Goal: Task Accomplishment & Management: Manage account settings

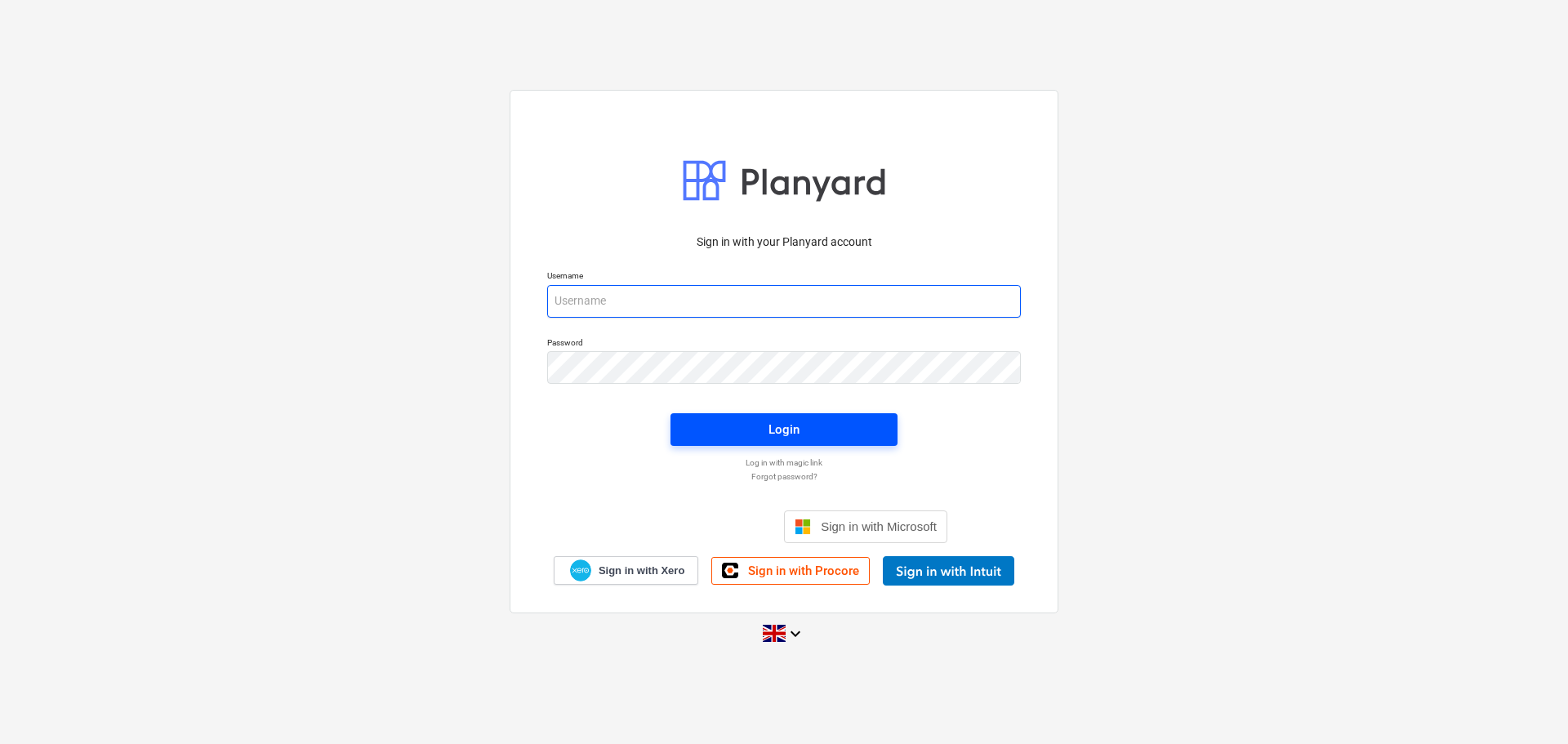
type input "sam@rosetta-group.co.uk"
click at [783, 426] on div "Login" at bounding box center [784, 430] width 31 height 21
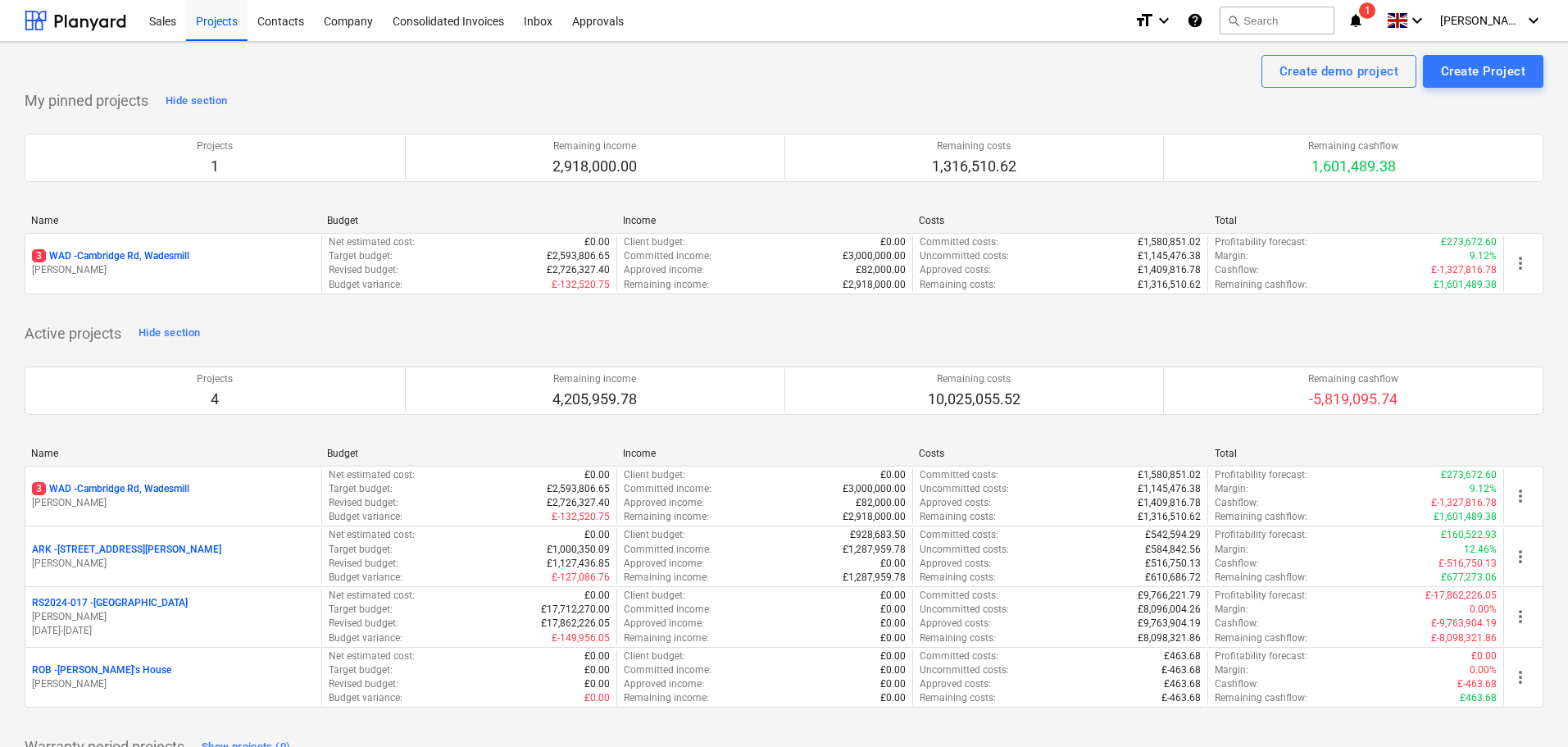
click at [128, 251] on p "3 WAD - Cambridge Rd, Wadesmill" at bounding box center [111, 256] width 158 height 14
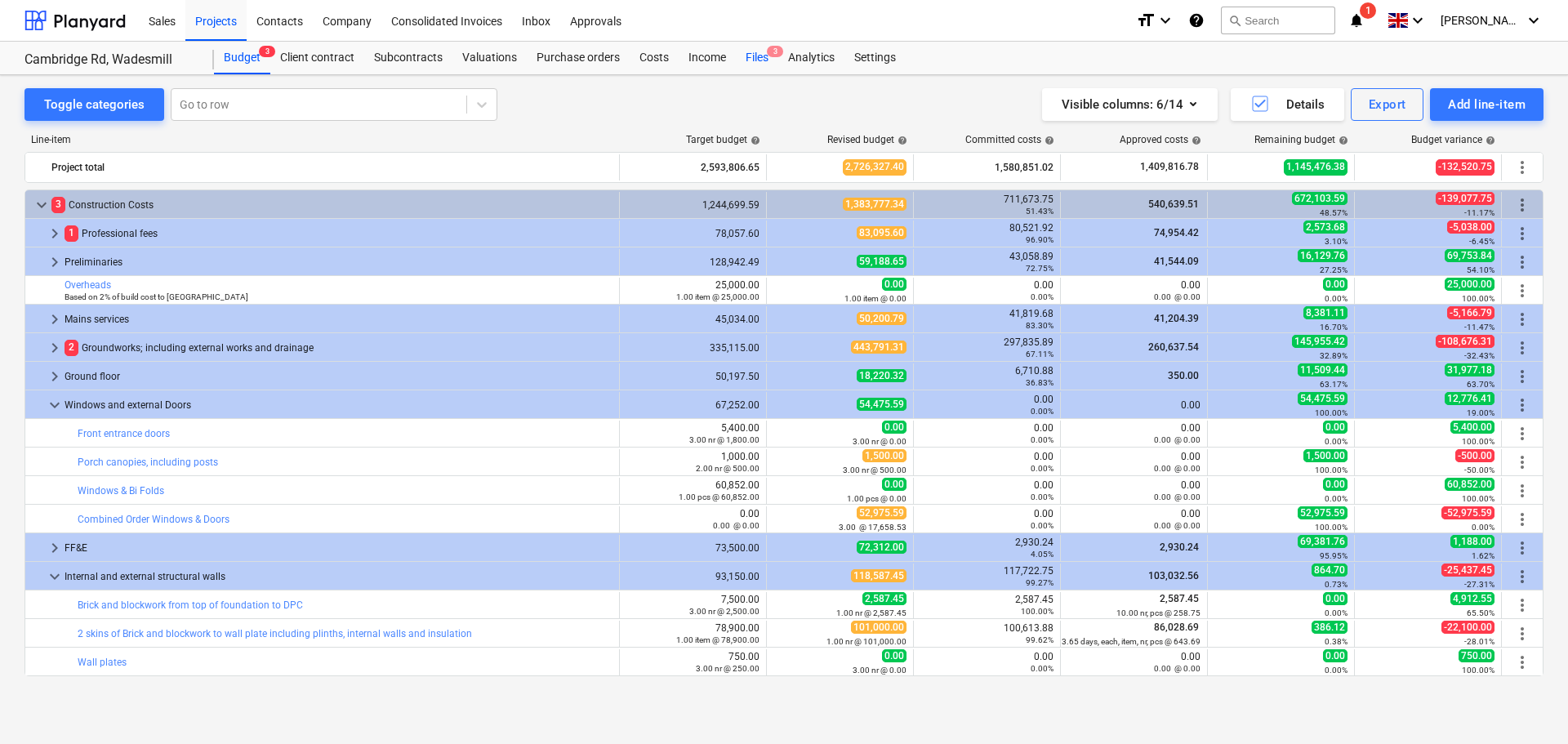
click at [760, 50] on div "Files 3" at bounding box center [757, 58] width 43 height 33
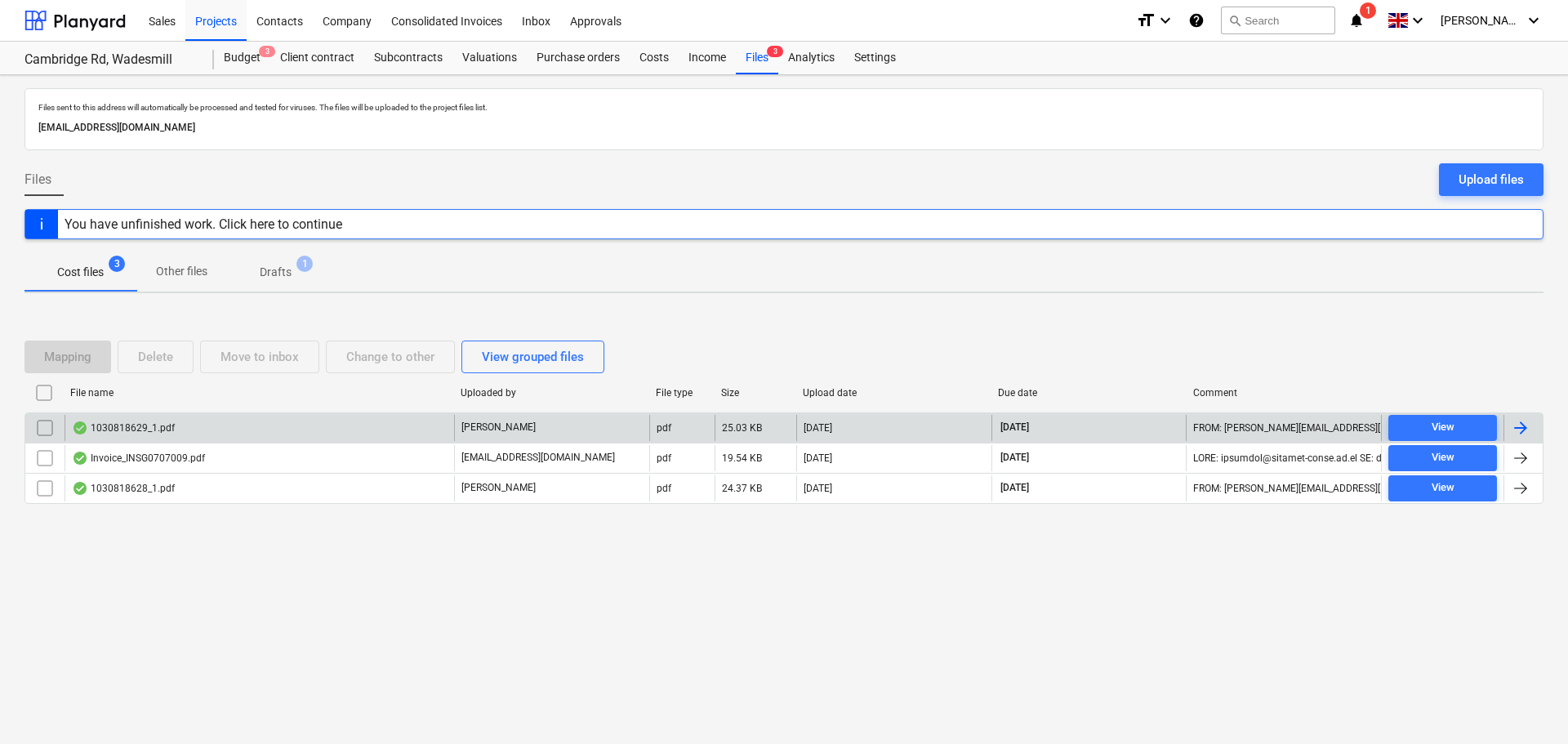
click at [141, 422] on div "1030818629_1.pdf" at bounding box center [123, 428] width 103 height 13
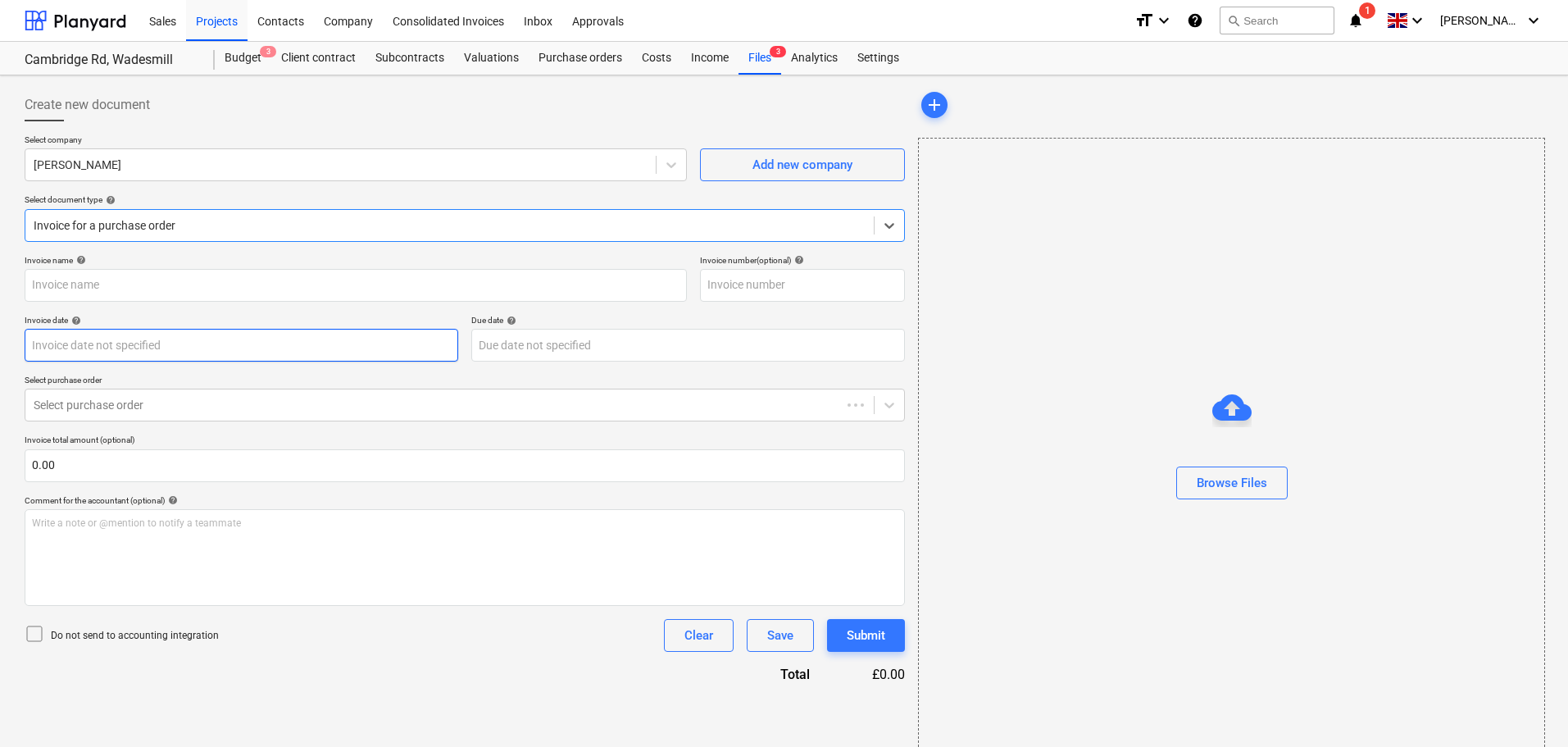
type input "1030818629"
type input "[DATE]"
type input "30 Nov 2025"
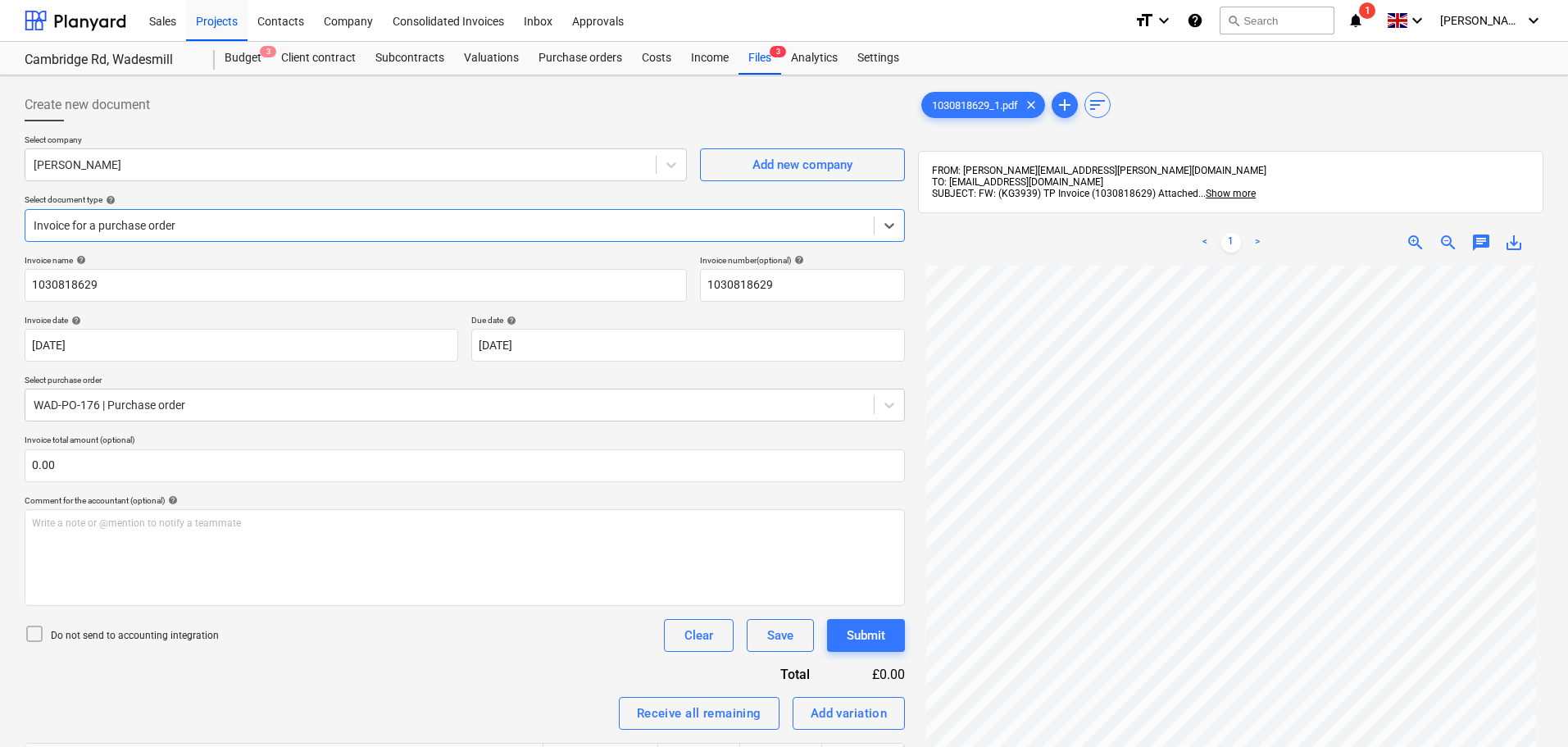
scroll to position [164, 0]
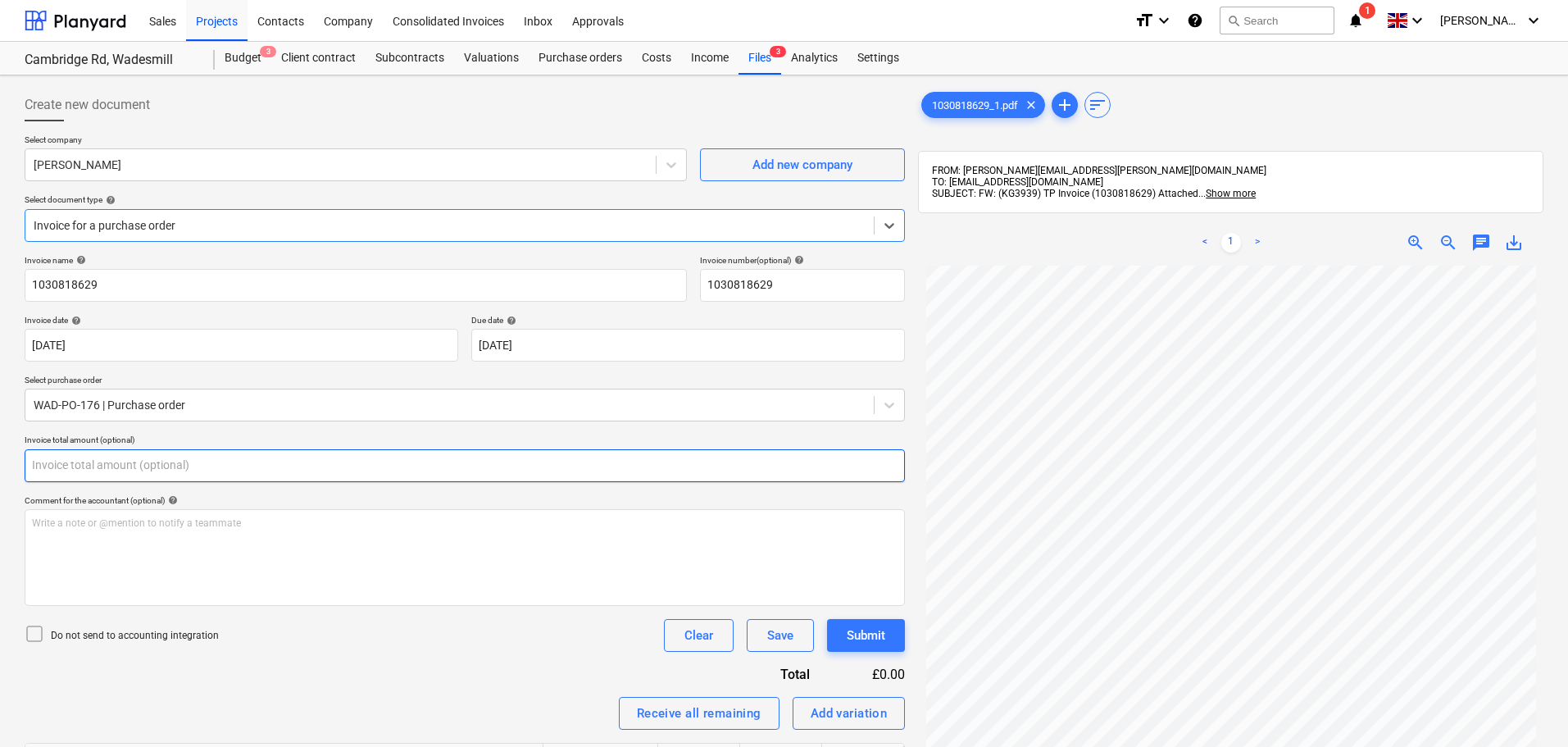
click at [111, 468] on input "text" at bounding box center [465, 466] width 881 height 33
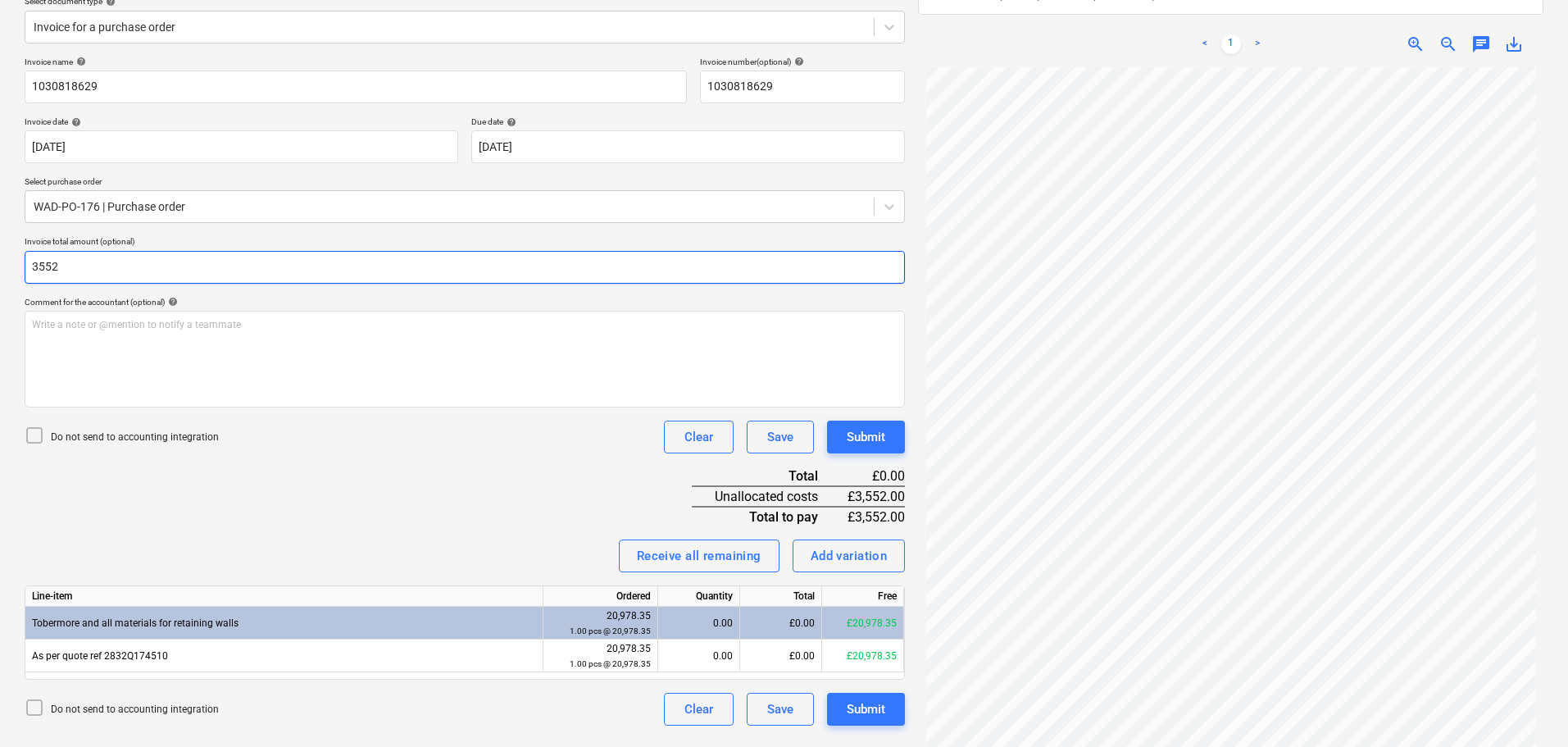
scroll to position [233, 0]
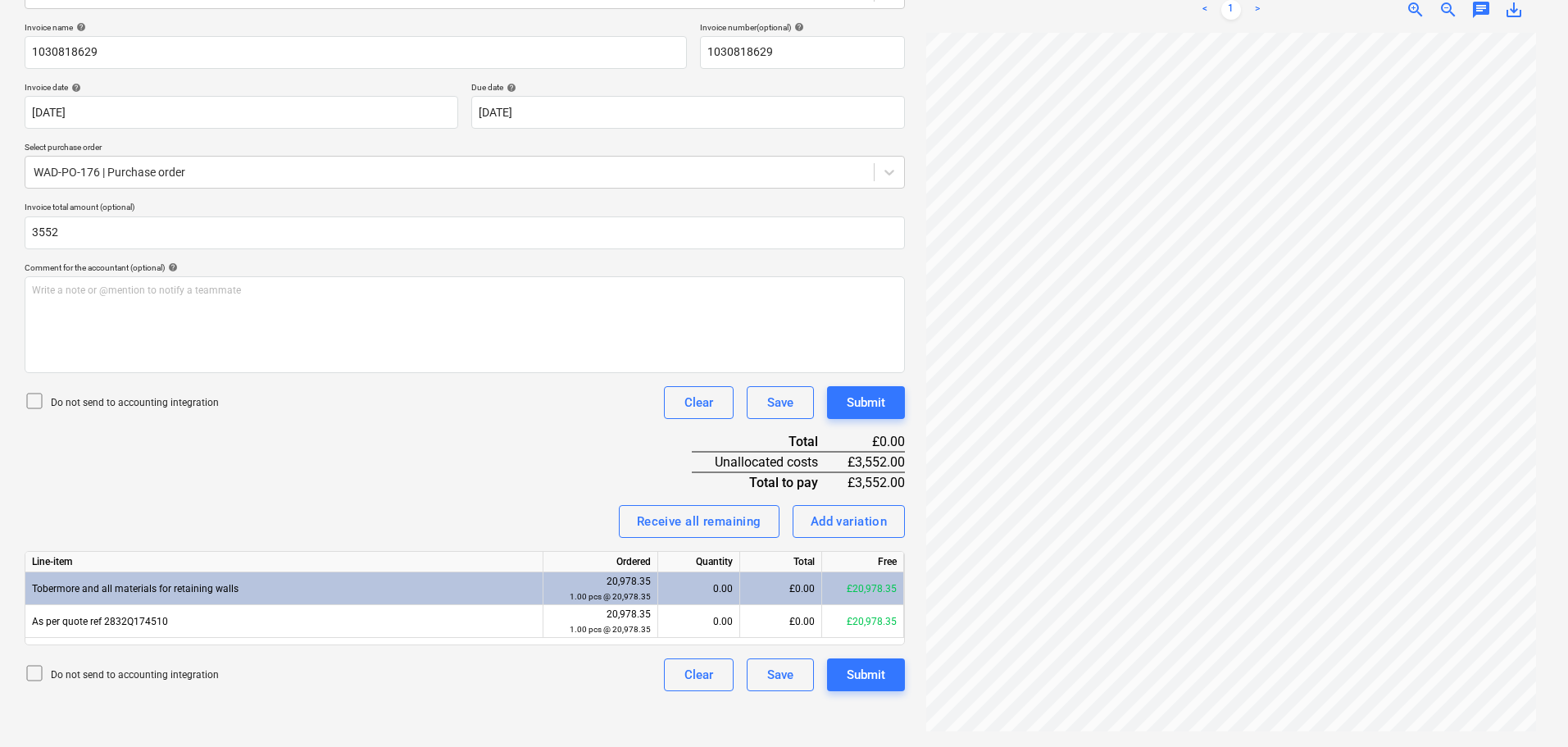
type input "3,552.00"
click at [512, 447] on div "Invoice name help 1030818629 Invoice number (optional) help 1030818629 Invoice …" at bounding box center [465, 357] width 881 height 669
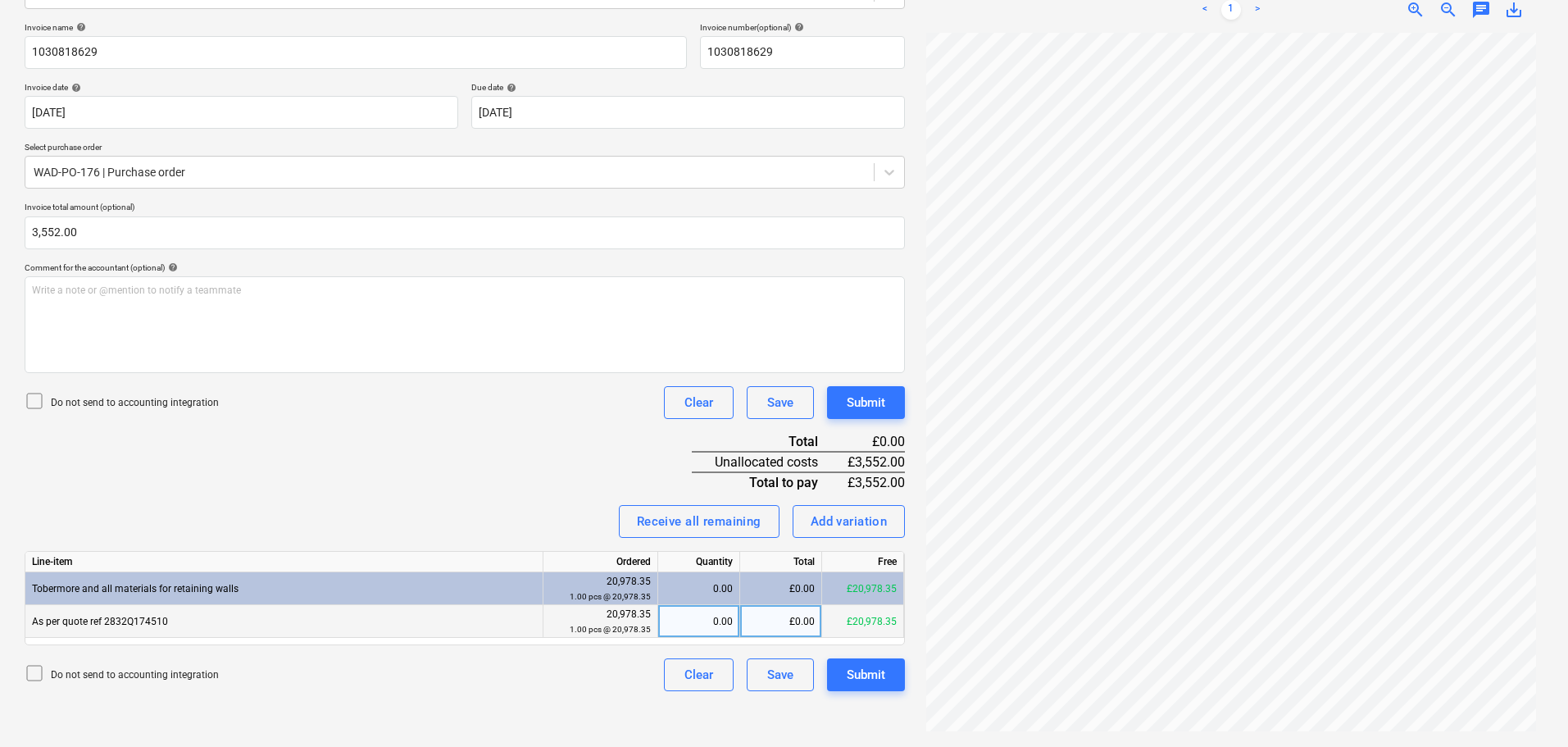
click at [766, 612] on div "£0.00" at bounding box center [781, 622] width 82 height 33
type input "3552"
click at [446, 433] on div "Invoice name help 1030818629 Invoice number (optional) help 1030818629 Invoice …" at bounding box center [465, 357] width 881 height 669
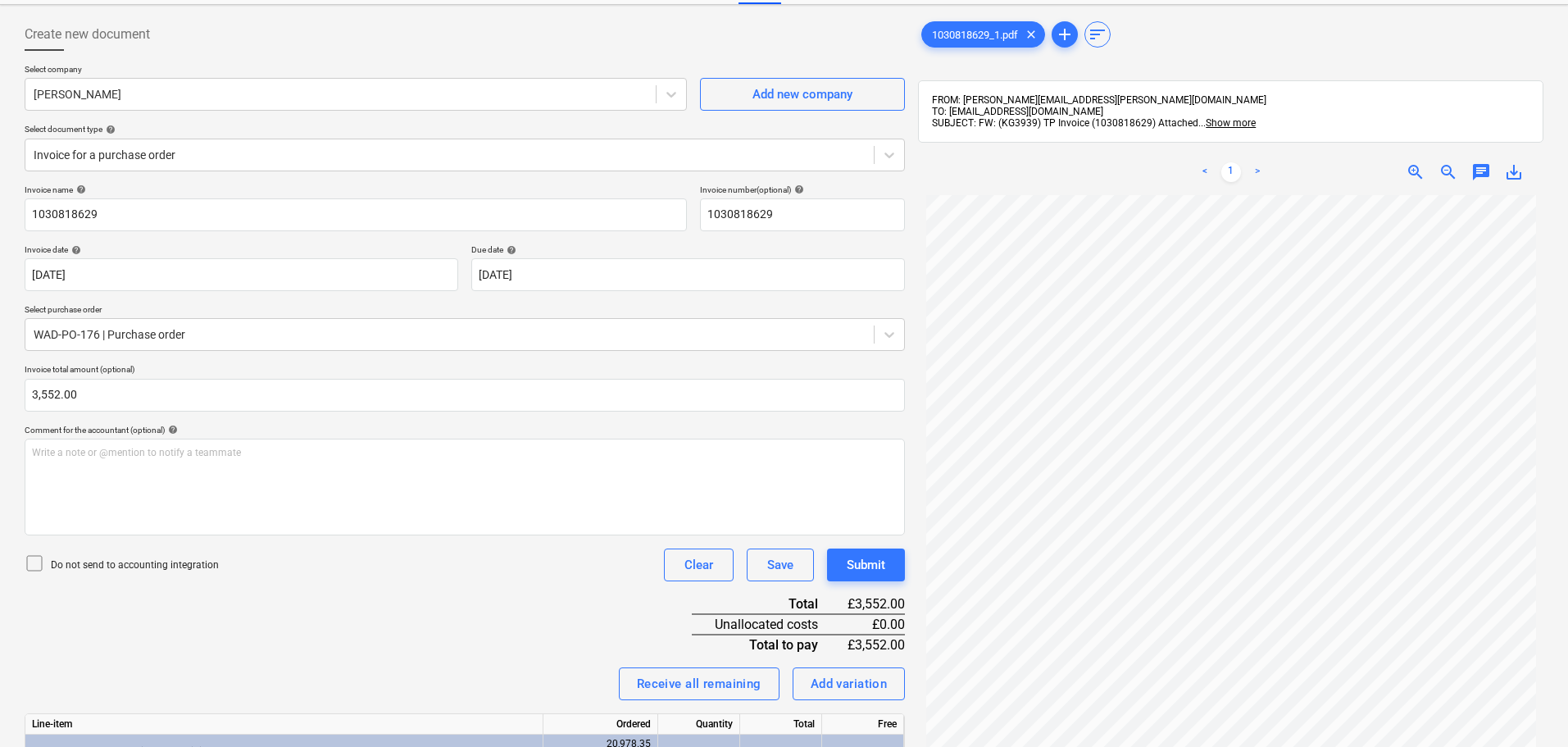
scroll to position [0, 0]
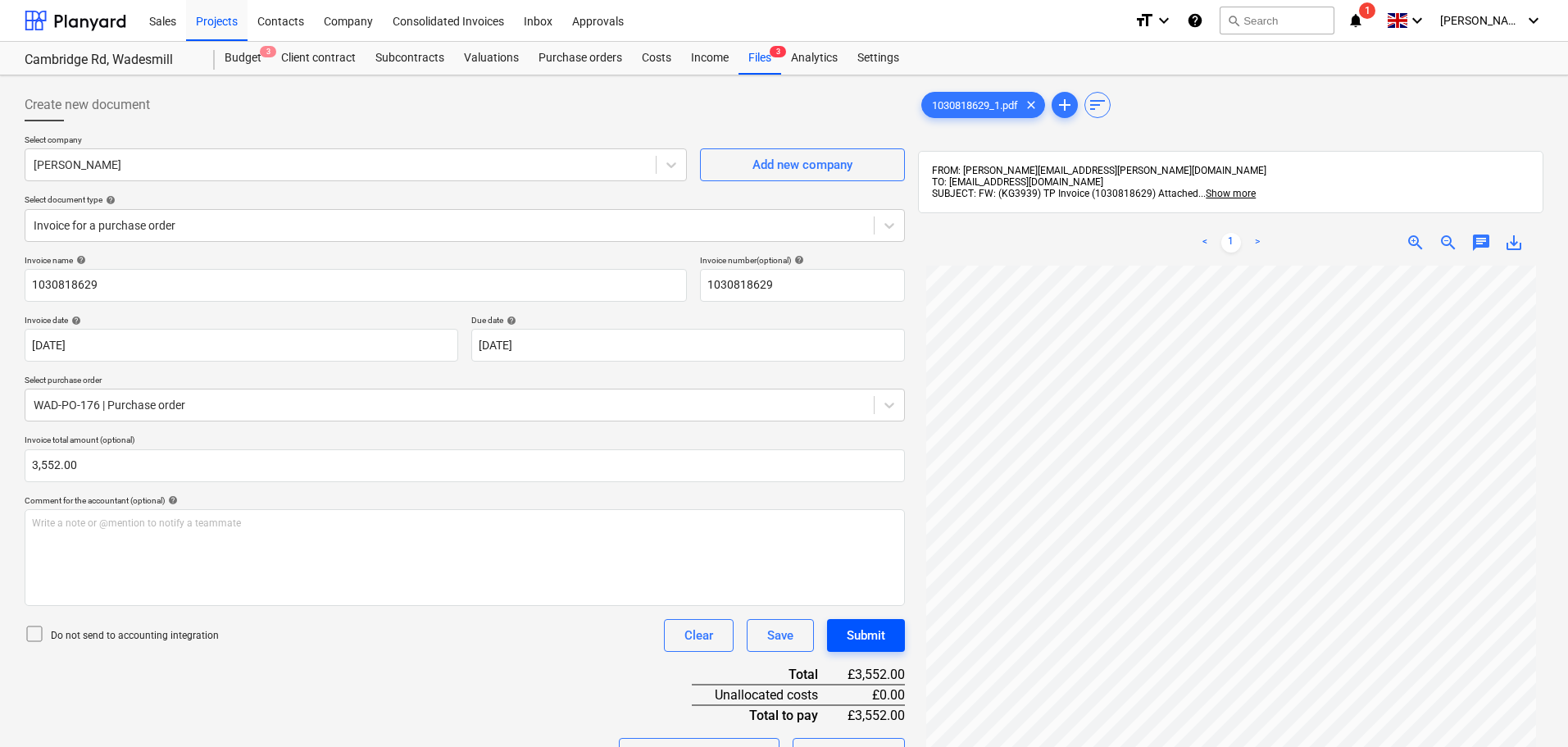
click at [863, 640] on div "Submit" at bounding box center [866, 636] width 39 height 21
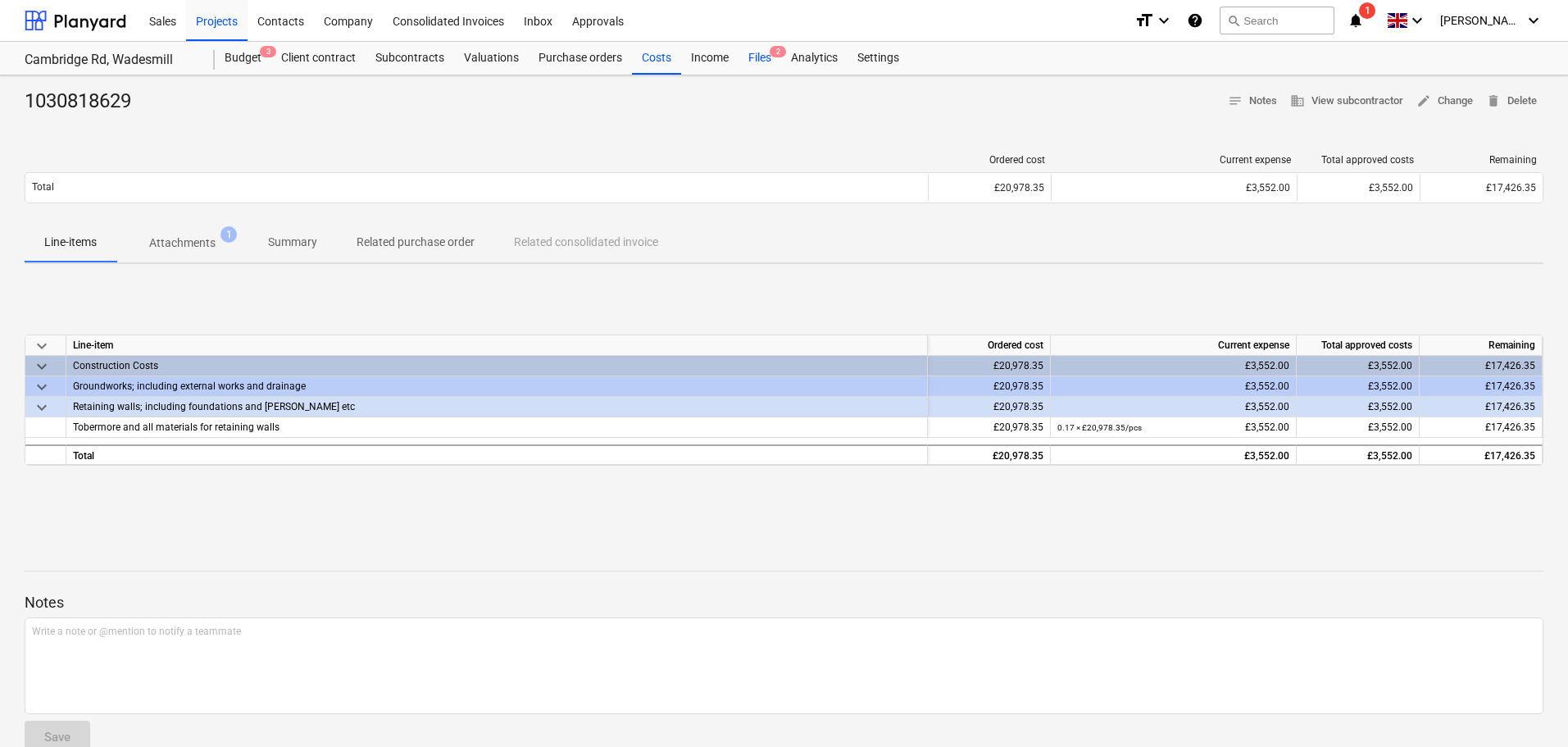
click at [758, 60] on div "Files 2" at bounding box center [760, 59] width 43 height 33
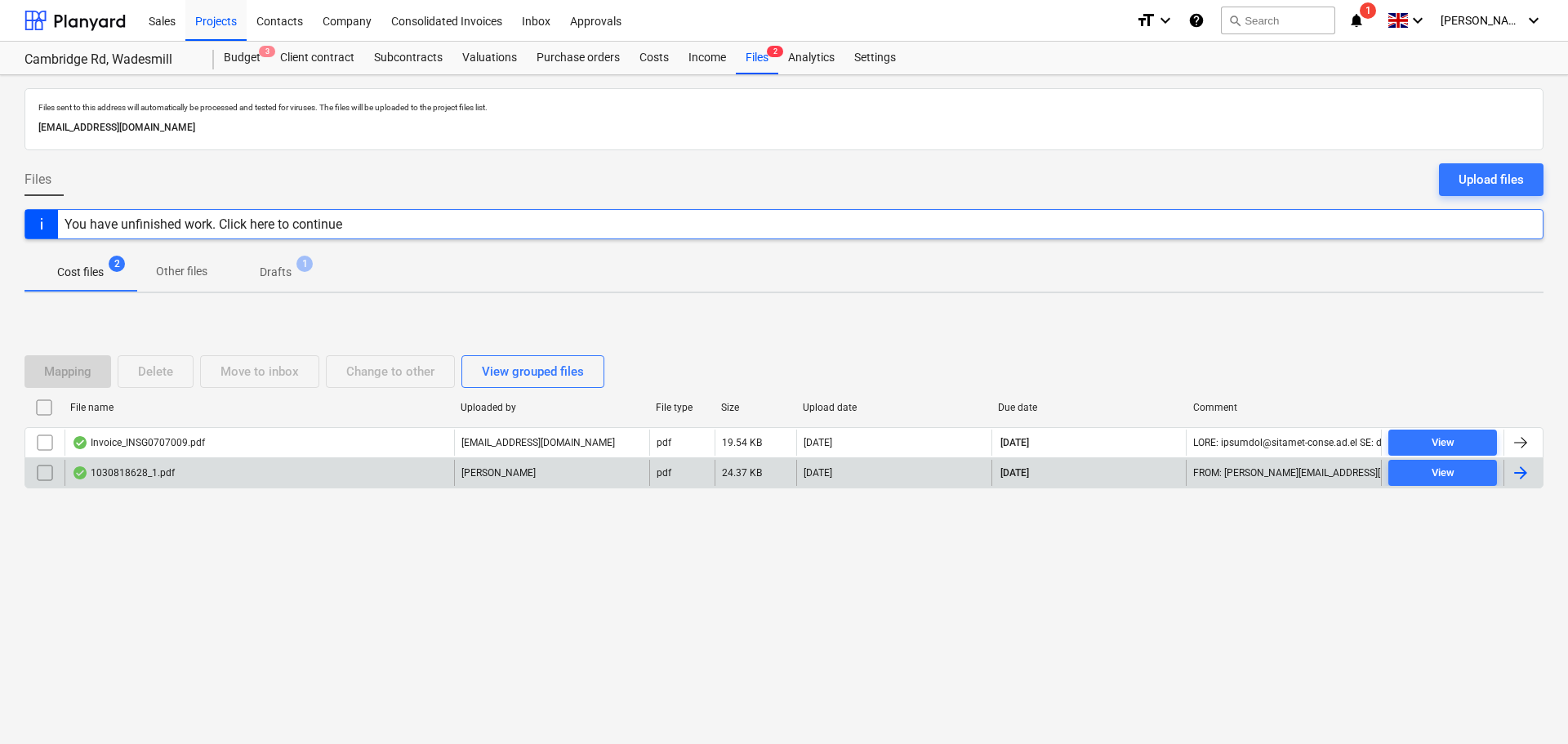
click at [184, 476] on div "1030818628_1.pdf" at bounding box center [259, 473] width 390 height 26
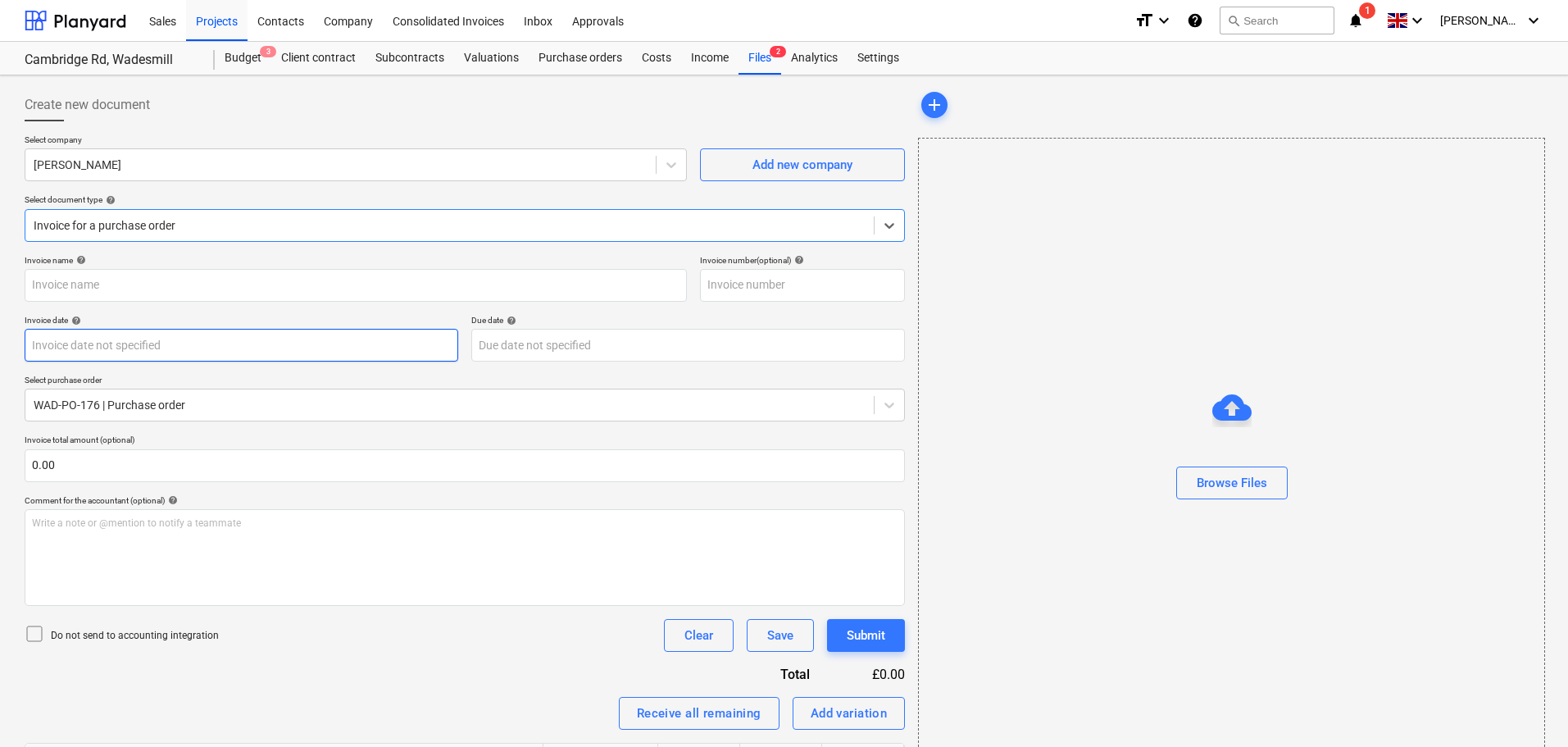
type input "1030818628"
type input "[DATE]"
type input "30 Nov 2025"
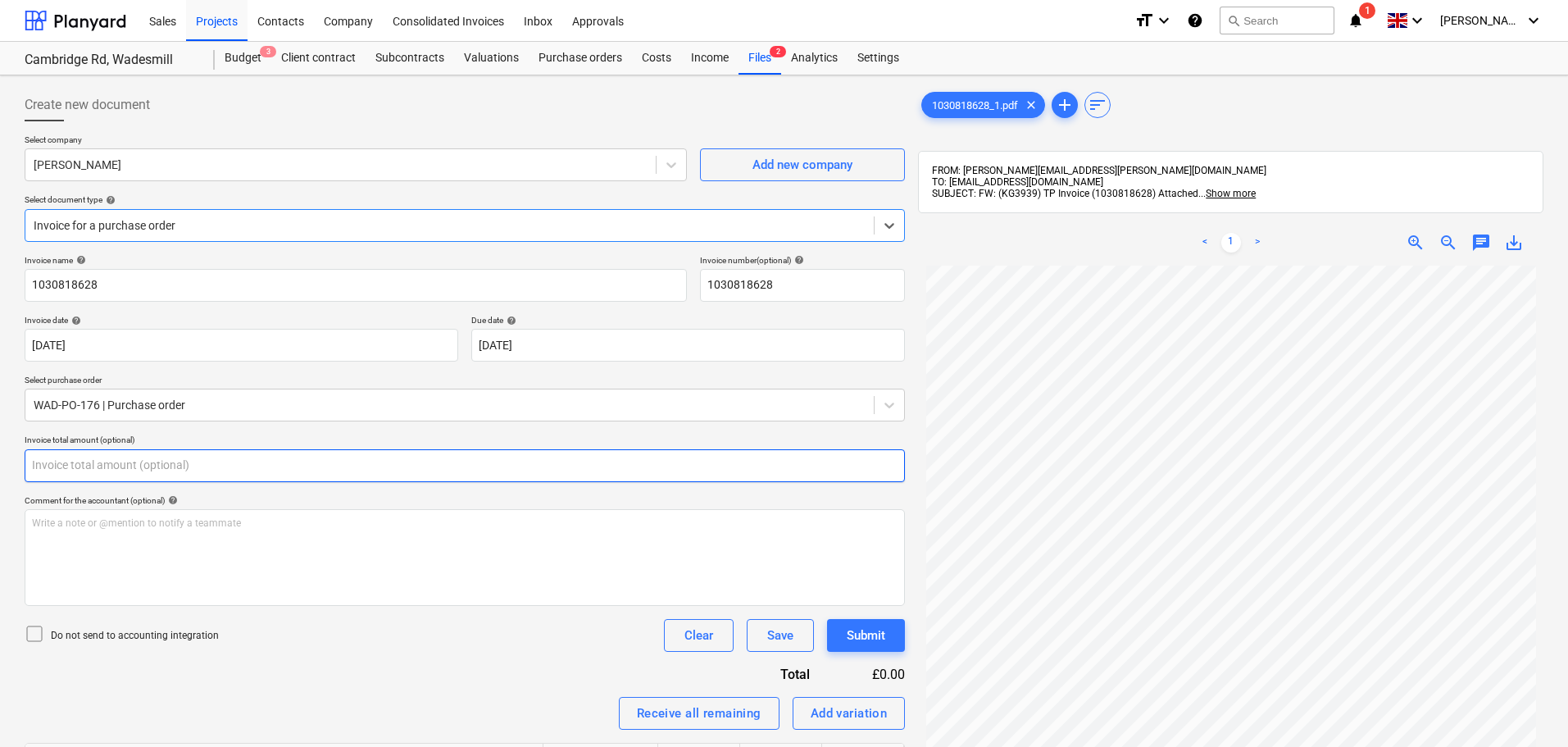
click at [210, 460] on input "text" at bounding box center [465, 466] width 881 height 33
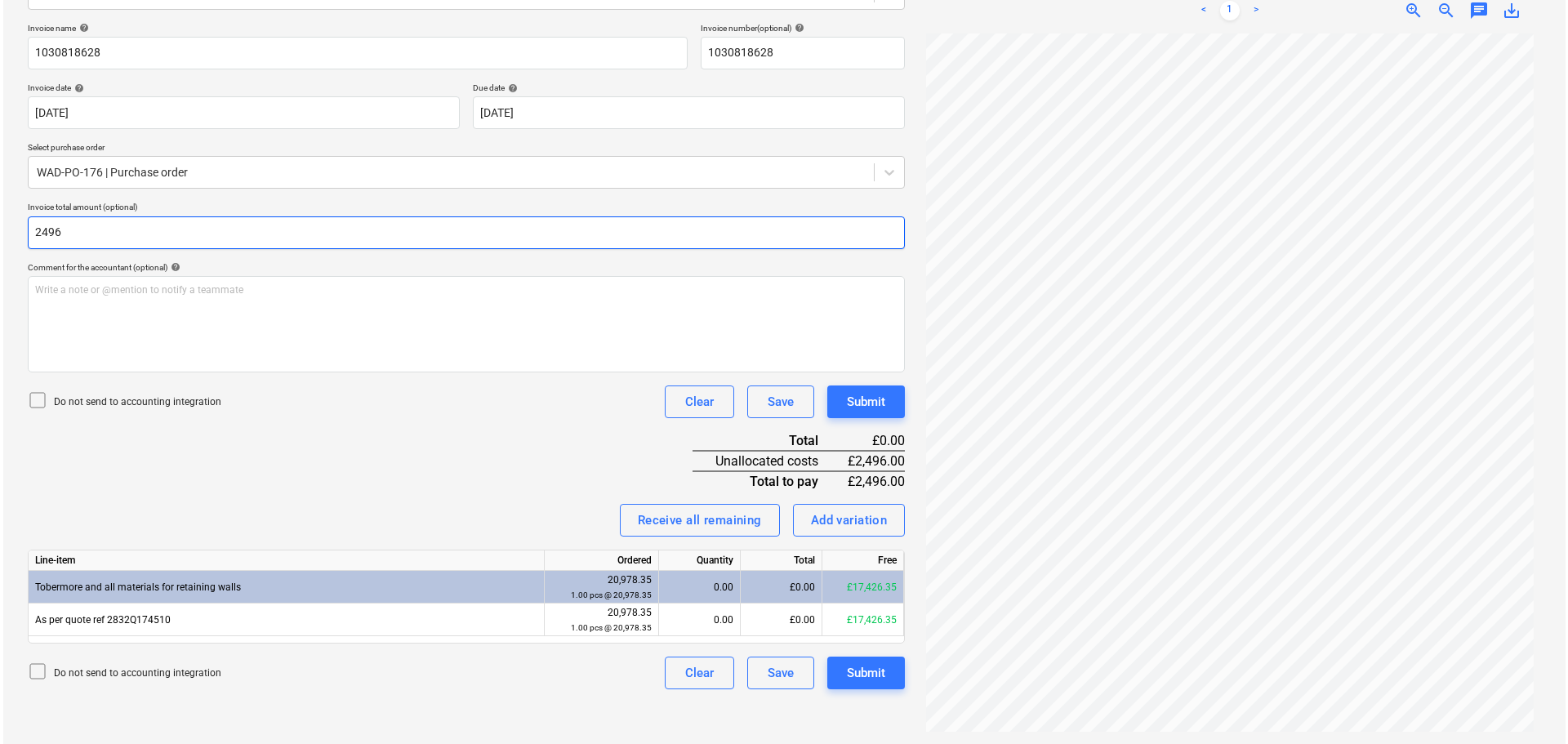
scroll to position [232, 0]
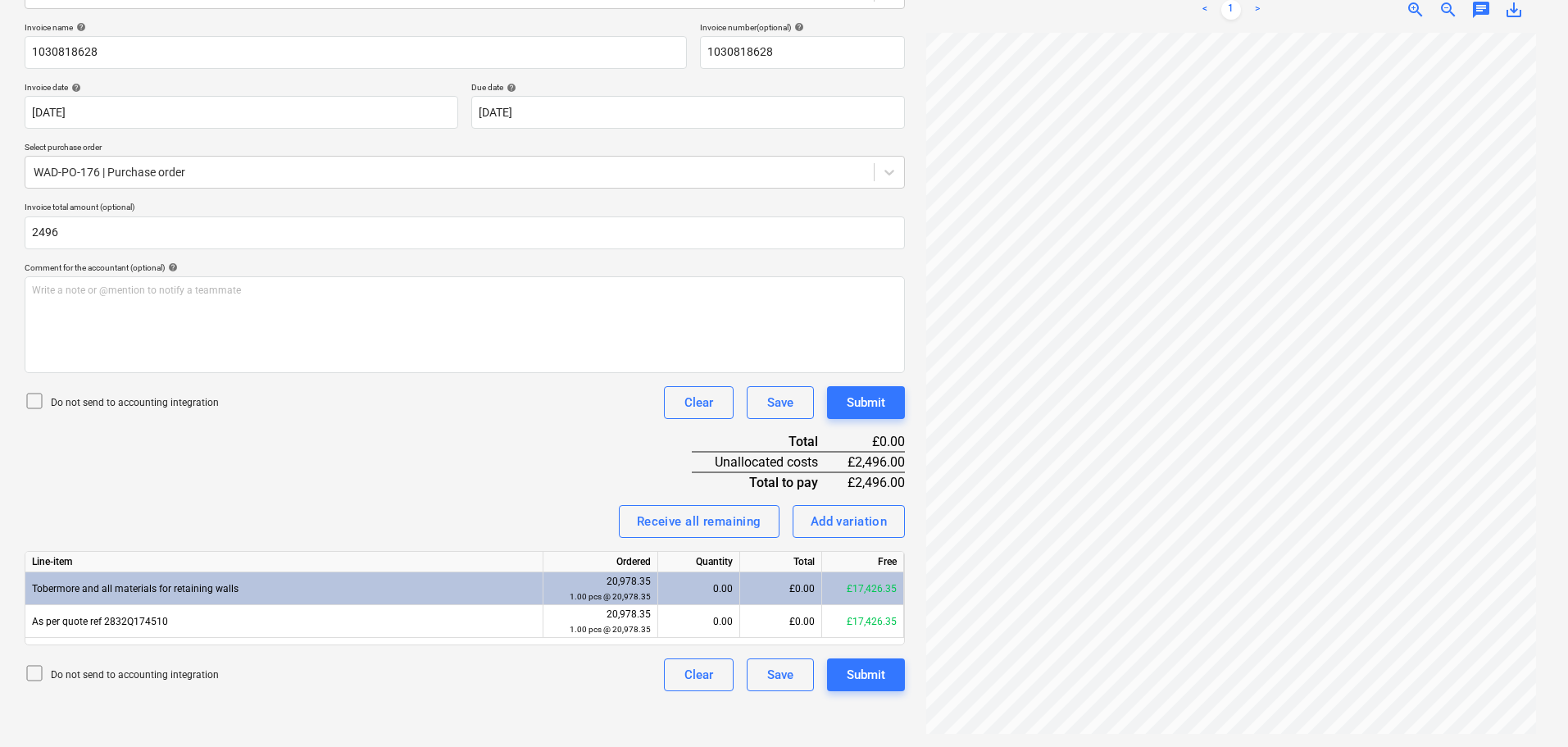
type input "2,496.00"
click at [475, 456] on div "Invoice name help 1030818628 Invoice number (optional) help 1030818628 Invoice …" at bounding box center [465, 357] width 881 height 669
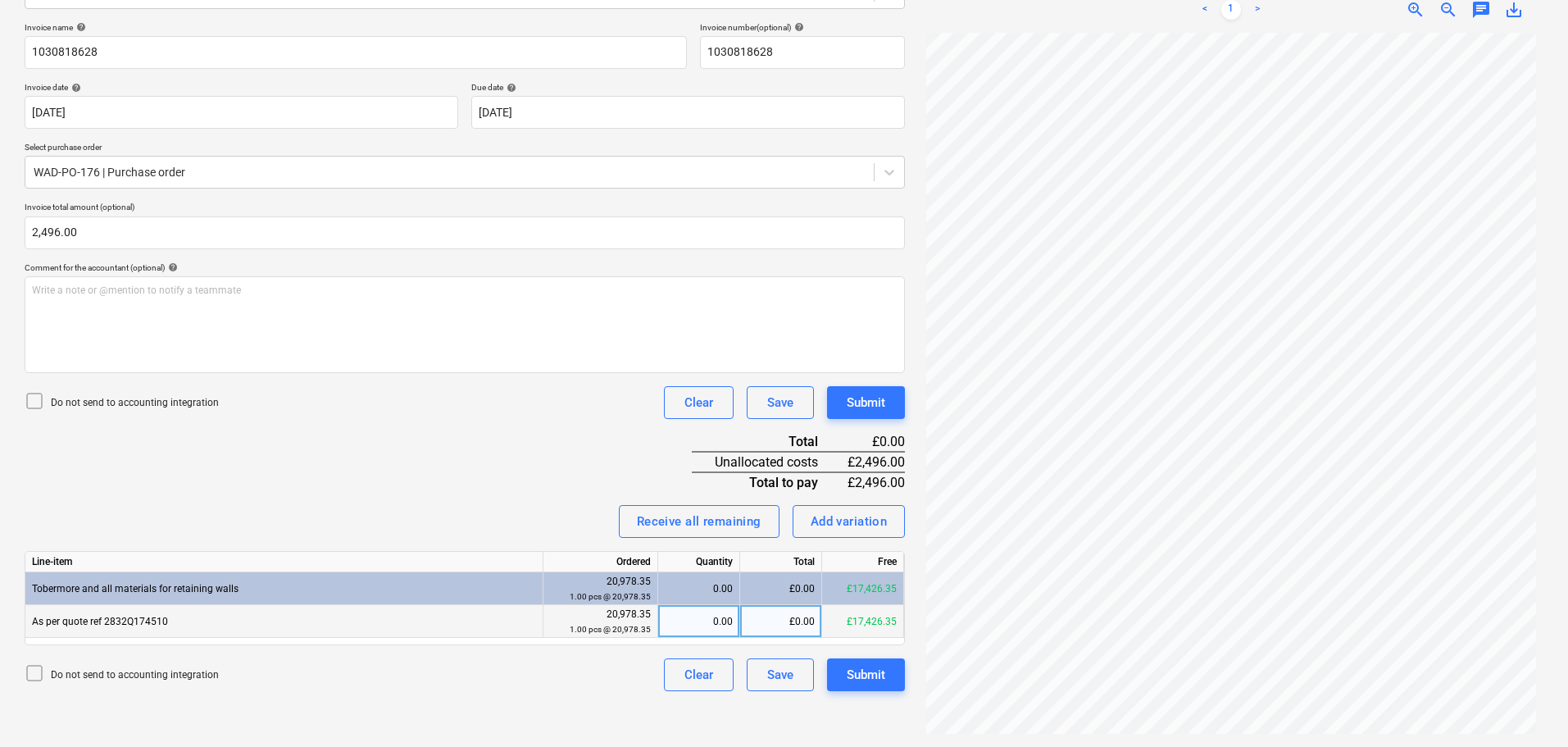
click at [784, 617] on div "£0.00" at bounding box center [781, 622] width 82 height 33
type input "2496"
click at [871, 399] on div "Submit" at bounding box center [866, 403] width 39 height 21
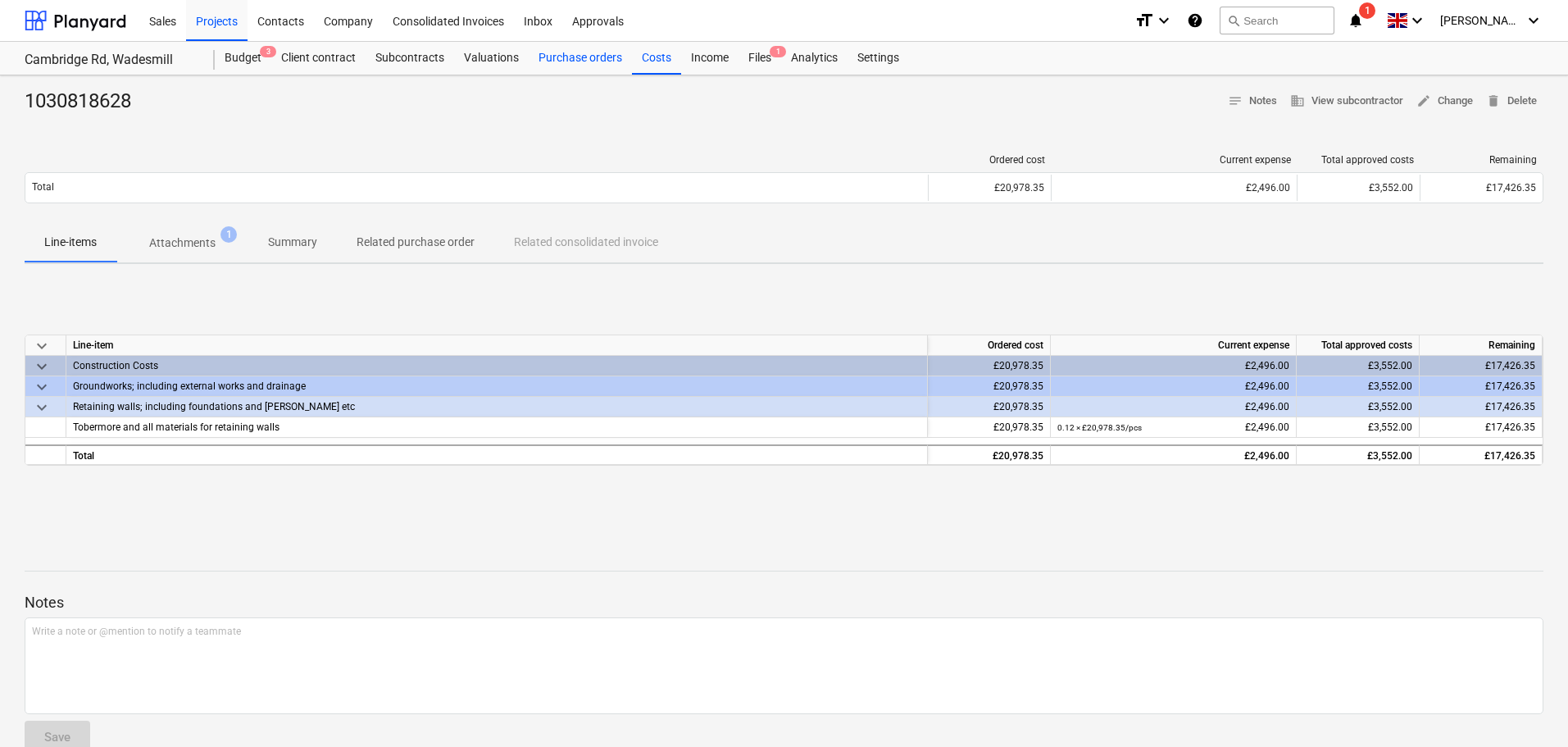
click at [579, 60] on div "Purchase orders" at bounding box center [580, 59] width 103 height 33
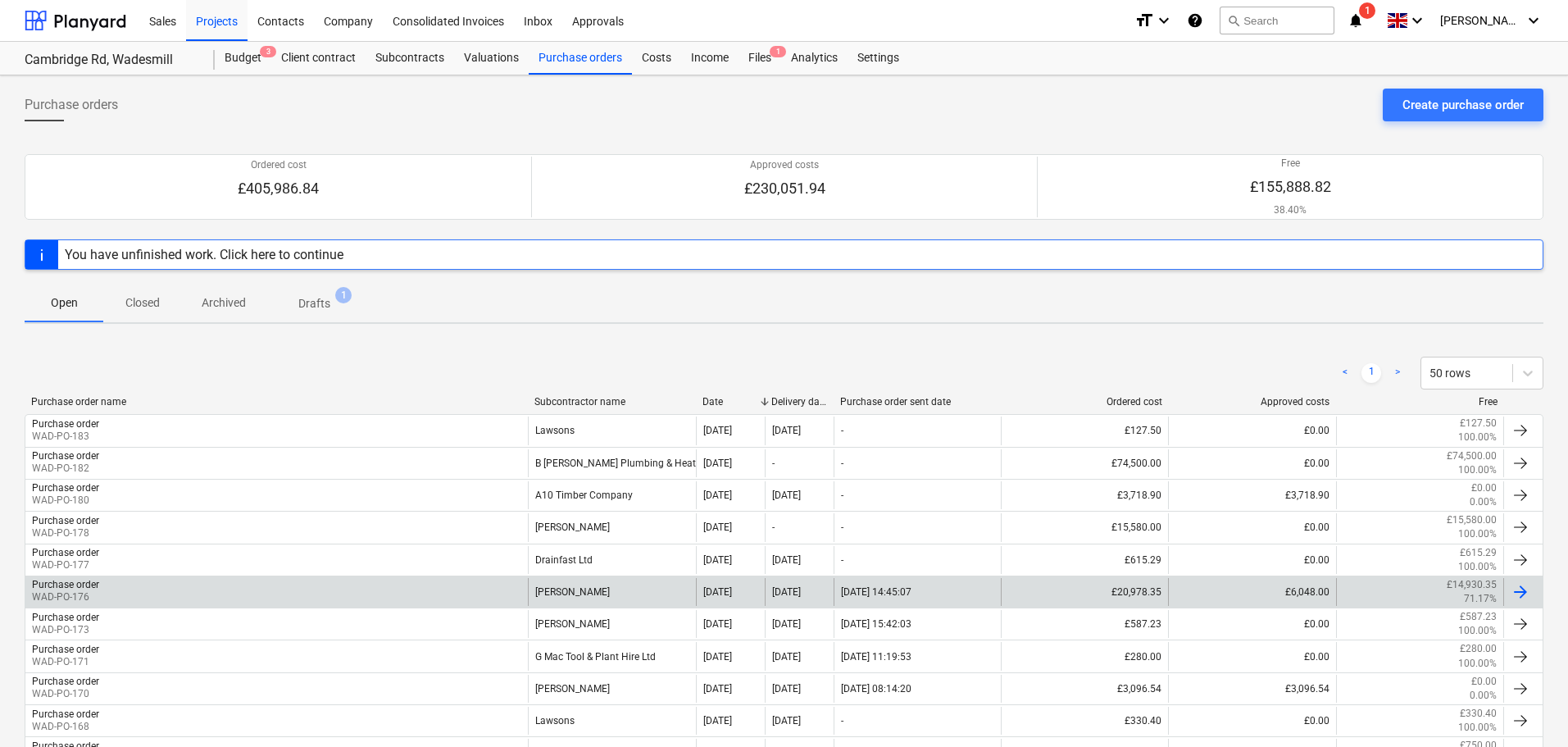
click at [101, 591] on div "Purchase order WAD-PO-176" at bounding box center [276, 592] width 503 height 28
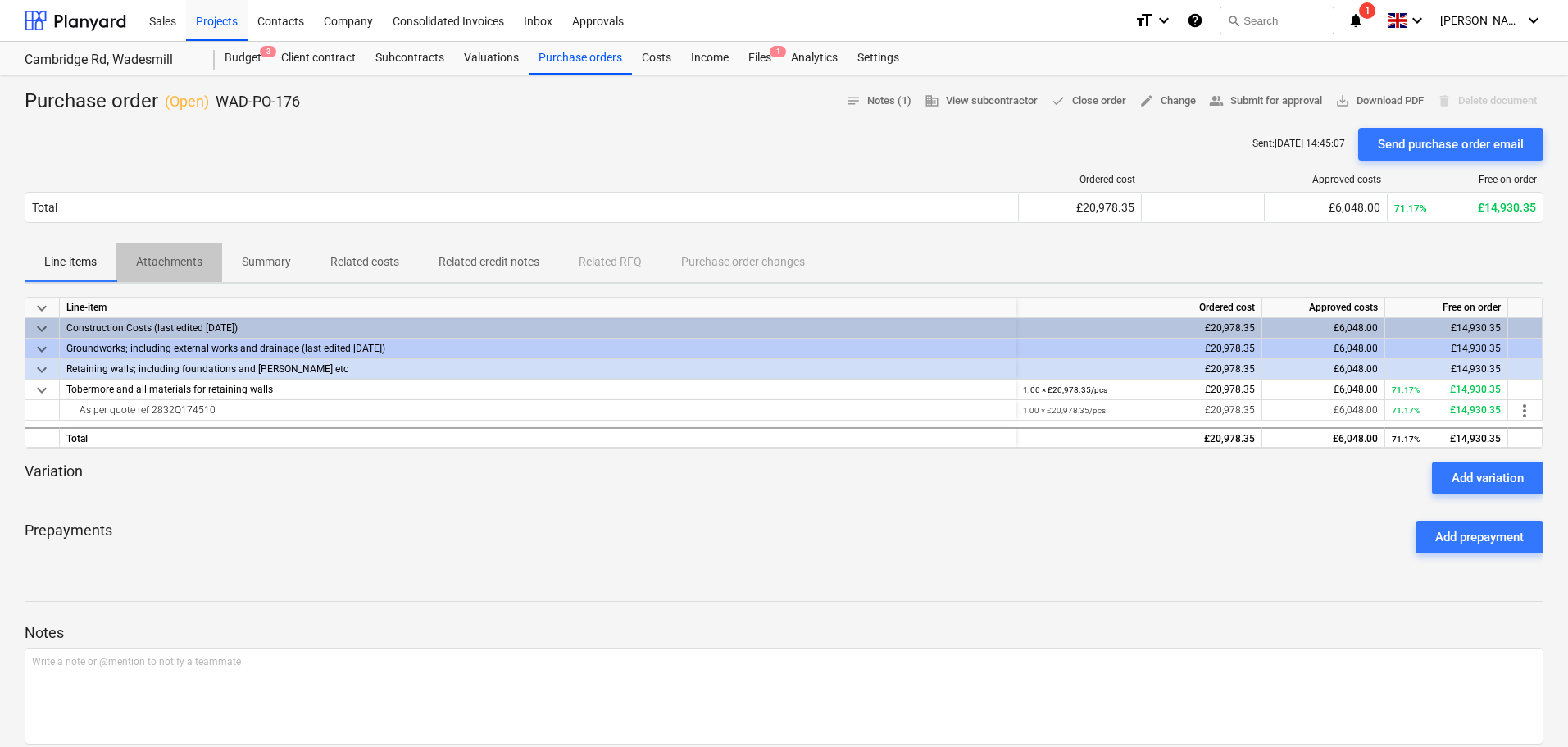
click at [172, 254] on p "Attachments" at bounding box center [169, 262] width 66 height 17
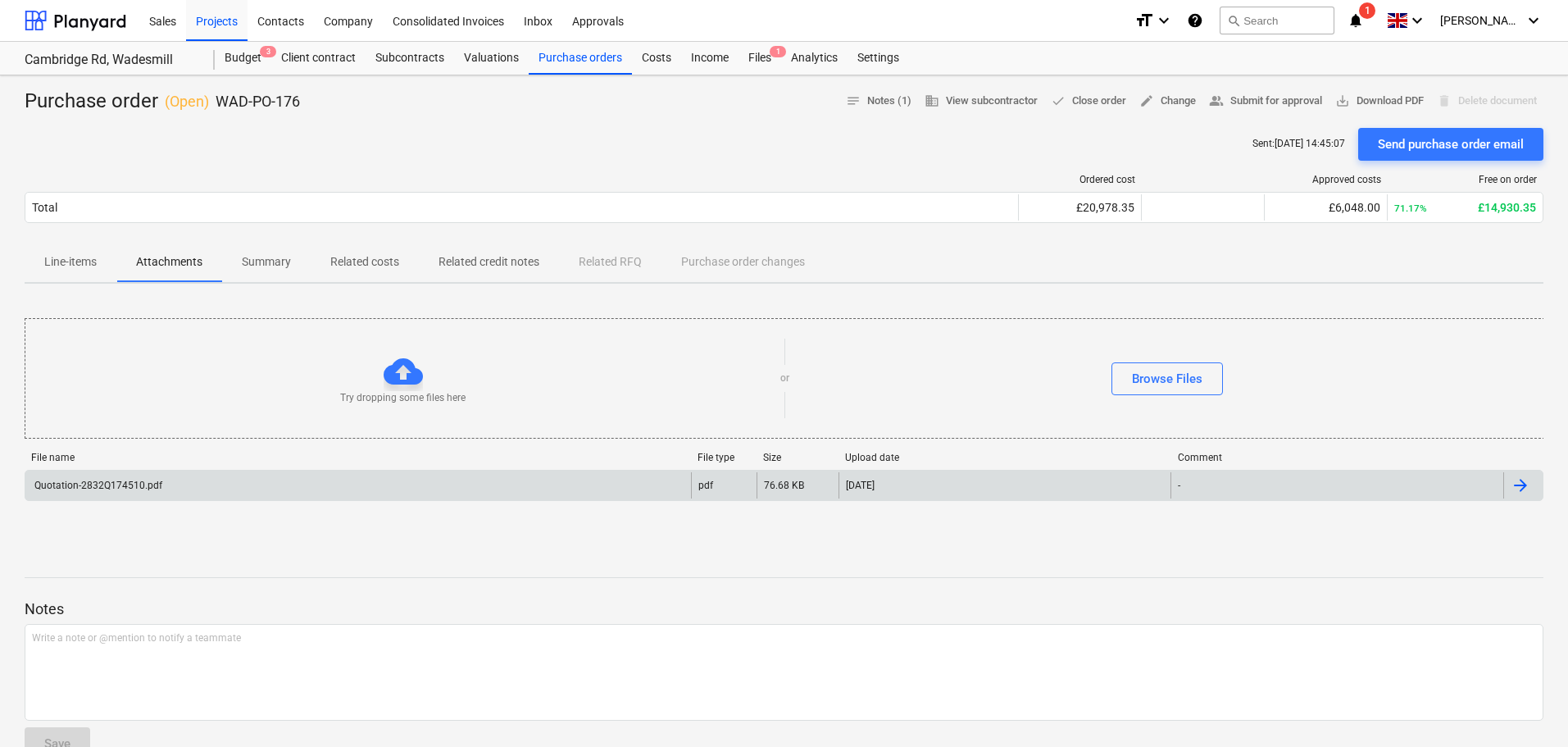
click at [196, 484] on div "Quotation-2832Q174510.pdf" at bounding box center [358, 485] width 666 height 26
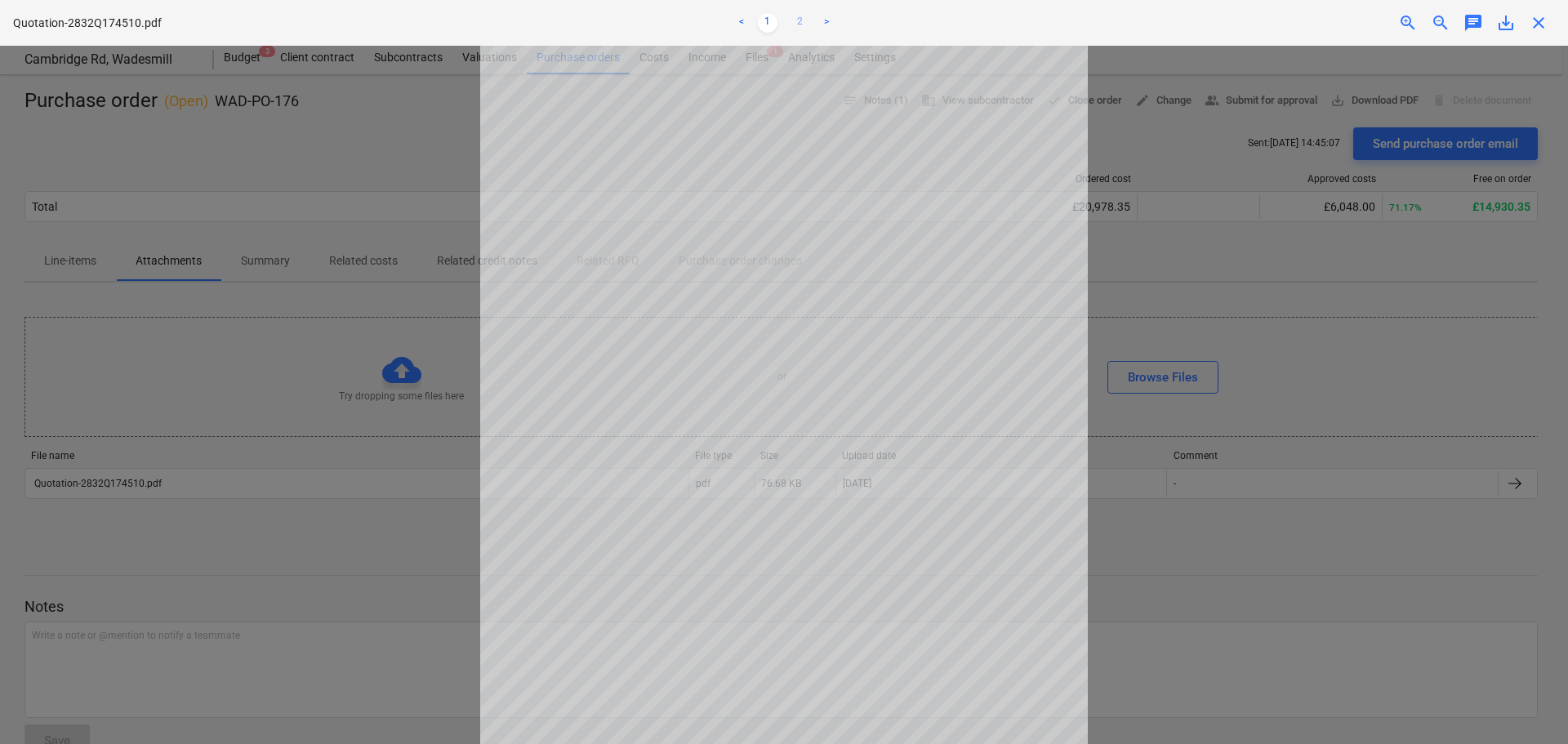
click at [798, 21] on link "2" at bounding box center [800, 23] width 20 height 20
click at [1539, 20] on span "close" at bounding box center [1538, 23] width 20 height 20
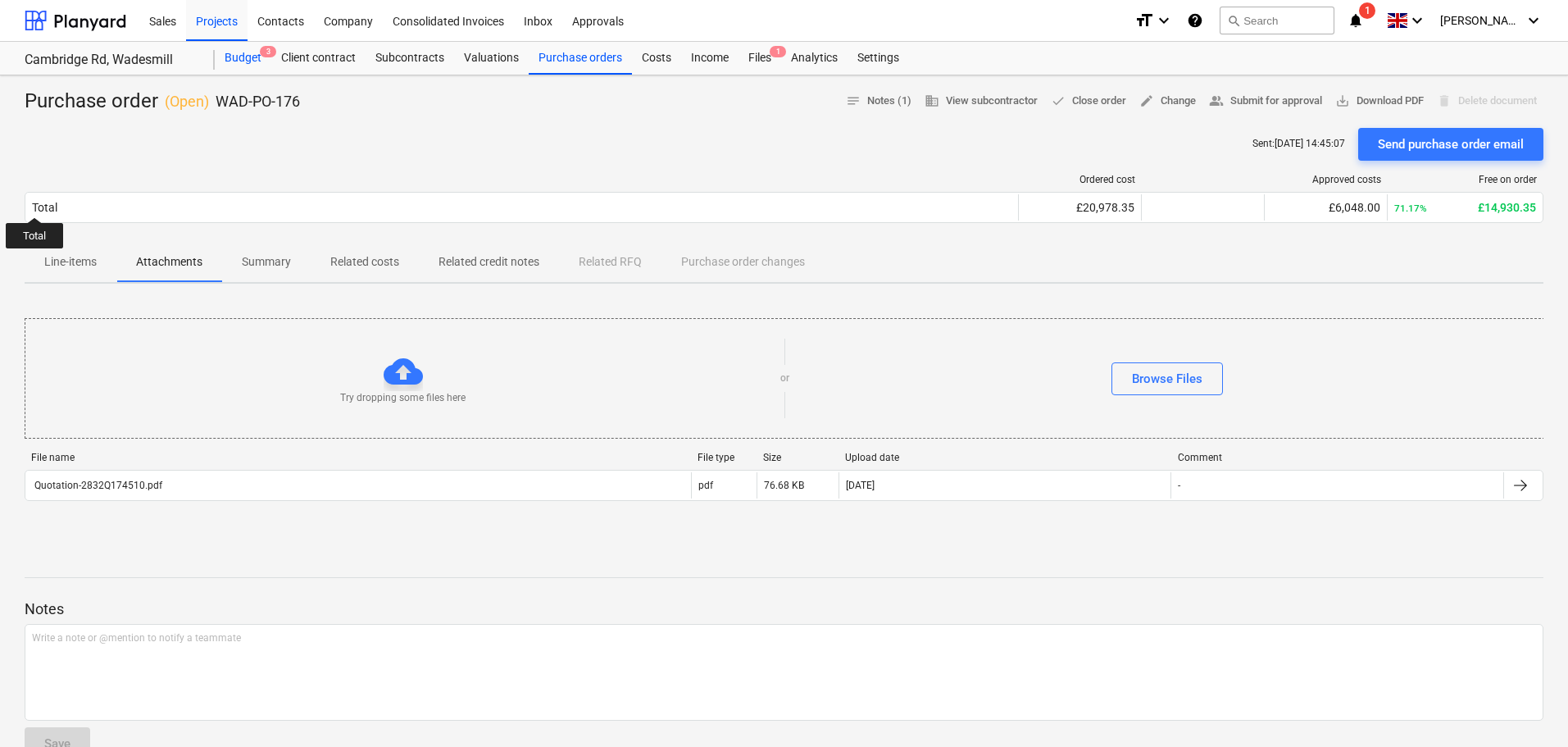
click at [238, 57] on div "Budget 3" at bounding box center [243, 59] width 57 height 33
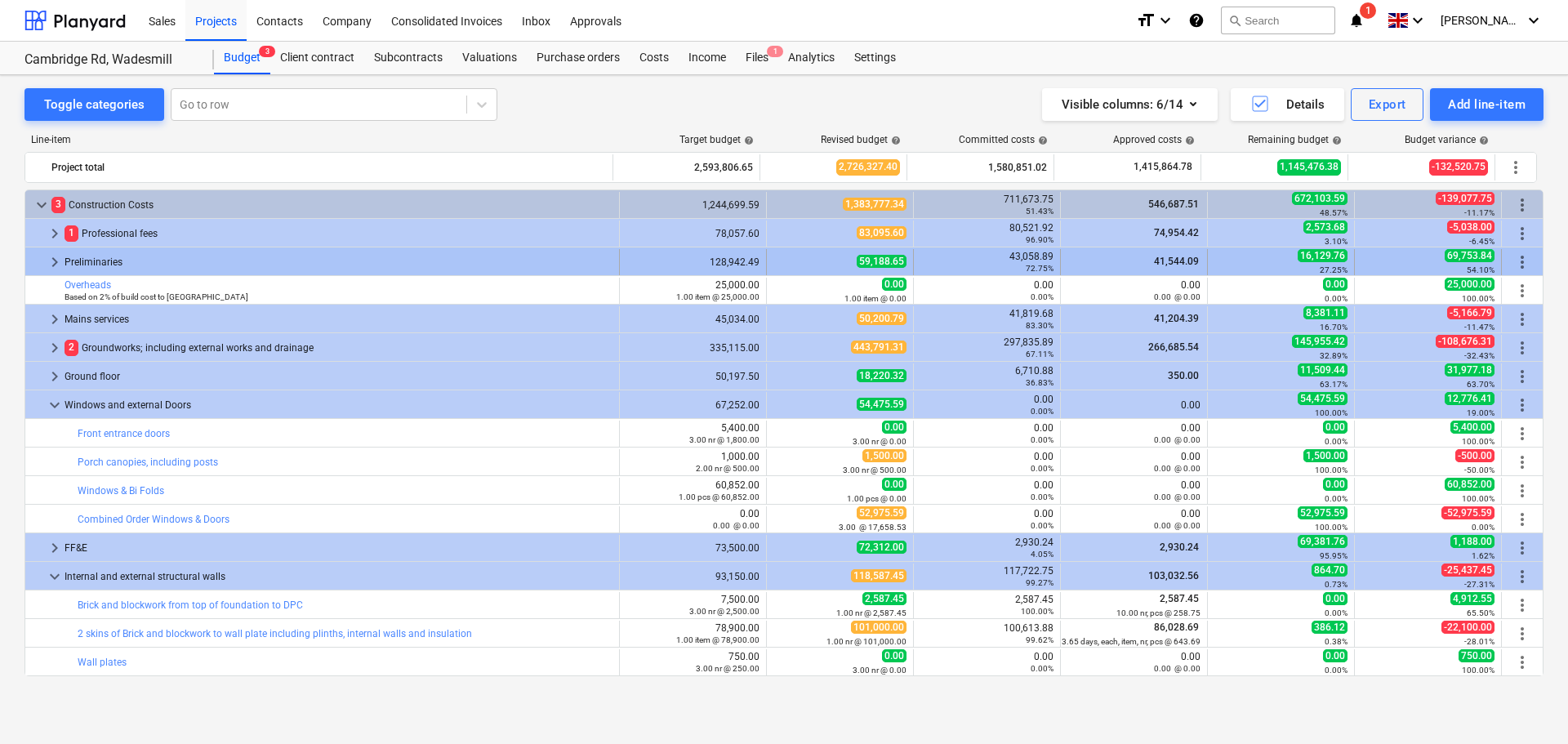
click at [49, 261] on span "keyboard_arrow_right" at bounding box center [55, 262] width 20 height 20
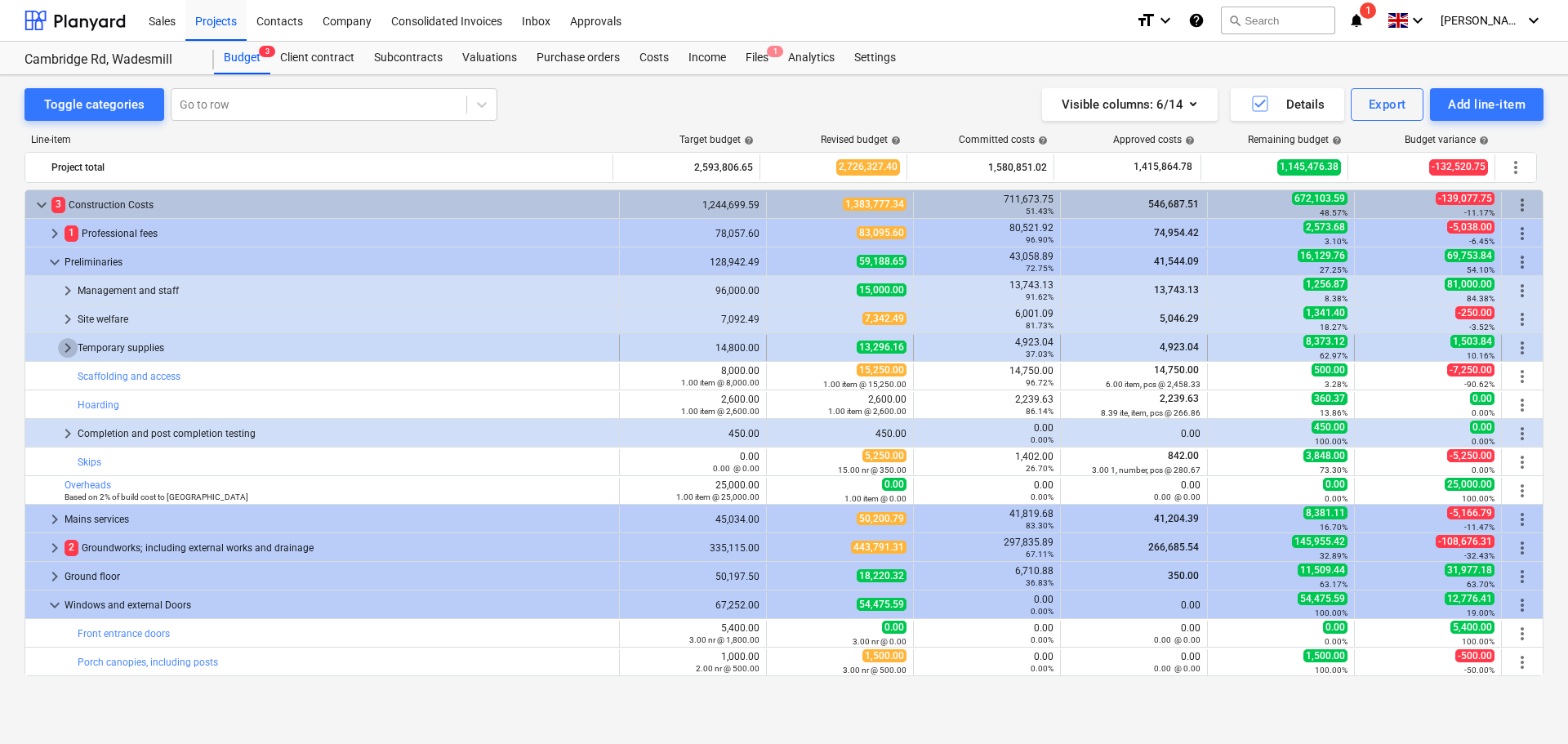
click at [67, 349] on span "keyboard_arrow_right" at bounding box center [68, 348] width 20 height 20
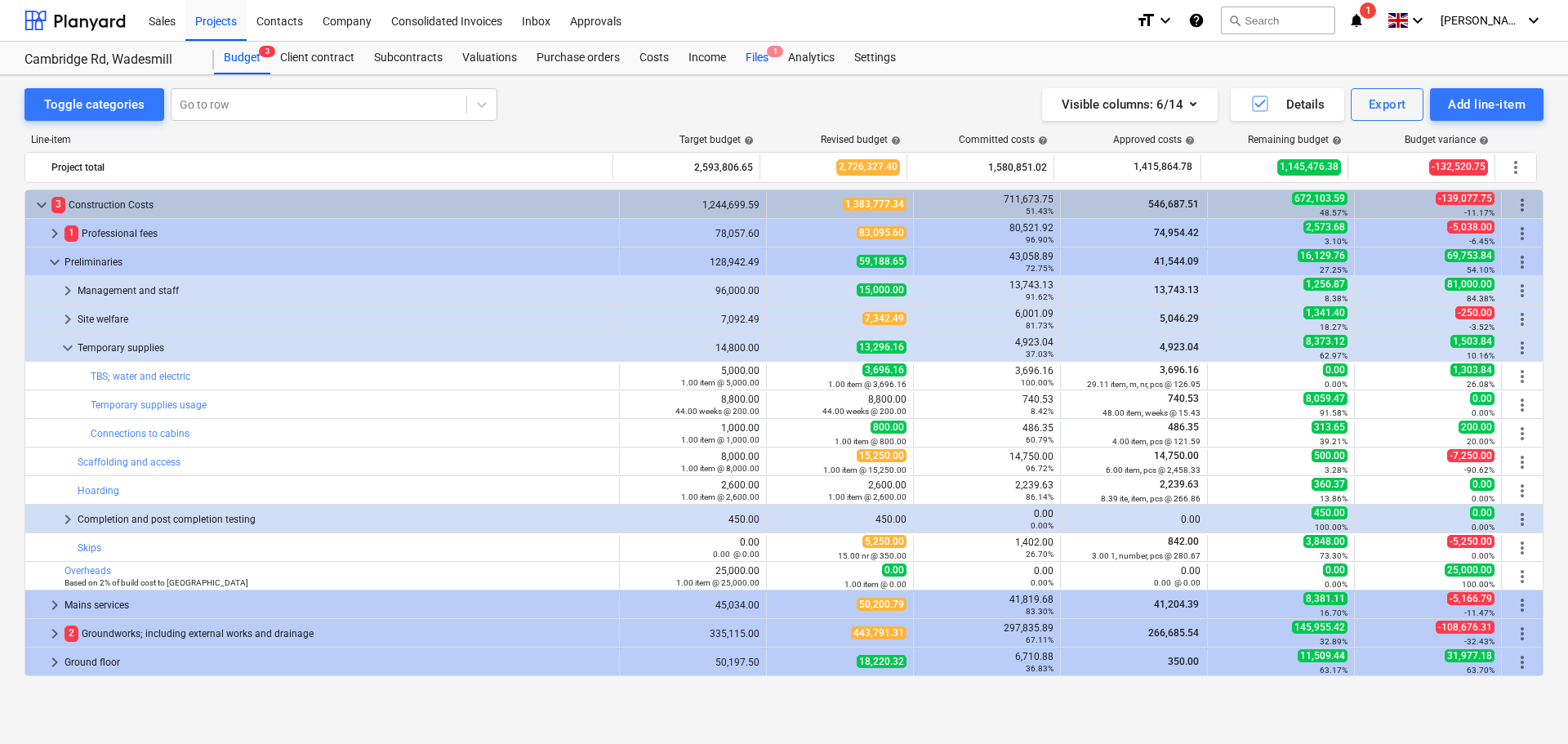
click at [761, 58] on div "Files 1" at bounding box center [757, 58] width 43 height 33
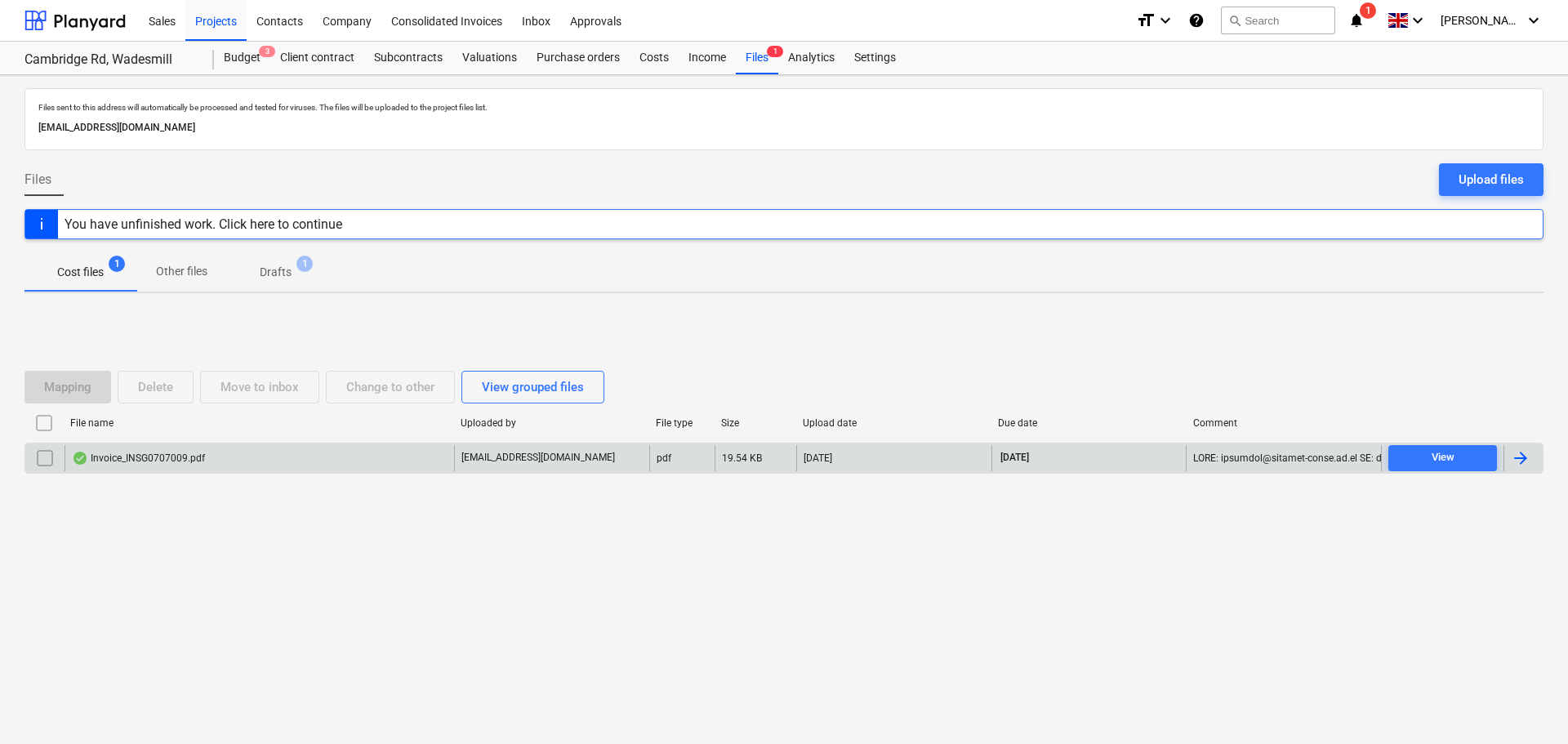
click at [183, 459] on div "Invoice_INSG0707009.pdf" at bounding box center [138, 458] width 133 height 13
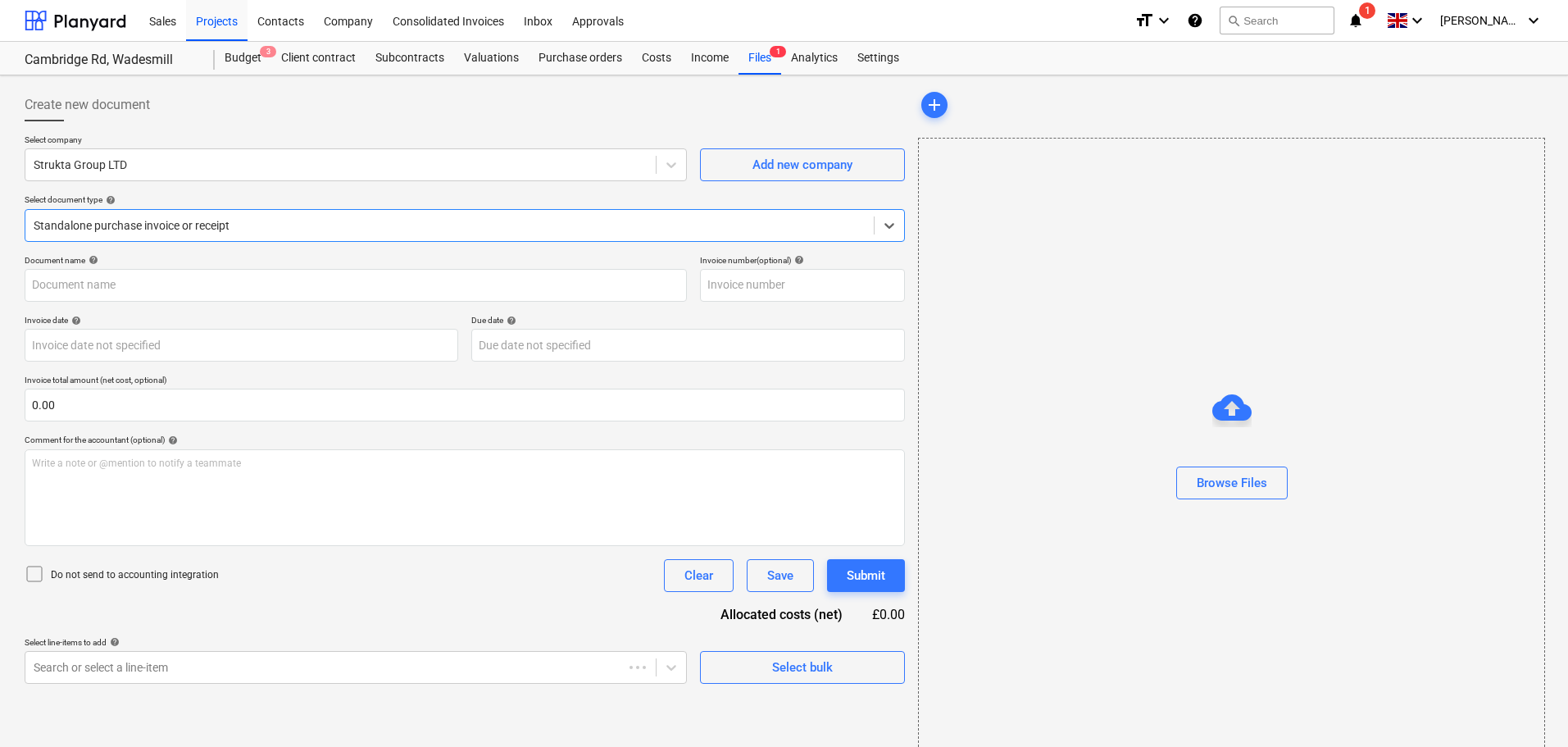
type input "INSG0707009"
type input "27 Sep 2025"
type input "31 Oct 2025"
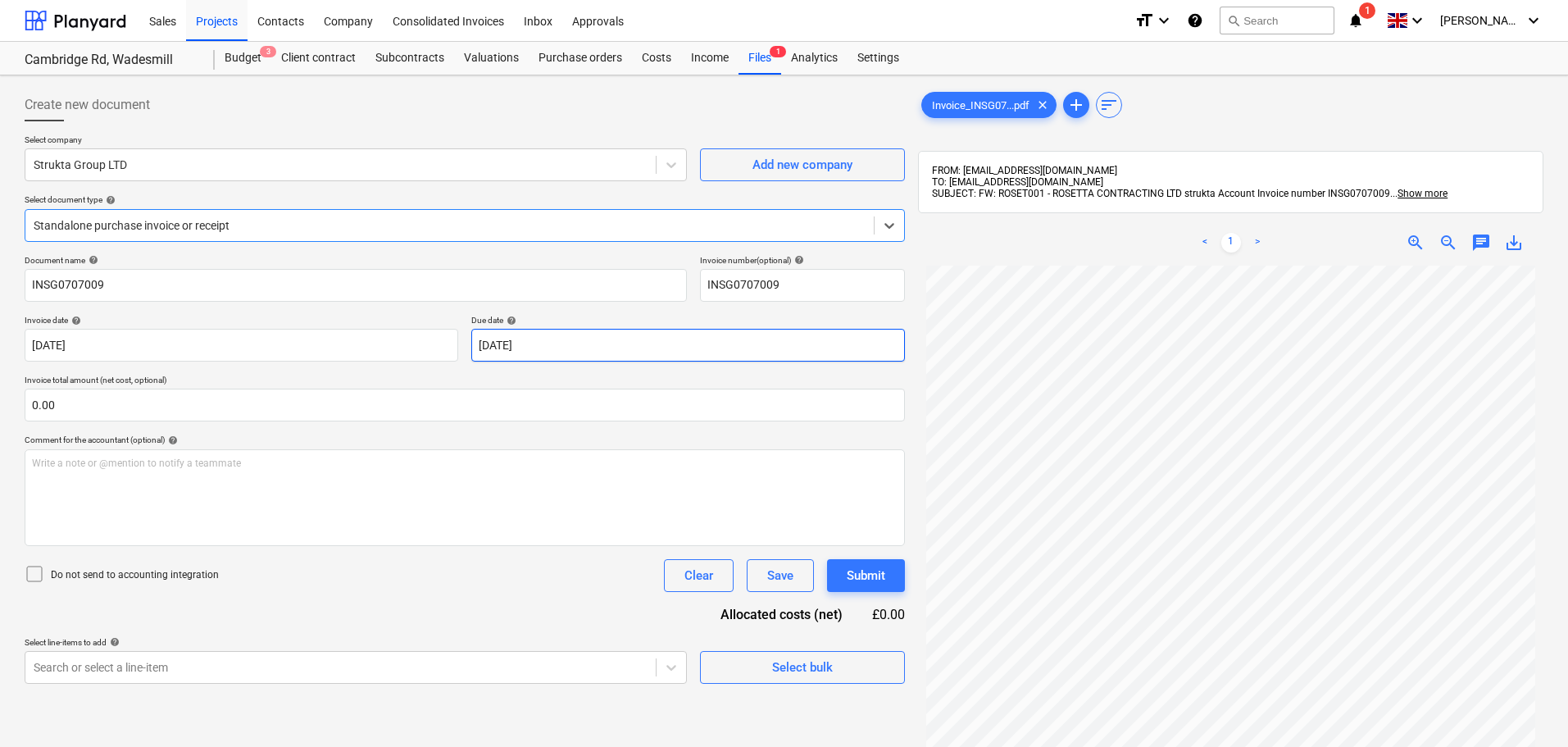
scroll to position [164, 0]
click at [163, 225] on div at bounding box center [450, 225] width 832 height 17
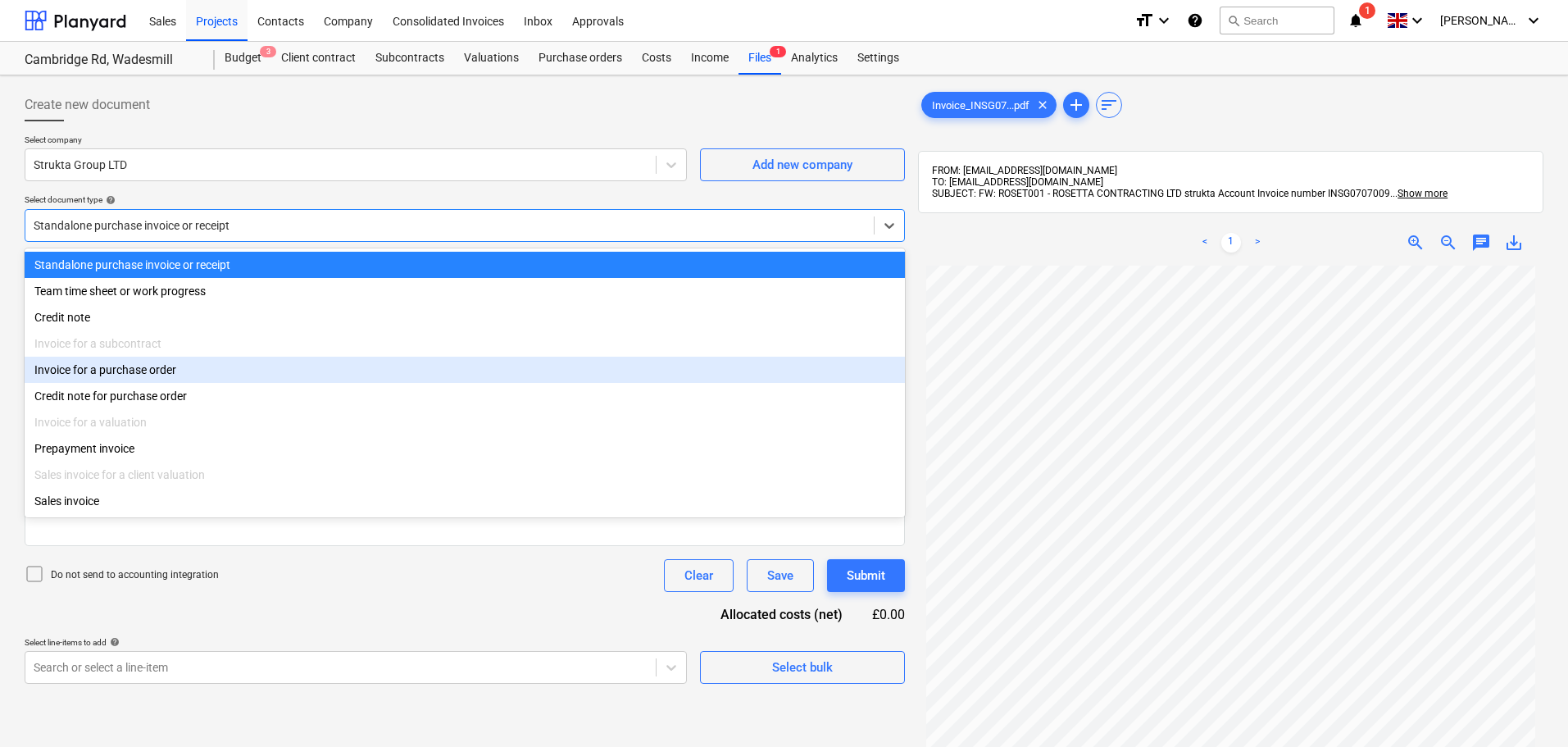
click at [134, 381] on div "Invoice for a purchase order" at bounding box center [465, 370] width 881 height 26
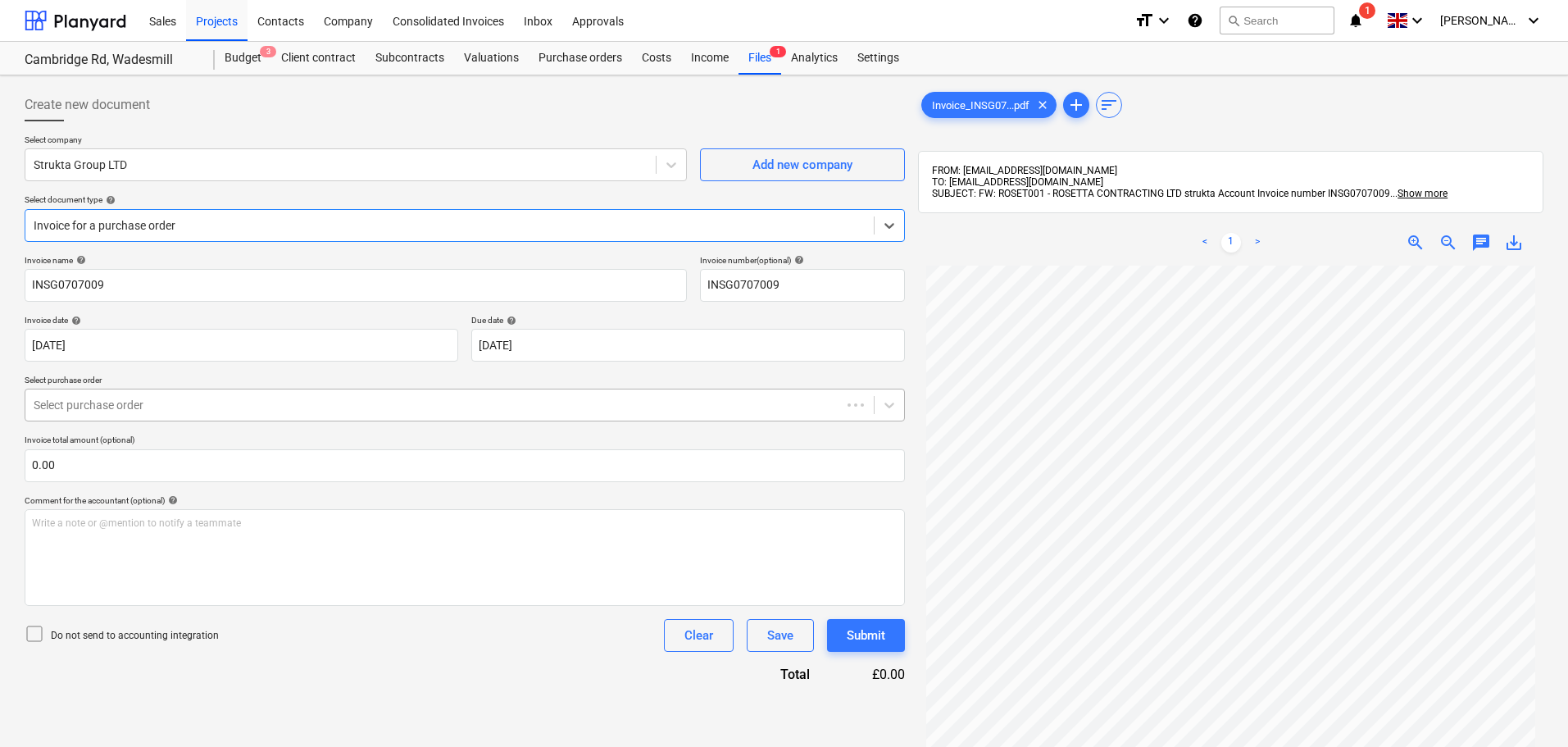
click at [120, 403] on div at bounding box center [433, 405] width 799 height 17
click at [146, 445] on div "Loading..." at bounding box center [465, 444] width 881 height 26
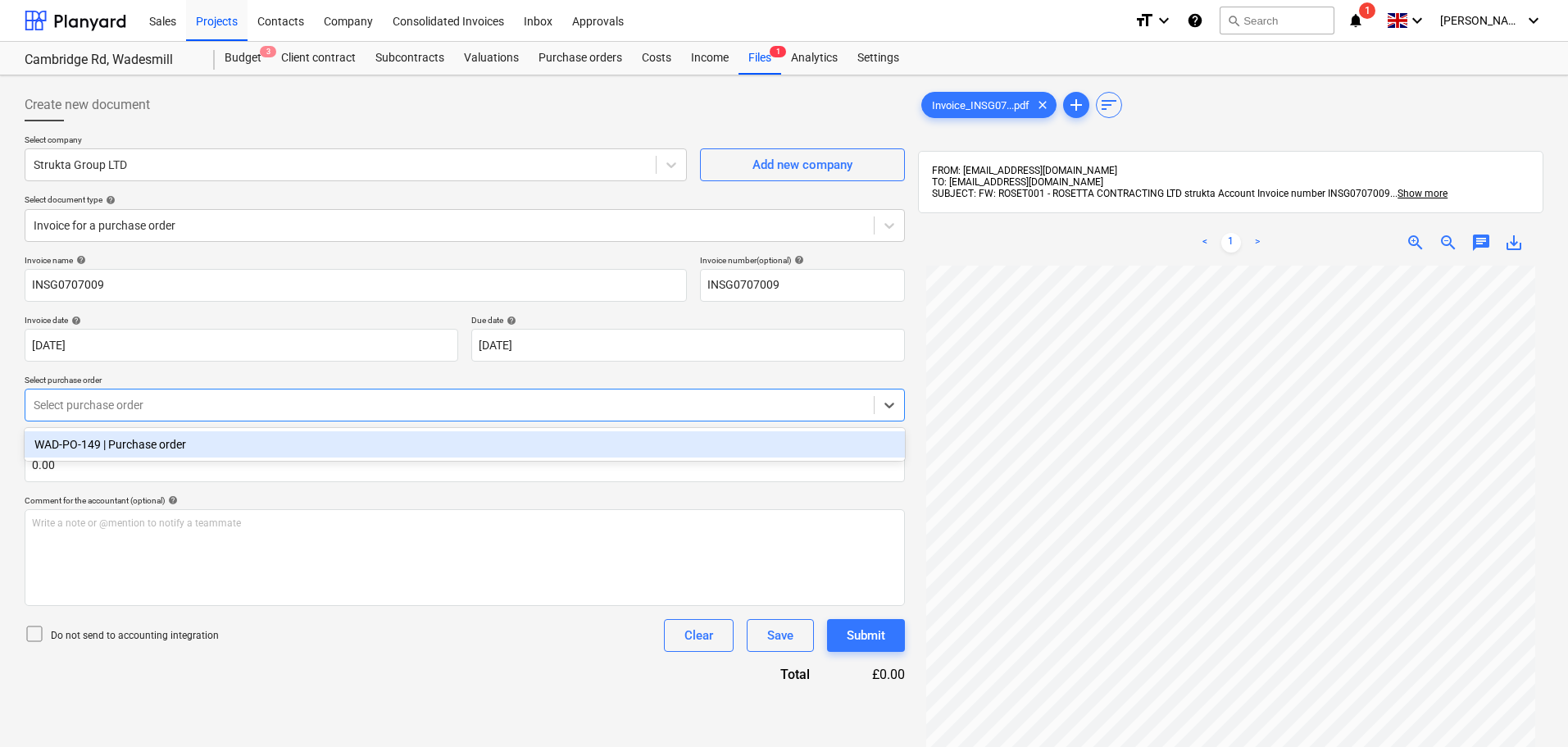
click at [173, 442] on div "WAD-PO-149 | Purchase order" at bounding box center [465, 444] width 881 height 26
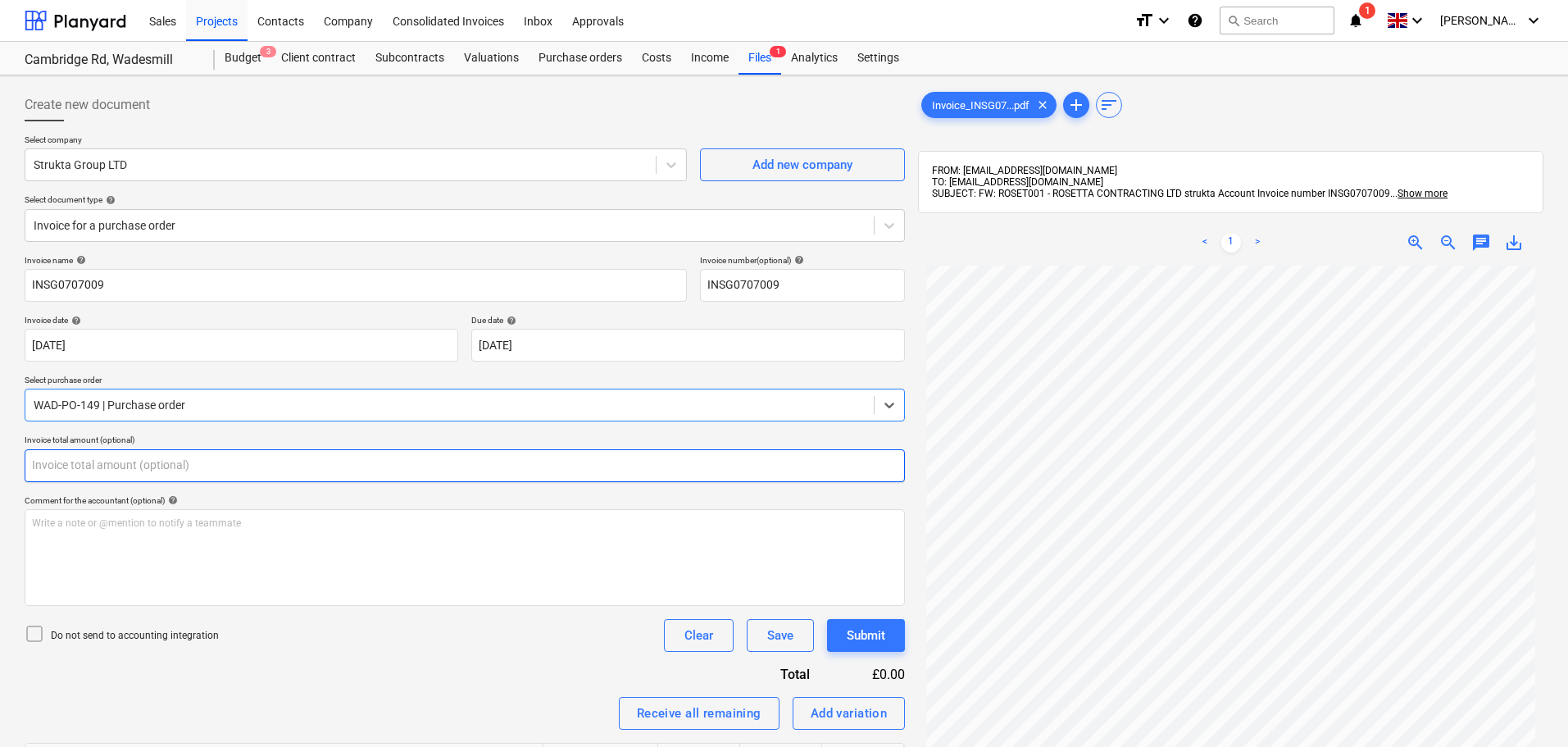
click at [115, 464] on input "text" at bounding box center [465, 466] width 881 height 33
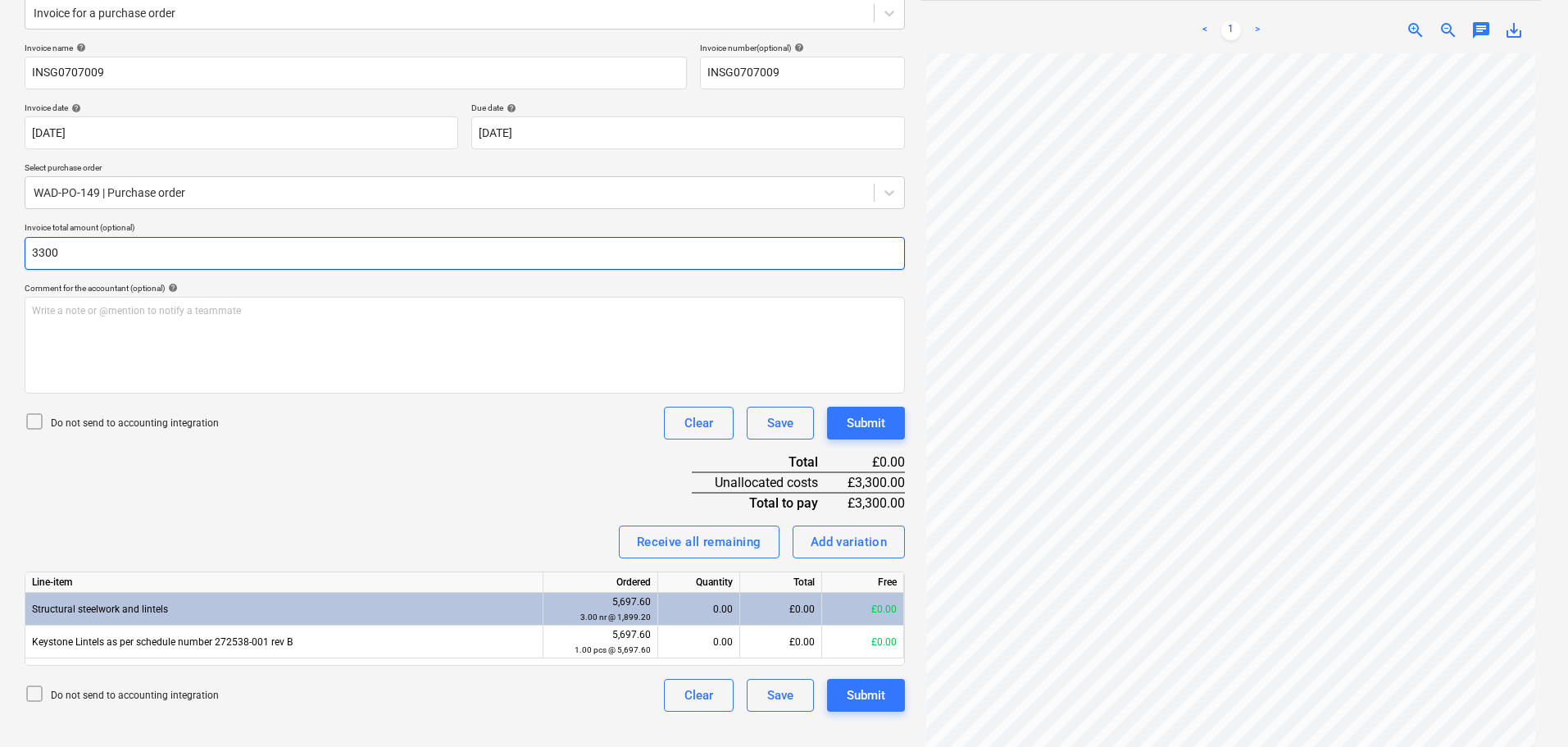
scroll to position [233, 0]
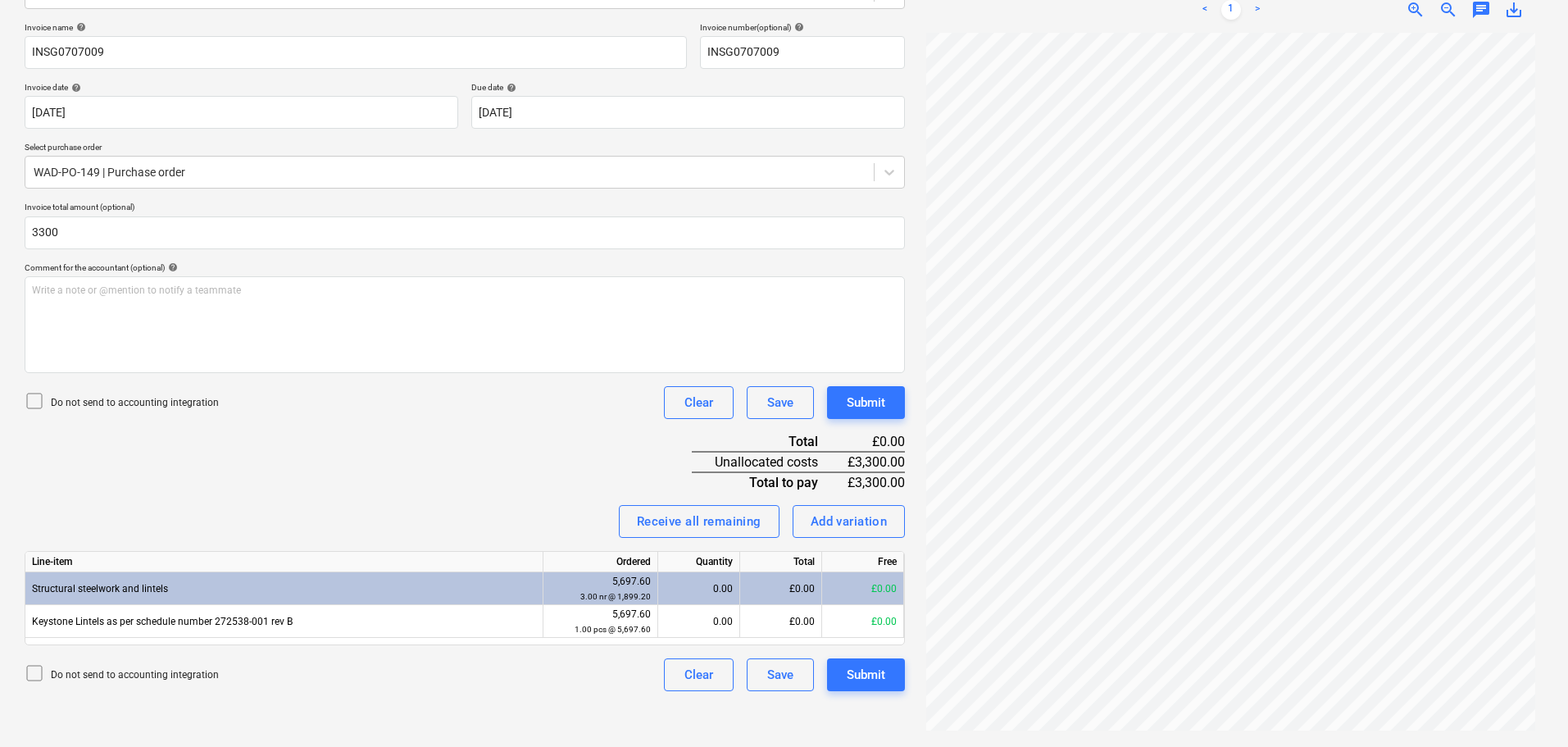
type input "3,300.00"
click at [547, 442] on div "Invoice name help INSG0707009 Invoice number (optional) help INSG0707009 Invoic…" at bounding box center [465, 357] width 881 height 669
click at [858, 524] on div "Add variation" at bounding box center [848, 522] width 77 height 21
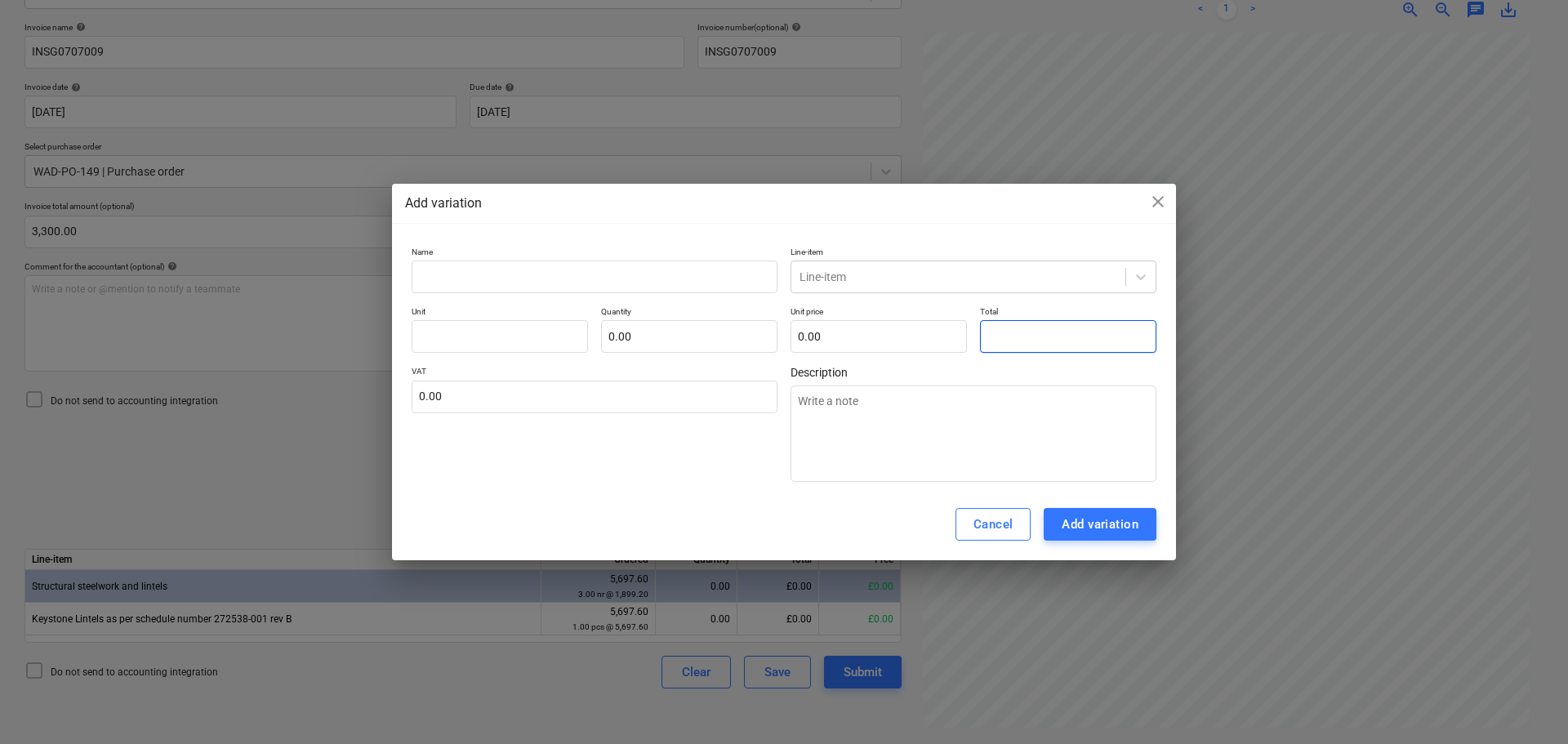
click at [997, 334] on input "text" at bounding box center [1068, 336] width 177 height 33
type input "pcs"
type input "3"
type textarea "x"
type input "1.00"
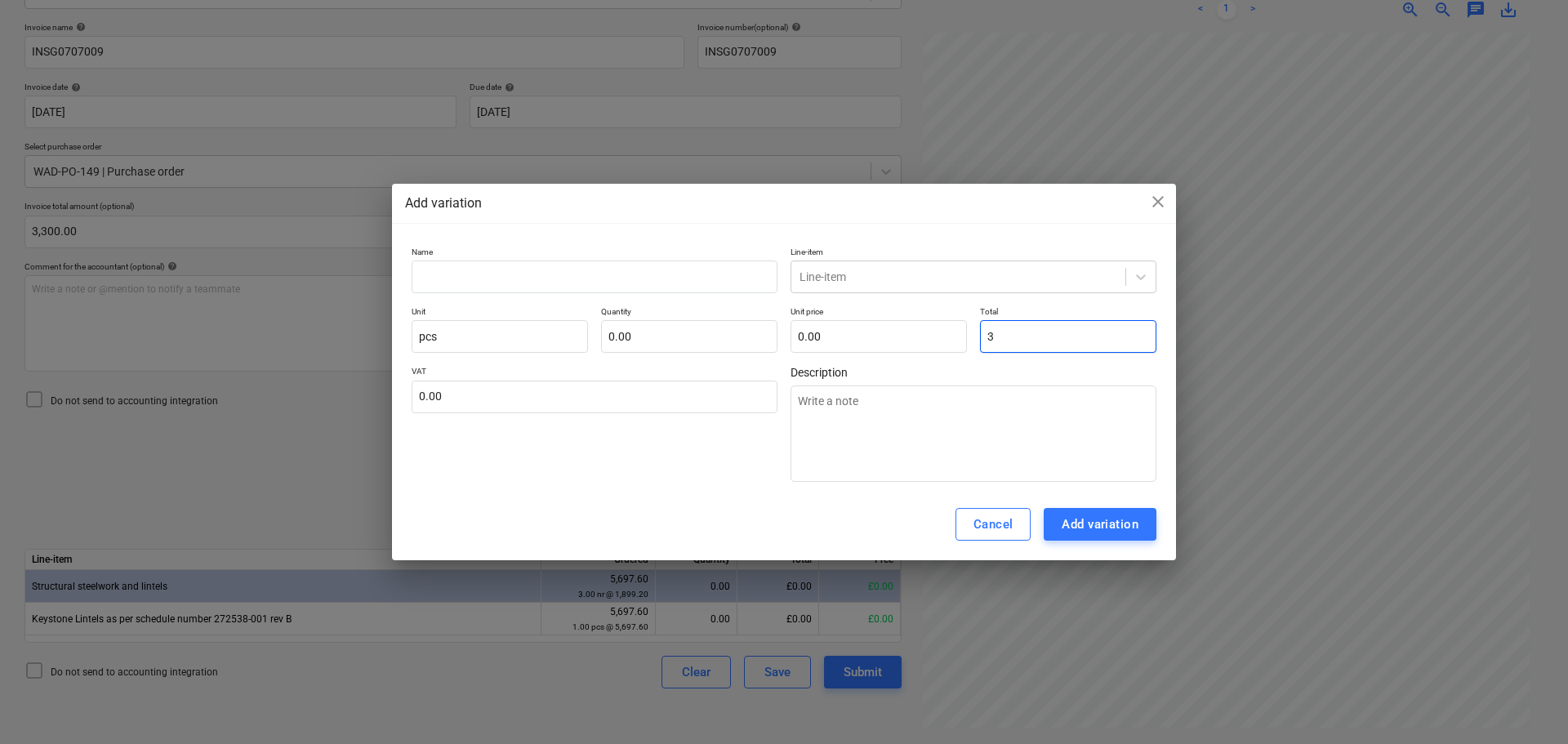
type input "3.00"
type input "33"
type textarea "x"
type input "33.00"
type input "330"
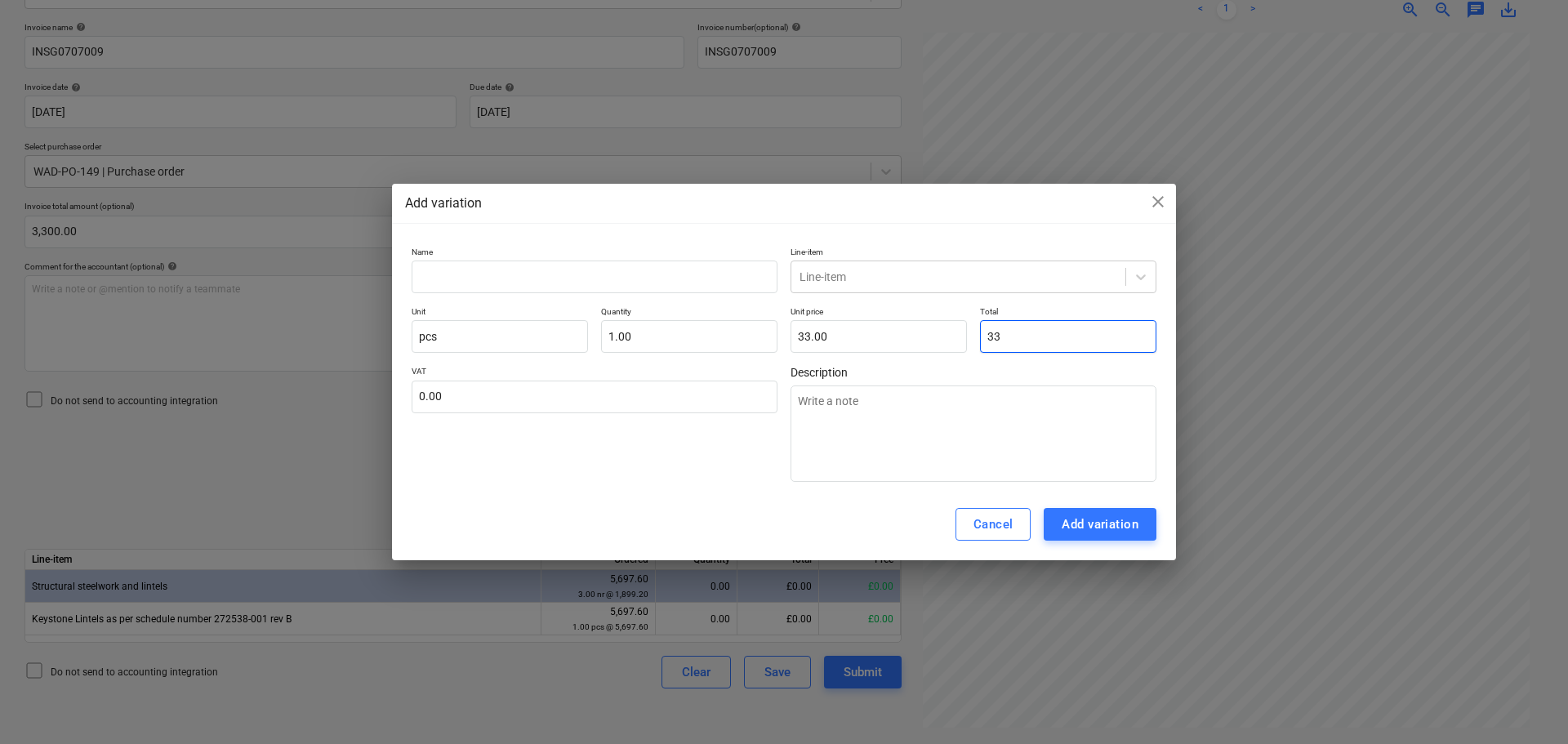
type textarea "x"
type input "330.00"
type input "3300"
type textarea "x"
type input "3,300.00"
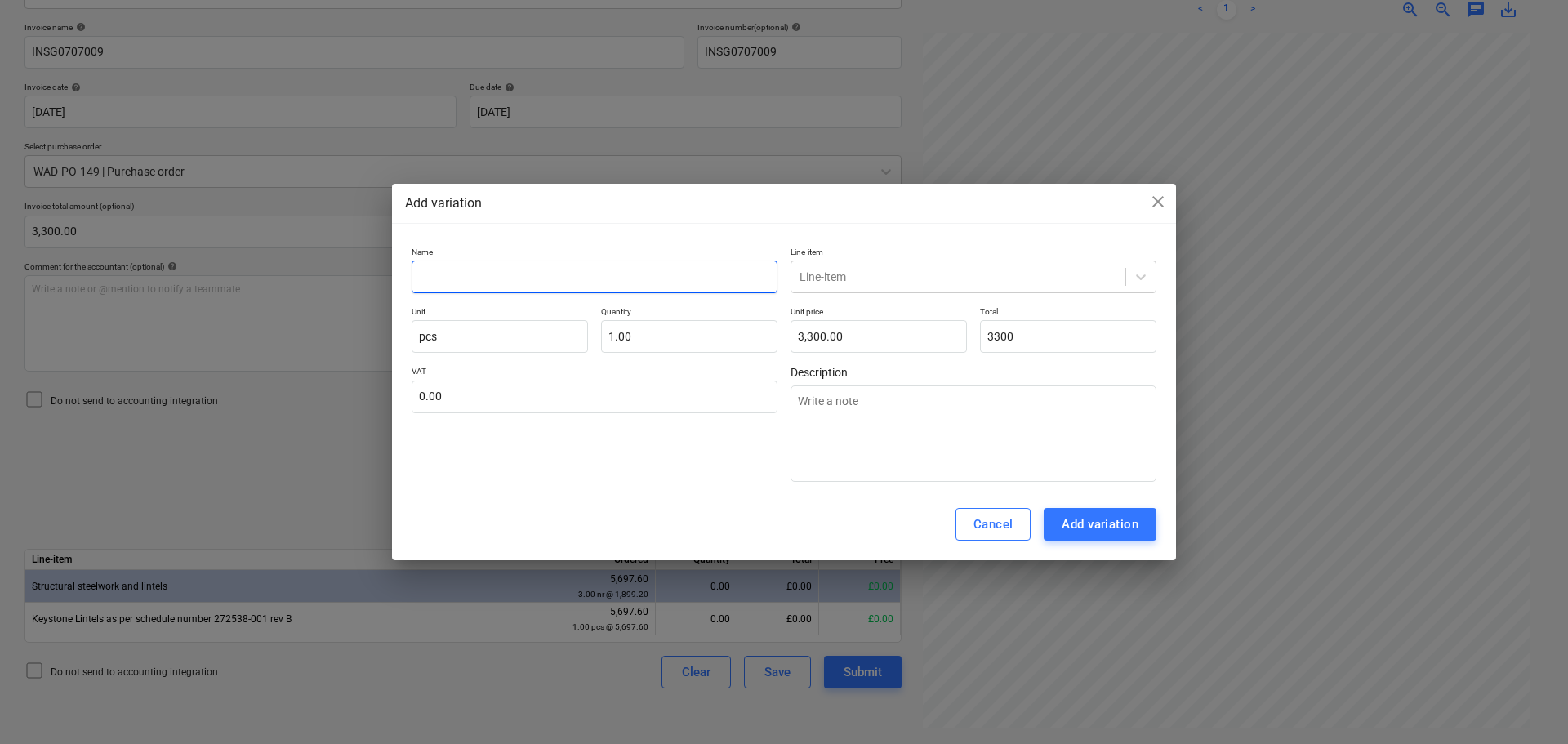
type input "3,300.00"
click at [493, 275] on input "text" at bounding box center [594, 277] width 366 height 33
type input "l"
type textarea "x"
type input "li"
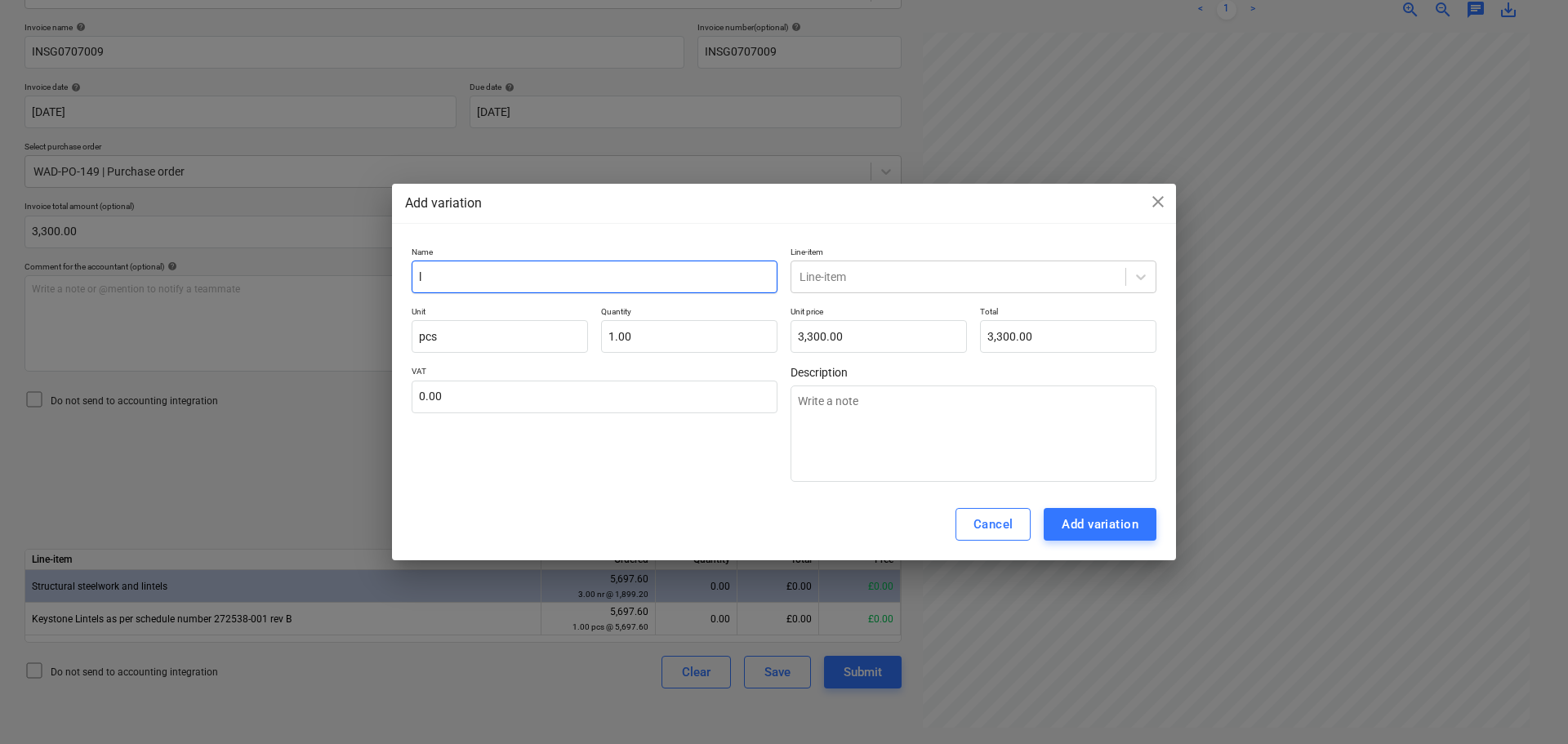
type textarea "x"
type input "lin"
type textarea "x"
type input "lint"
type textarea "x"
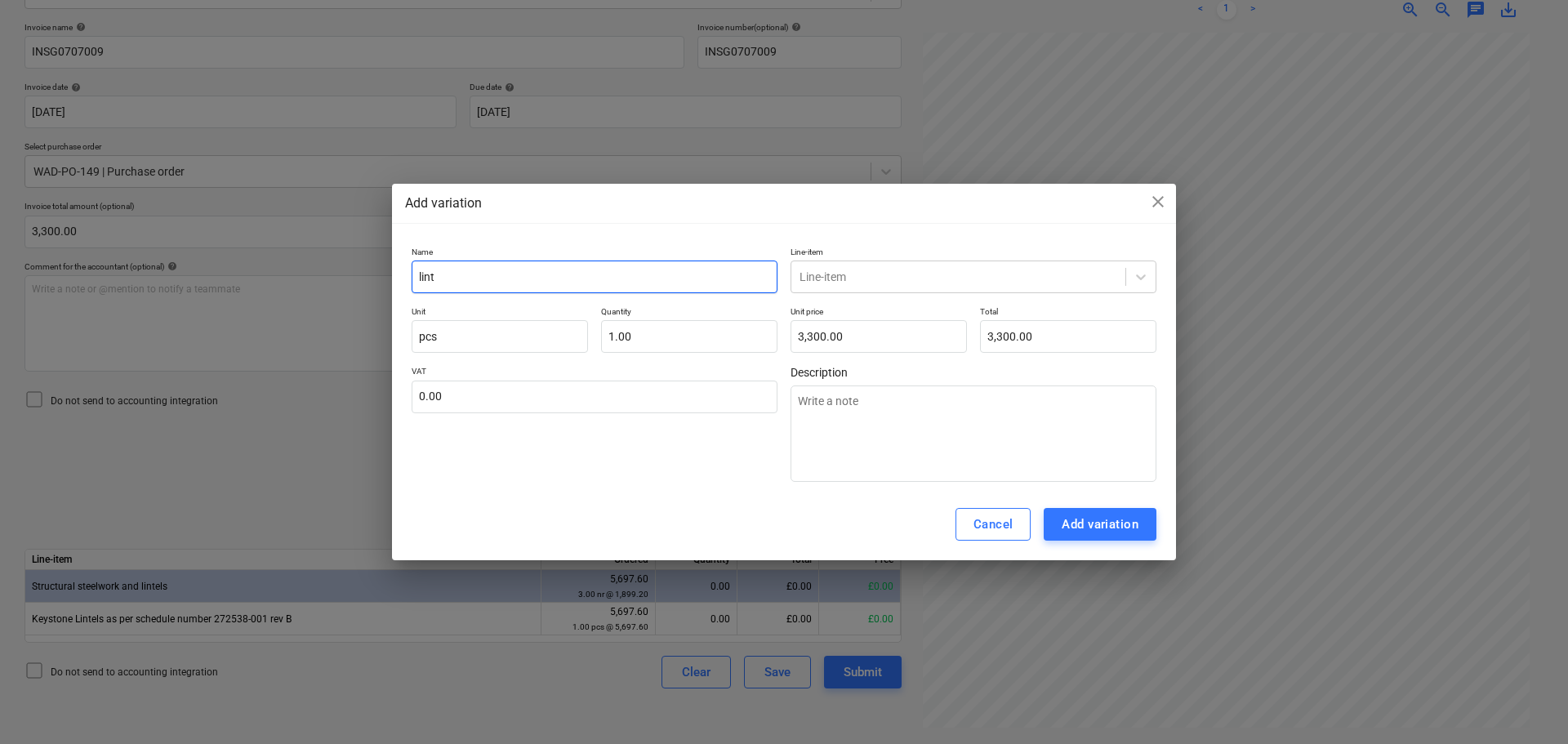
type input "linte"
type textarea "x"
type input "lintel"
type textarea "x"
type input "lintels"
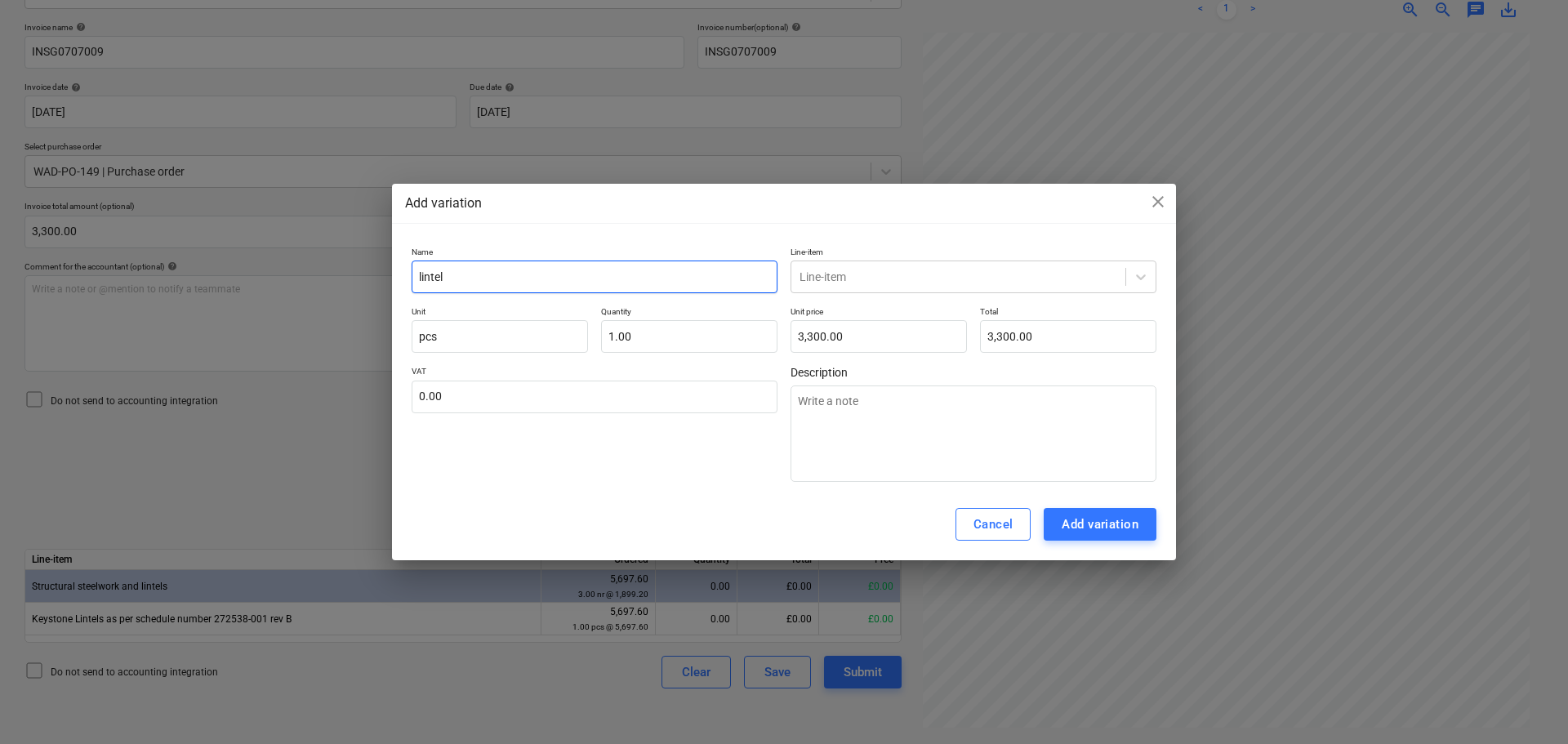
type textarea "x"
type input "lintels"
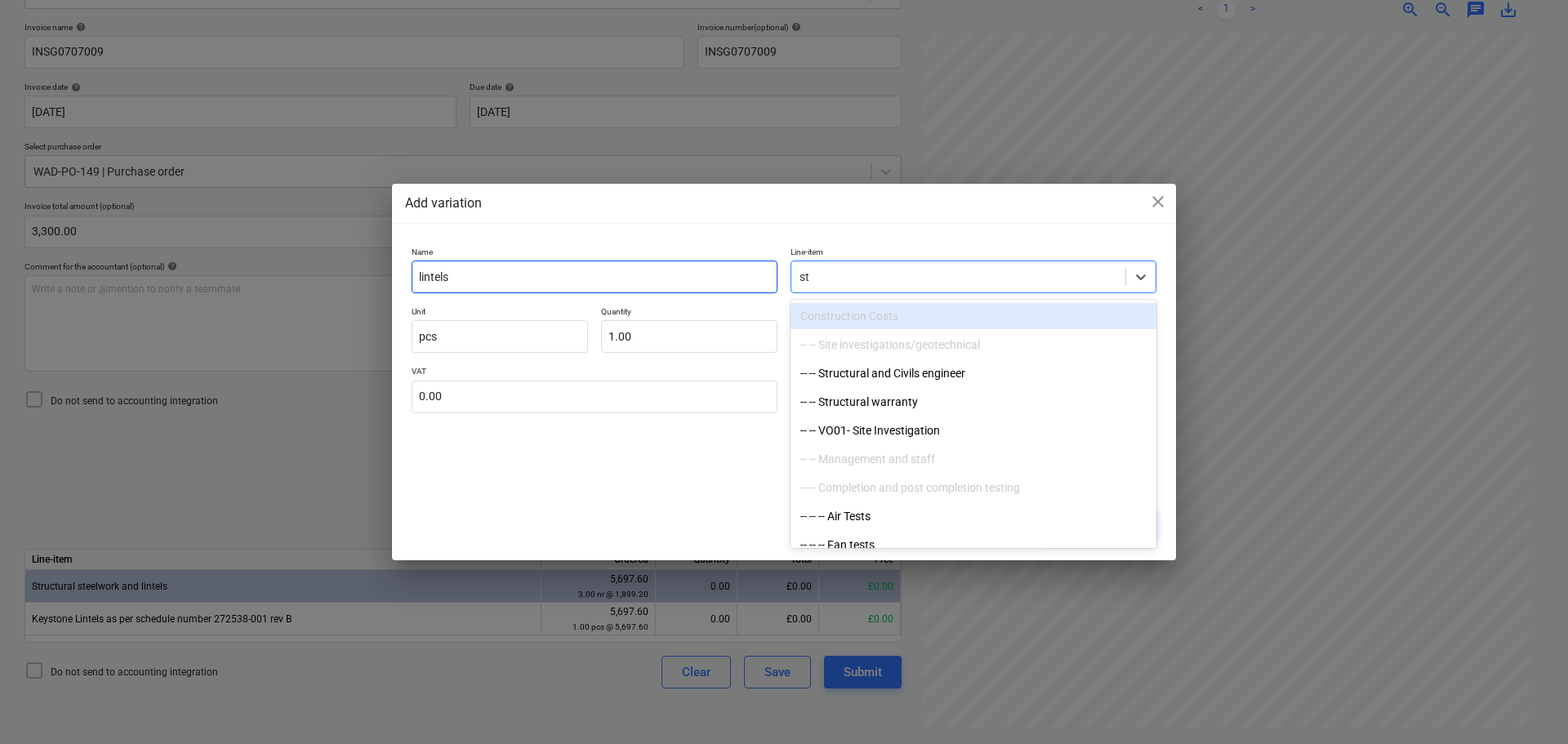
type input "s"
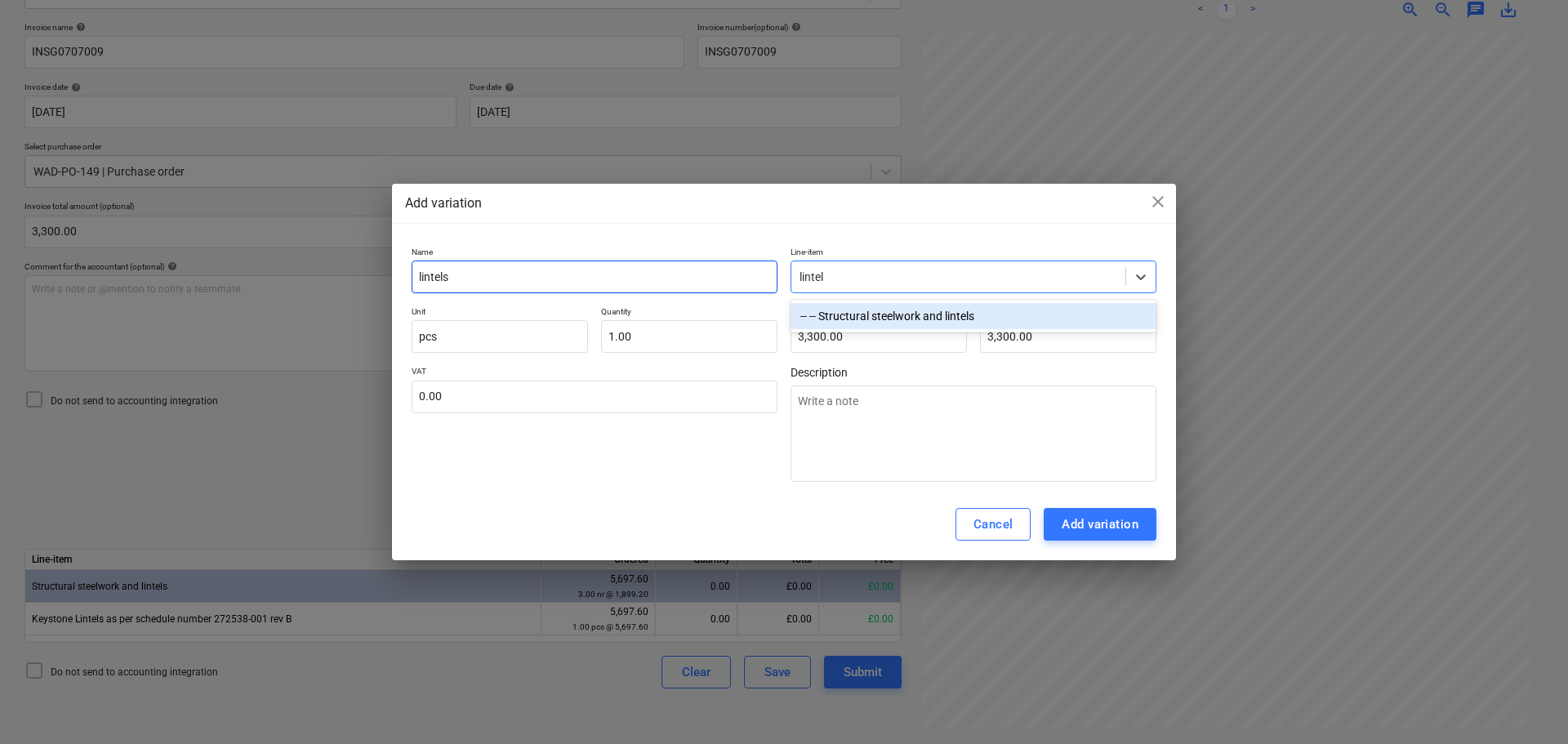
type input "lintels"
click at [900, 319] on div "-- -- Structural steelwork and lintels" at bounding box center [973, 316] width 366 height 26
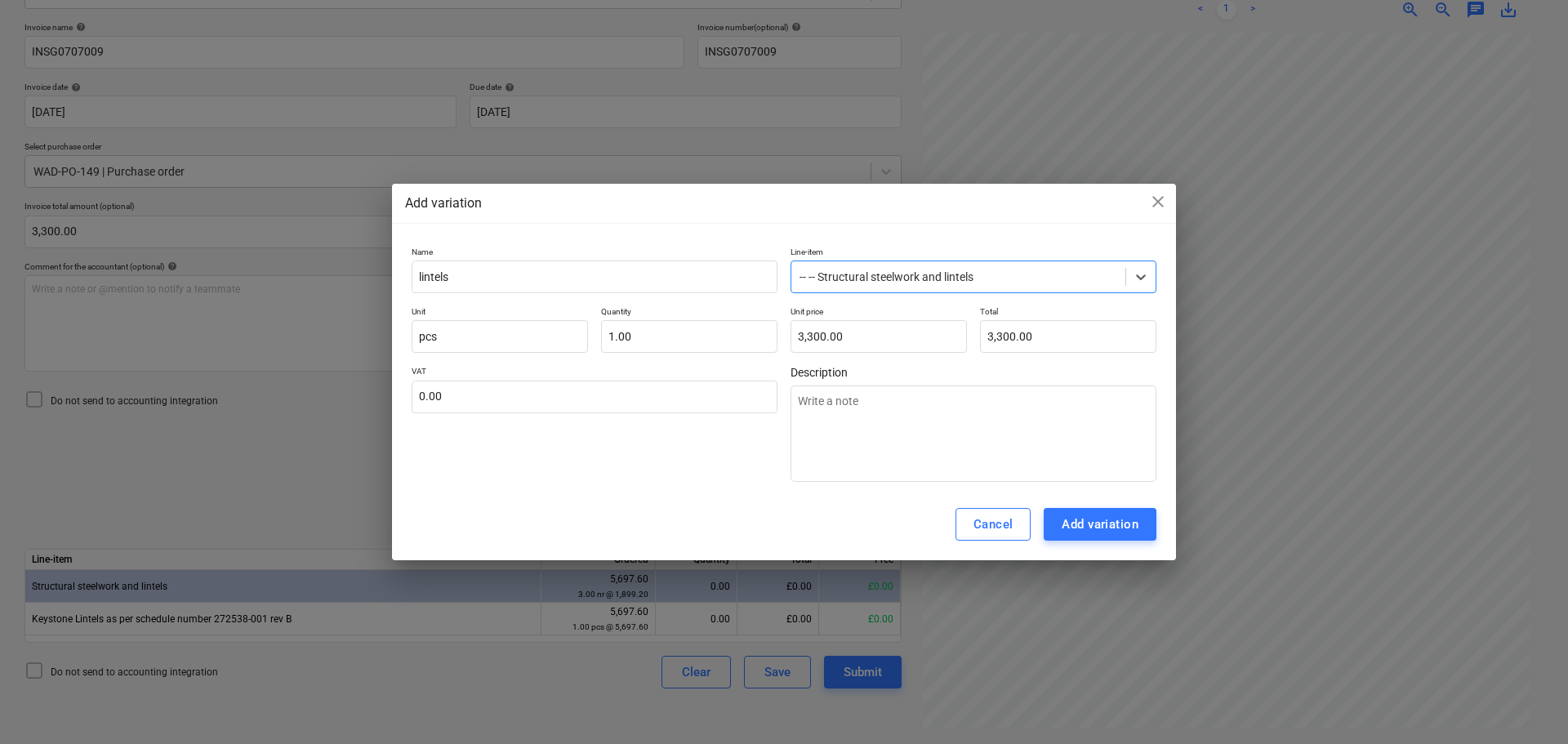
click at [738, 464] on div "VAT 0.00" at bounding box center [594, 423] width 366 height 116
click at [1085, 515] on div "Add variation" at bounding box center [1099, 524] width 76 height 21
type textarea "x"
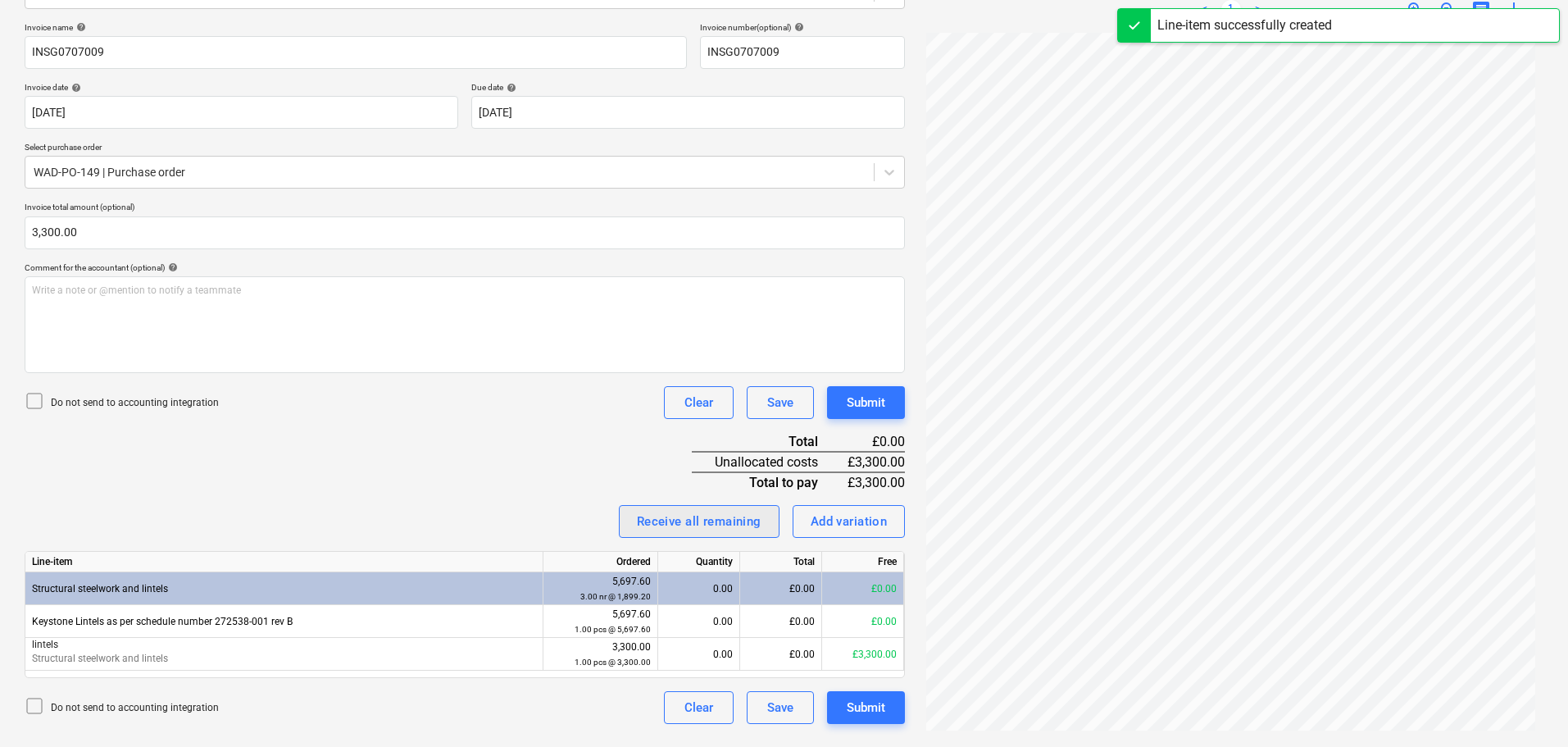
click at [712, 522] on div "Receive all remaining" at bounding box center [699, 522] width 125 height 21
click at [521, 458] on div "Invoice name help INSG0707009 Invoice number (optional) help INSG0707009 Invoic…" at bounding box center [465, 373] width 881 height 702
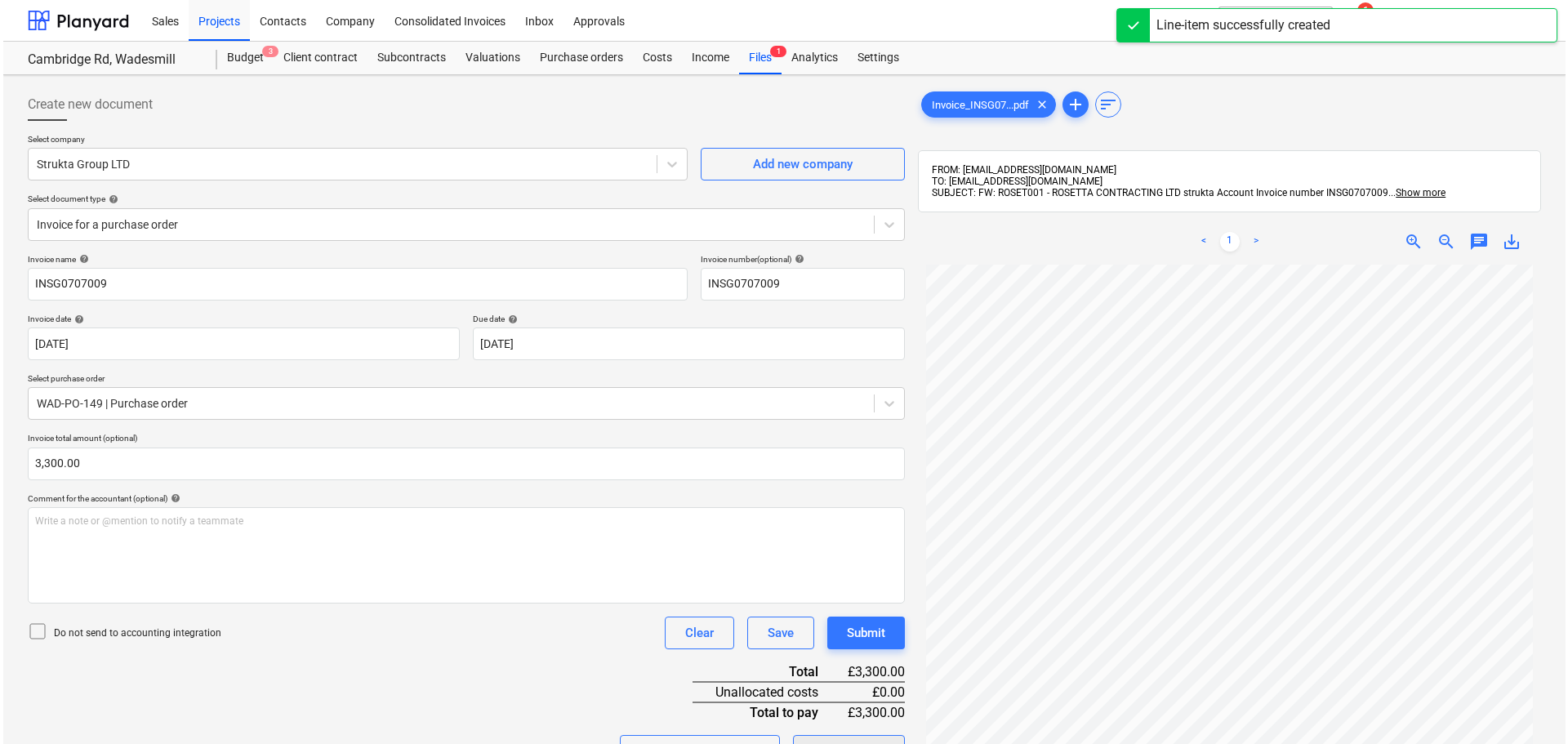
scroll to position [81, 0]
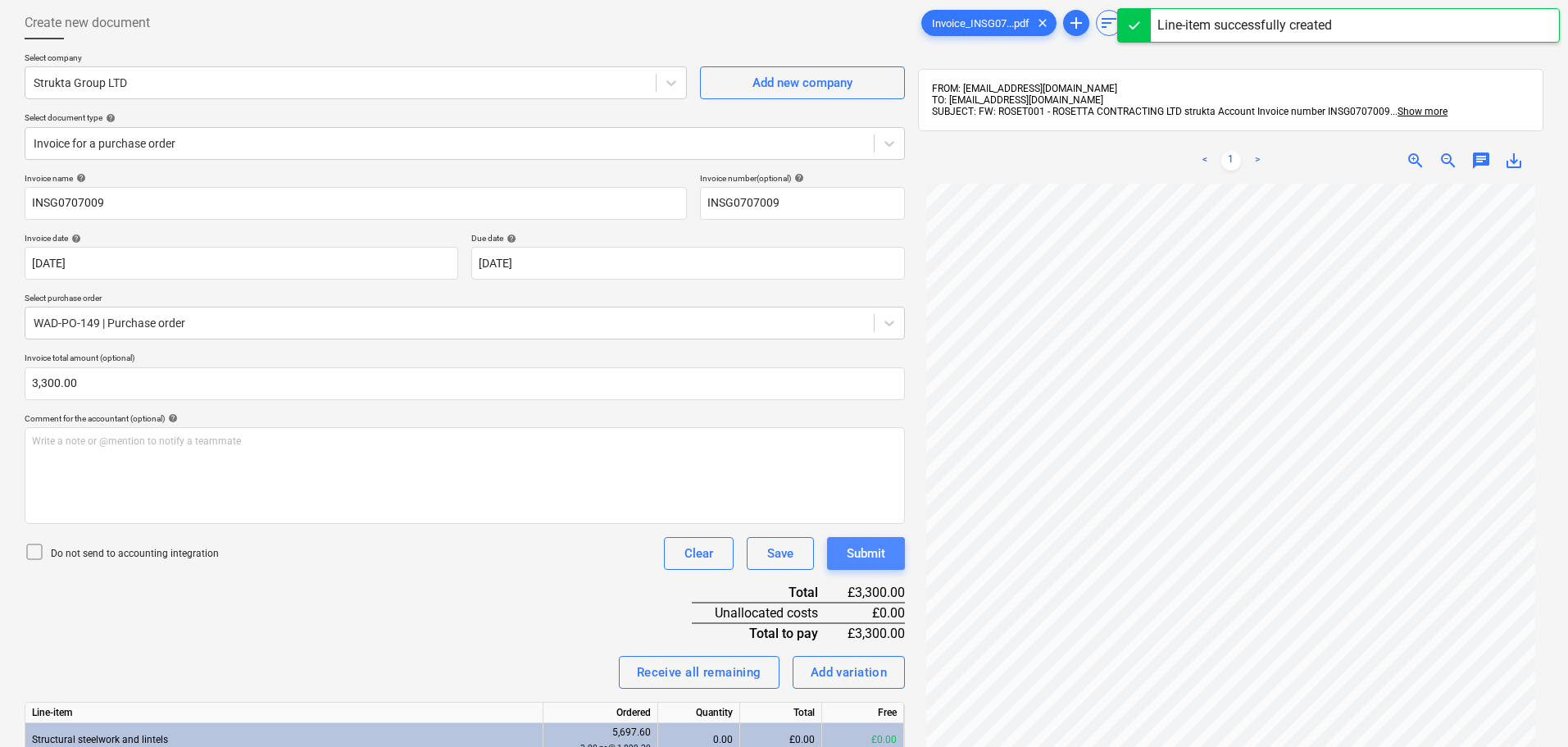
click at [871, 558] on div "Submit" at bounding box center [866, 554] width 39 height 21
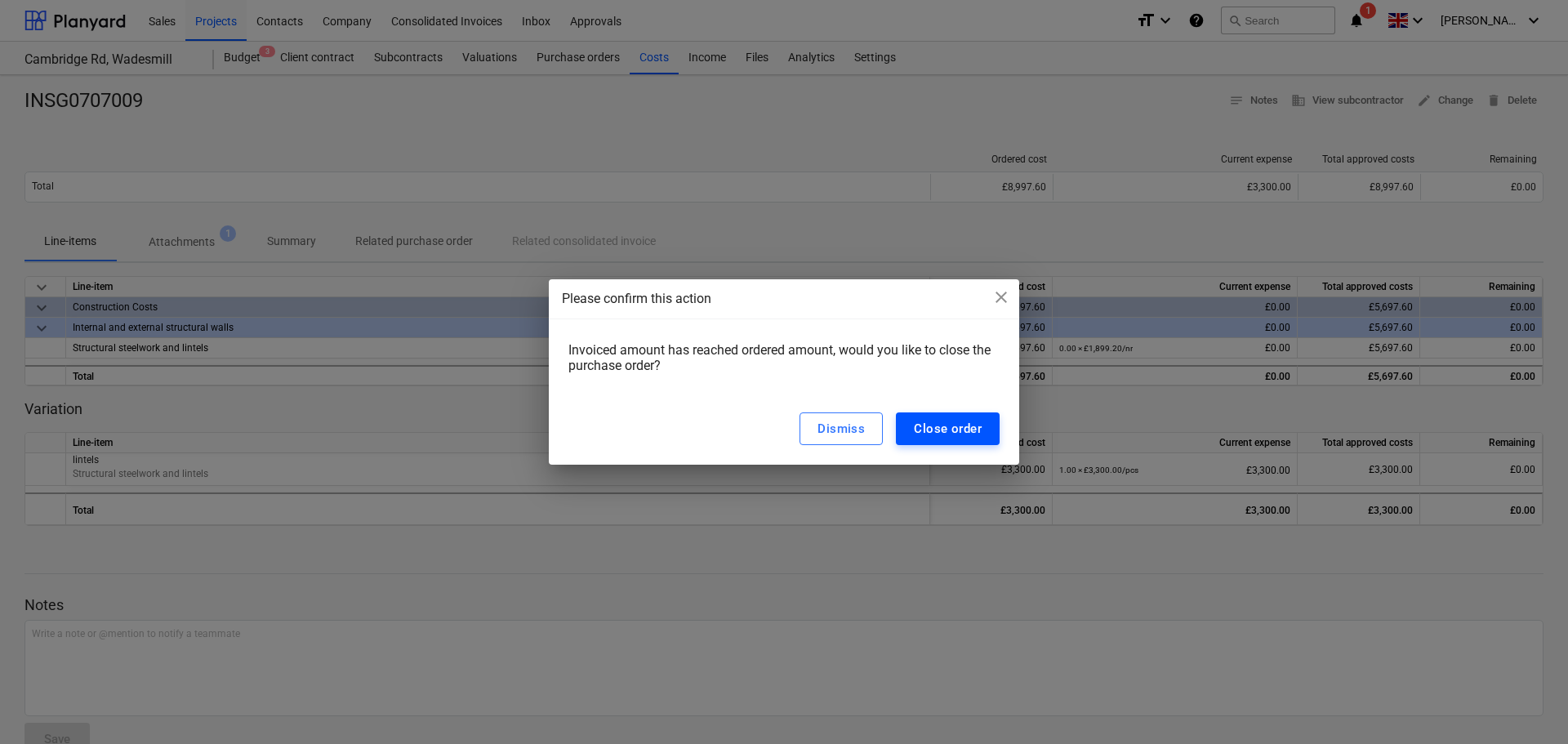
click at [952, 431] on div "Close order" at bounding box center [947, 429] width 67 height 21
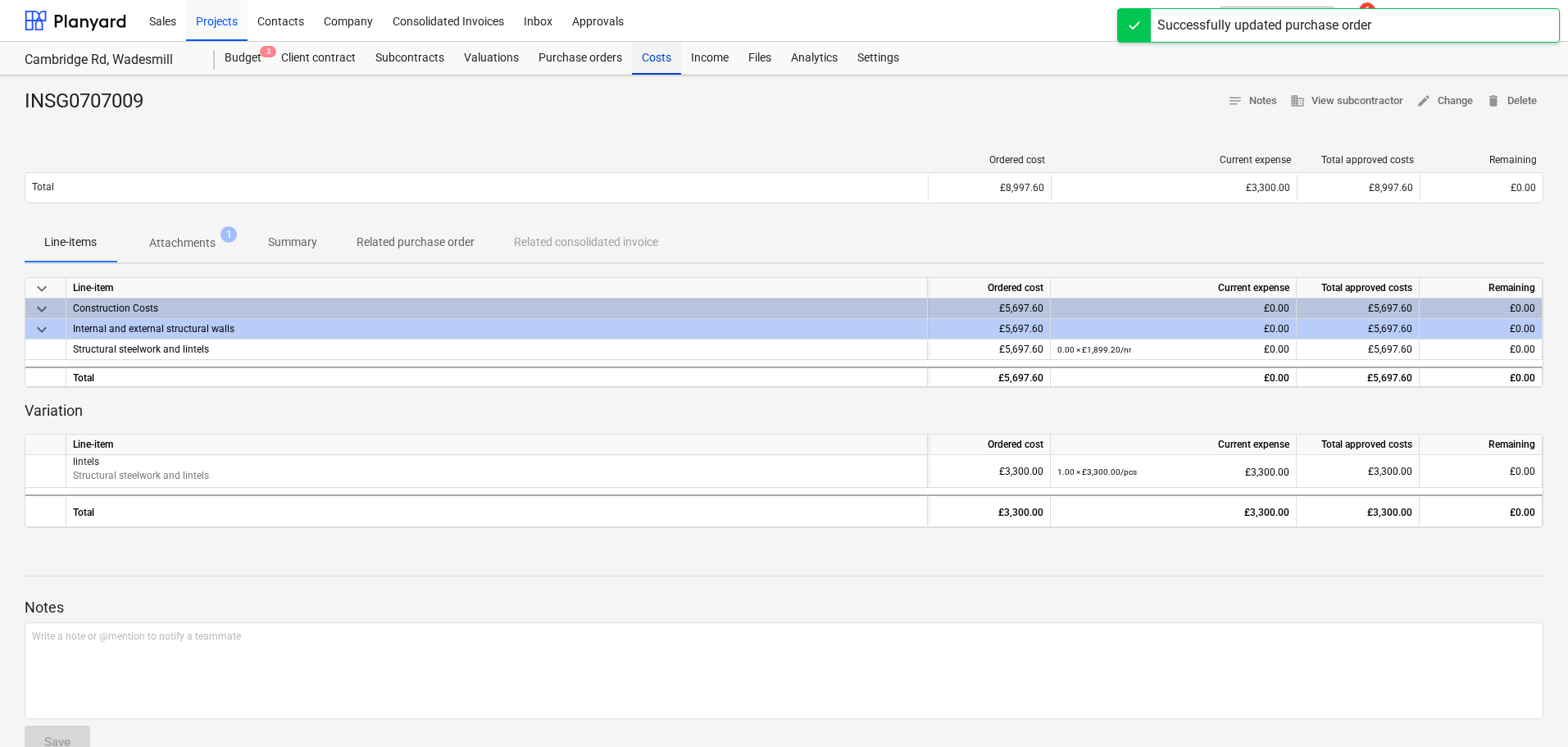
click at [665, 66] on div "Costs" at bounding box center [657, 59] width 50 height 33
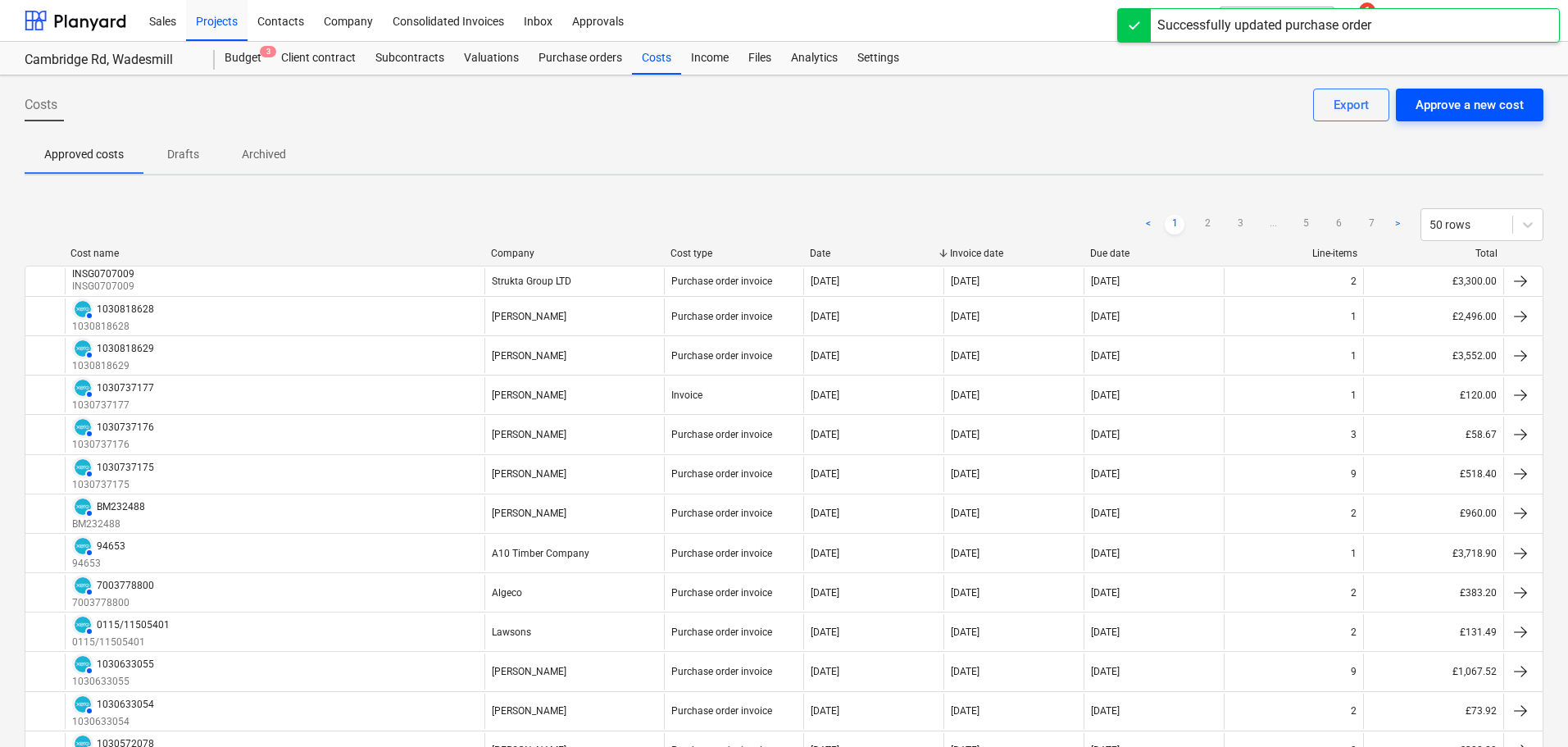
click at [1469, 107] on div "Approve a new cost" at bounding box center [1469, 105] width 108 height 21
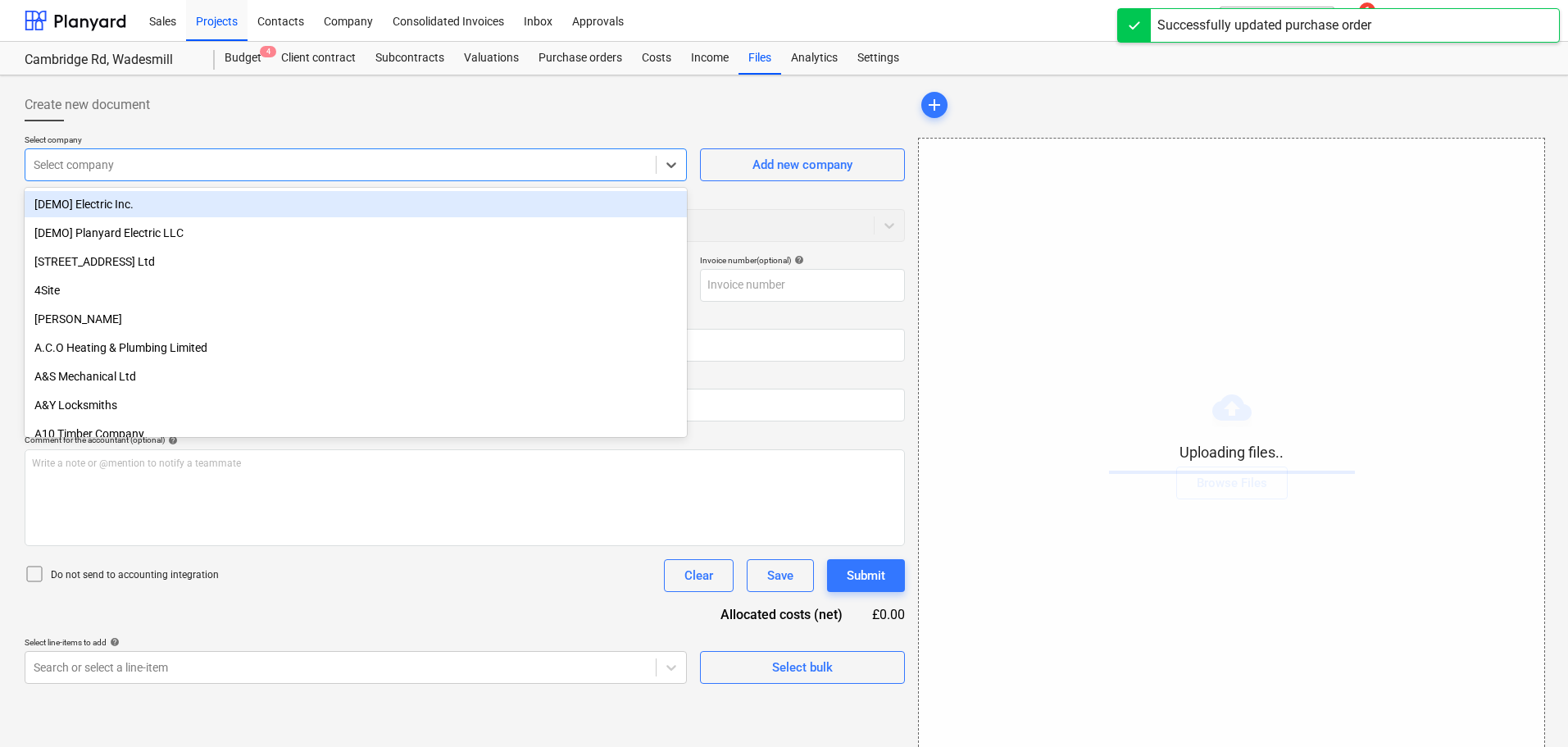
click at [111, 164] on div at bounding box center [341, 165] width 614 height 17
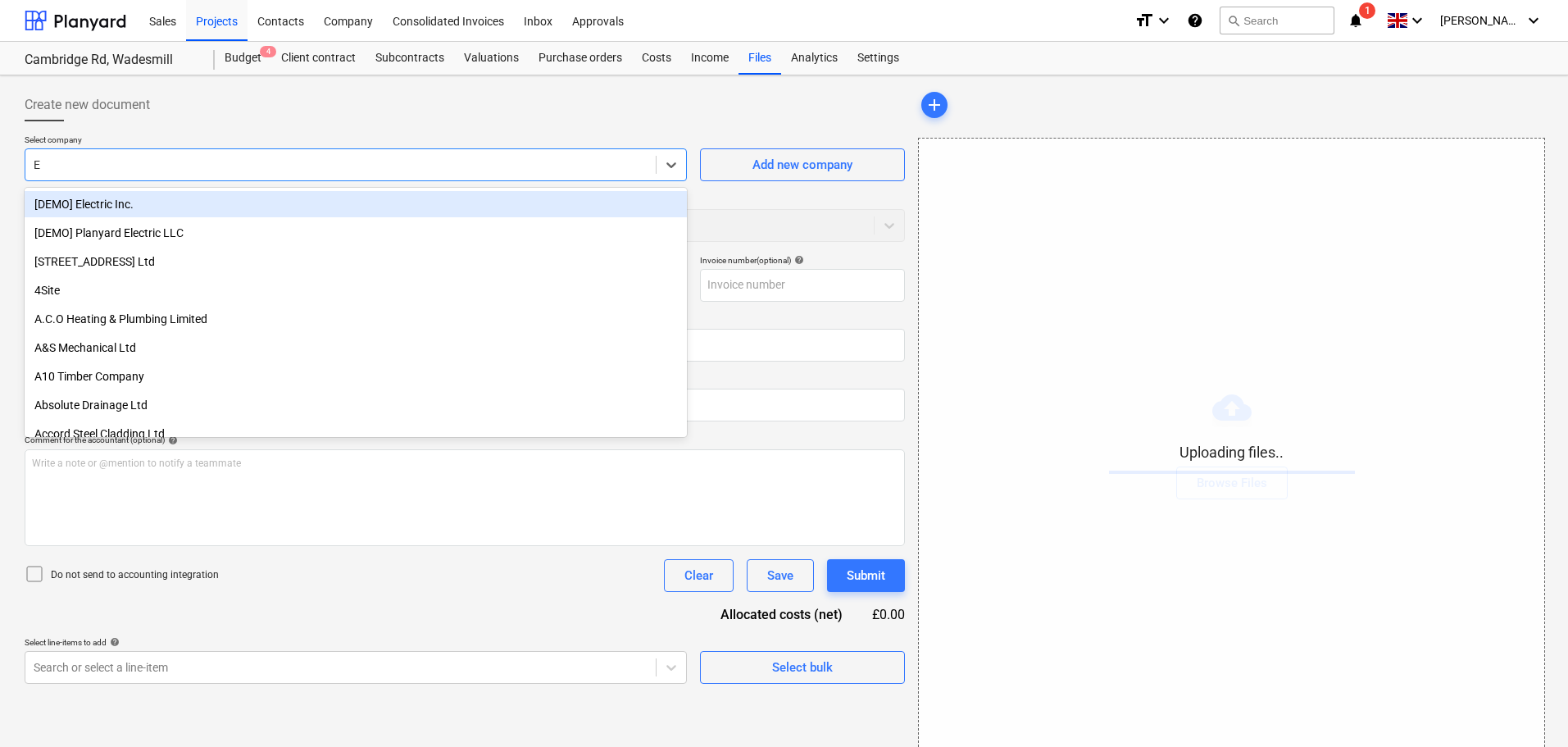
type input "Eo"
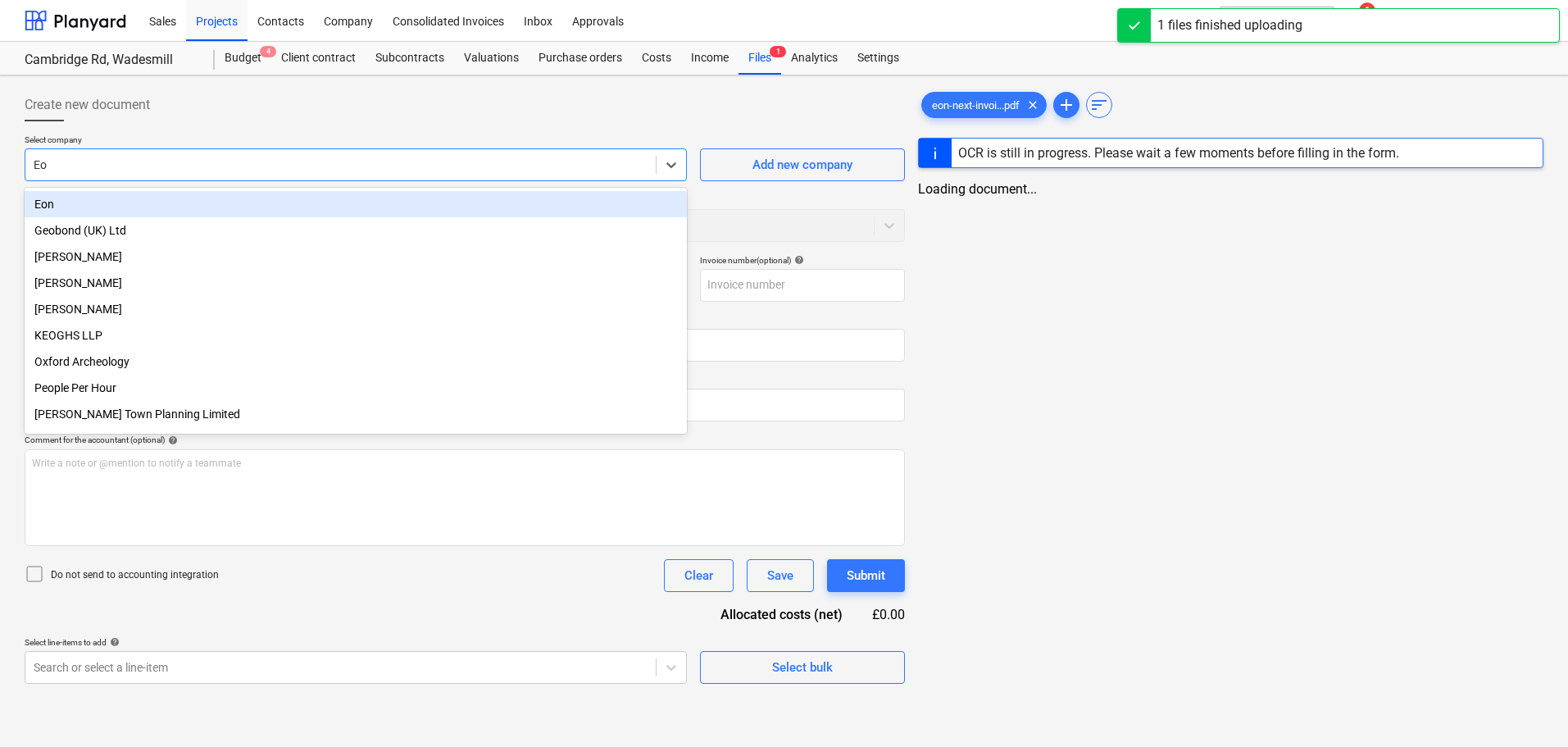
type input "eon-next-invoice-KI-7A131BB2-0001-2.pdf"
click at [153, 212] on div "Eon" at bounding box center [356, 204] width 663 height 26
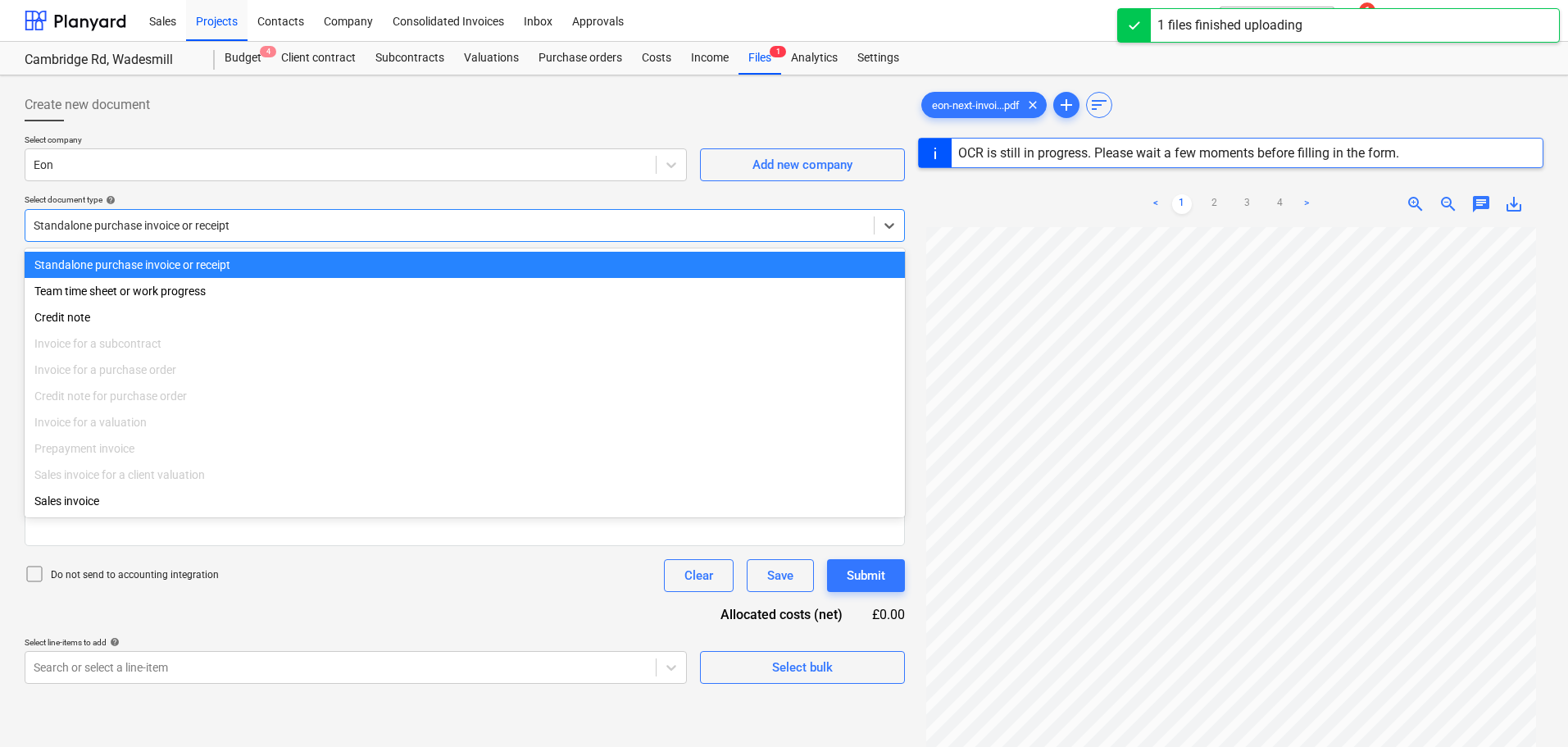
click at [257, 229] on div at bounding box center [450, 225] width 832 height 17
click at [257, 226] on div at bounding box center [450, 225] width 832 height 17
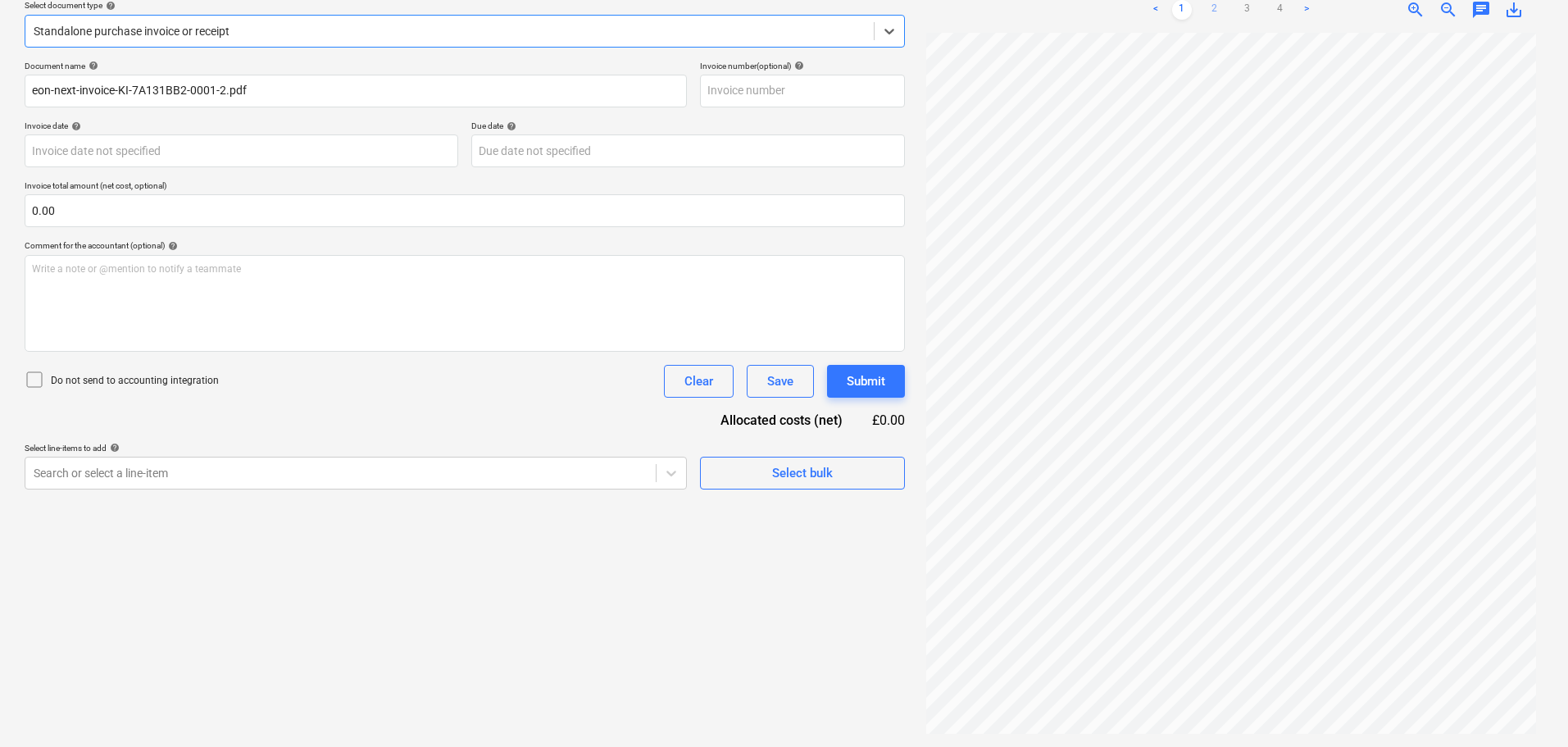
click at [1214, 10] on link "2" at bounding box center [1215, 10] width 20 height 20
type input "KI-7A131BB2-0001"
type input "15 Oct 2025"
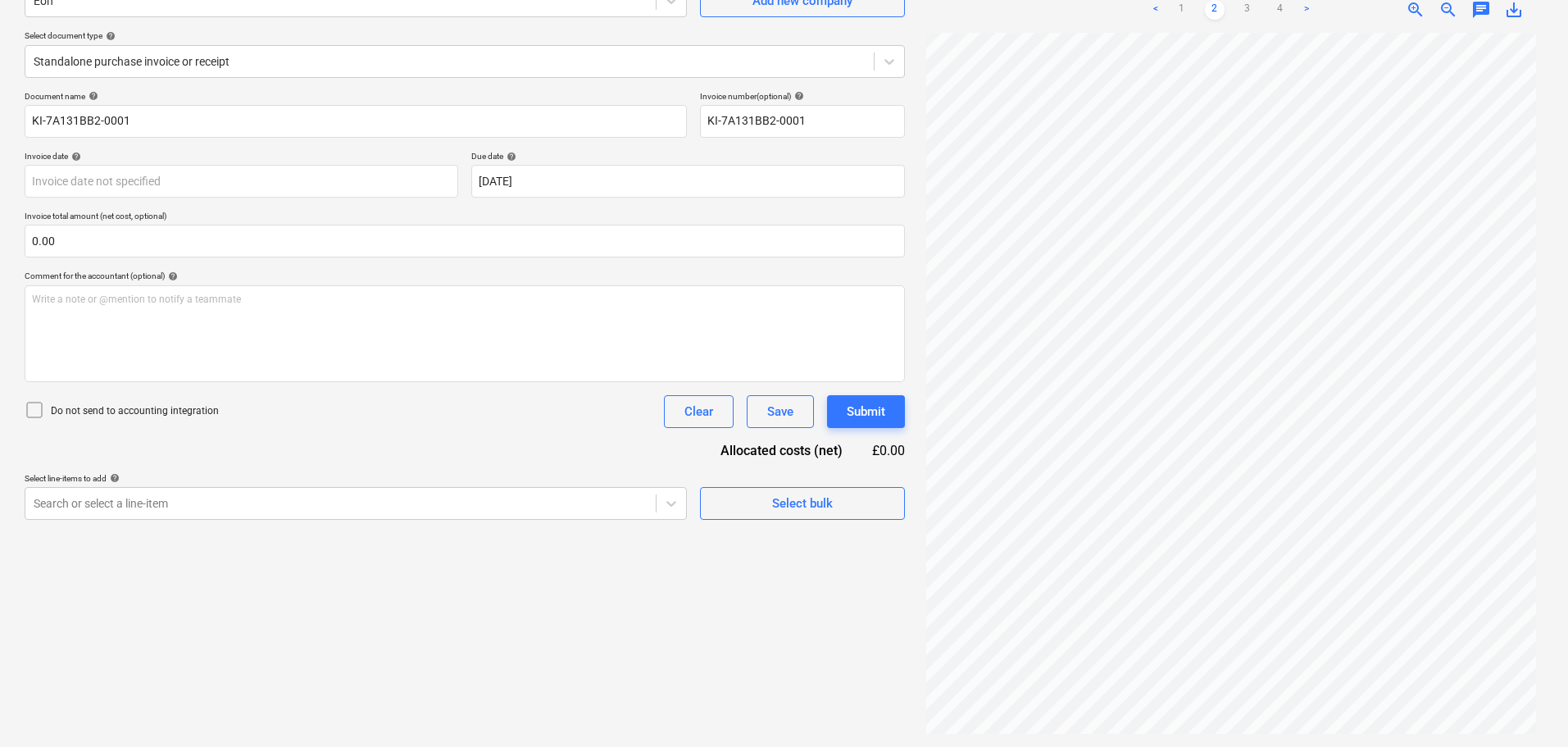
scroll to position [164, 0]
click at [1242, 2] on link "3" at bounding box center [1248, 10] width 20 height 20
click at [1273, 10] on link "4" at bounding box center [1281, 10] width 20 height 20
click at [1304, 13] on link ">" at bounding box center [1306, 10] width 20 height 20
click at [1212, 8] on link "2" at bounding box center [1215, 10] width 20 height 20
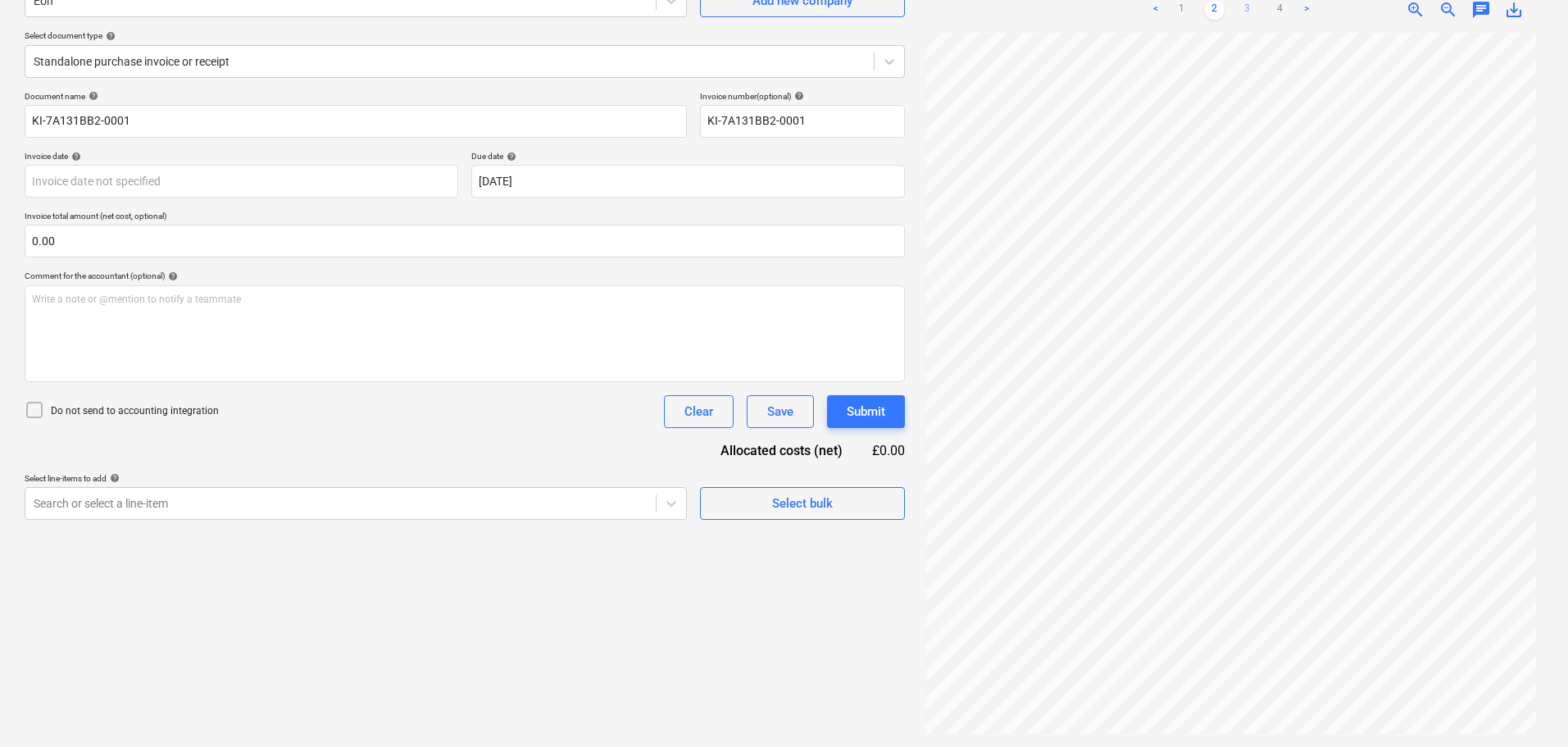
click at [1245, 9] on link "3" at bounding box center [1248, 10] width 20 height 20
click at [1180, 3] on link "1" at bounding box center [1182, 10] width 20 height 20
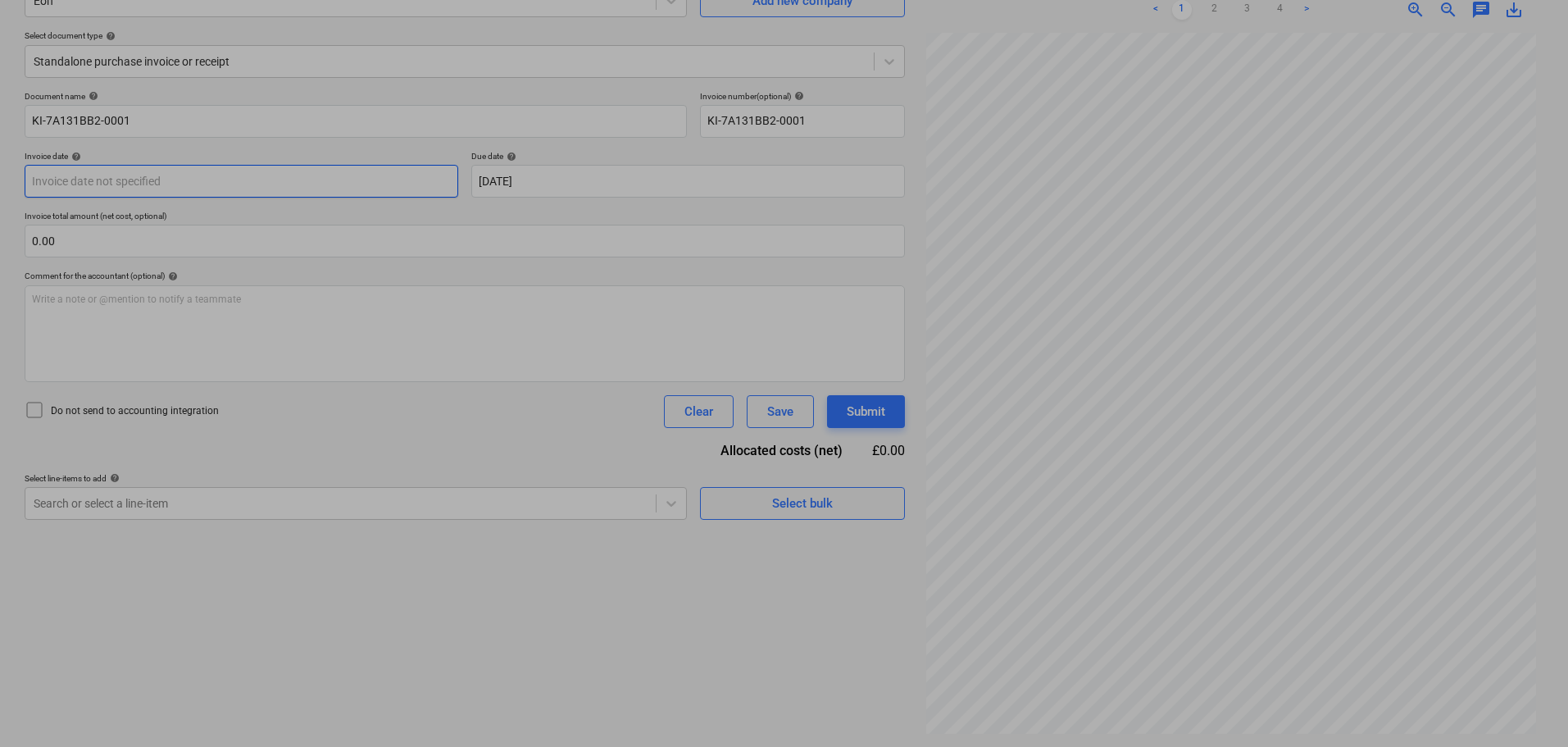
click at [123, 182] on body "Sales Projects Contacts Company Consolidated Invoices Inbox Approvals format_si…" at bounding box center [784, 209] width 1568 height 747
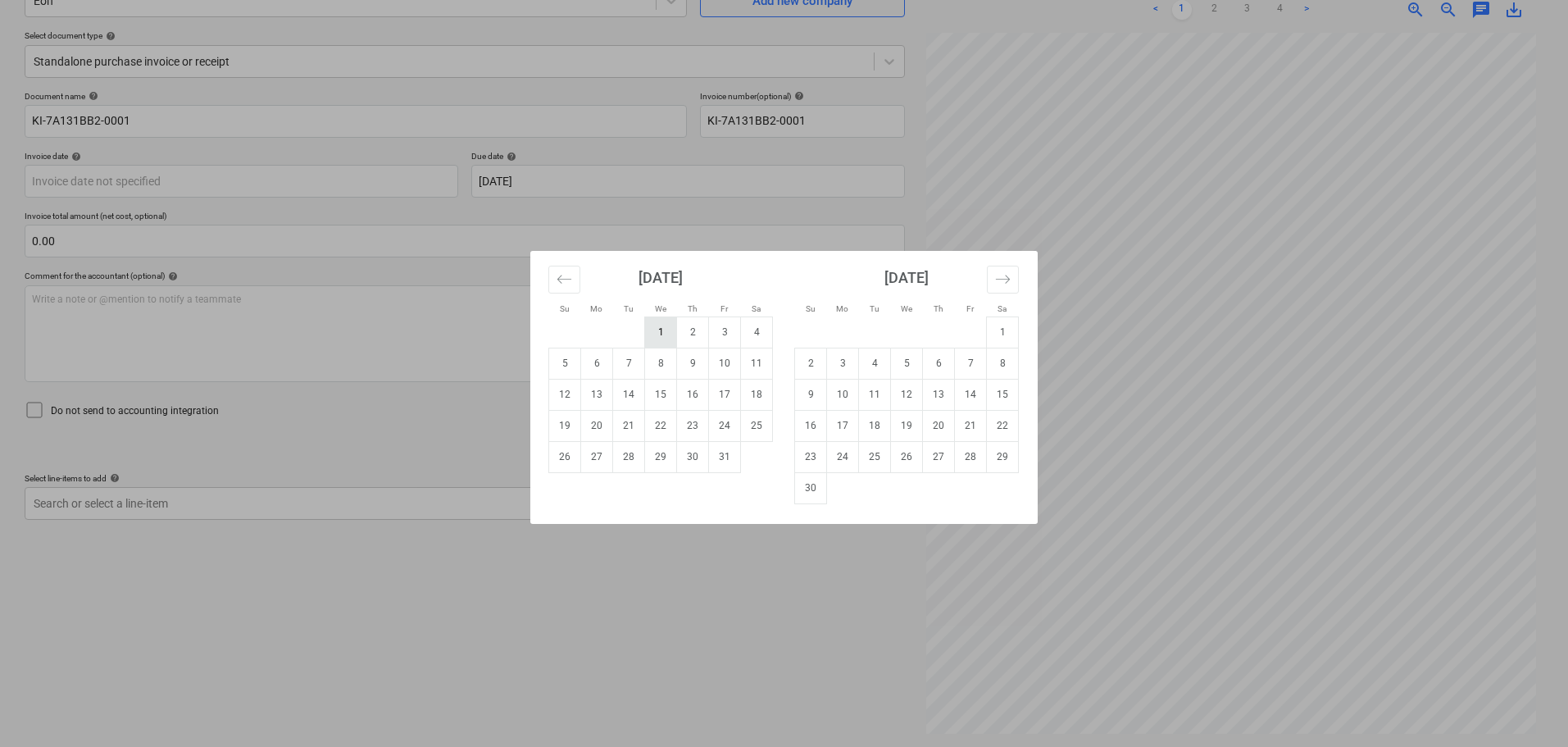
click at [661, 330] on td "1" at bounding box center [661, 332] width 32 height 31
type input "[DATE]"
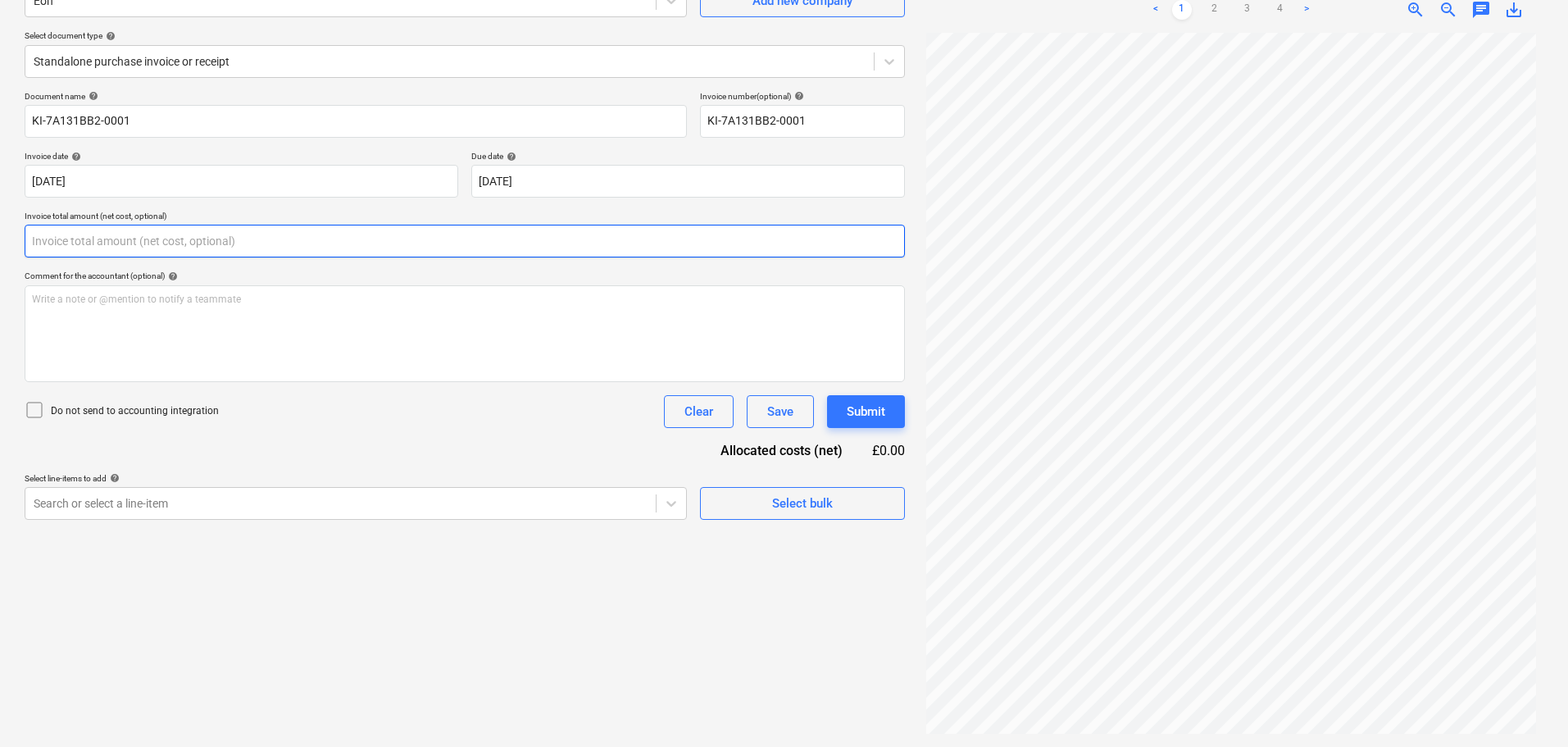
click at [116, 234] on input "text" at bounding box center [465, 241] width 881 height 33
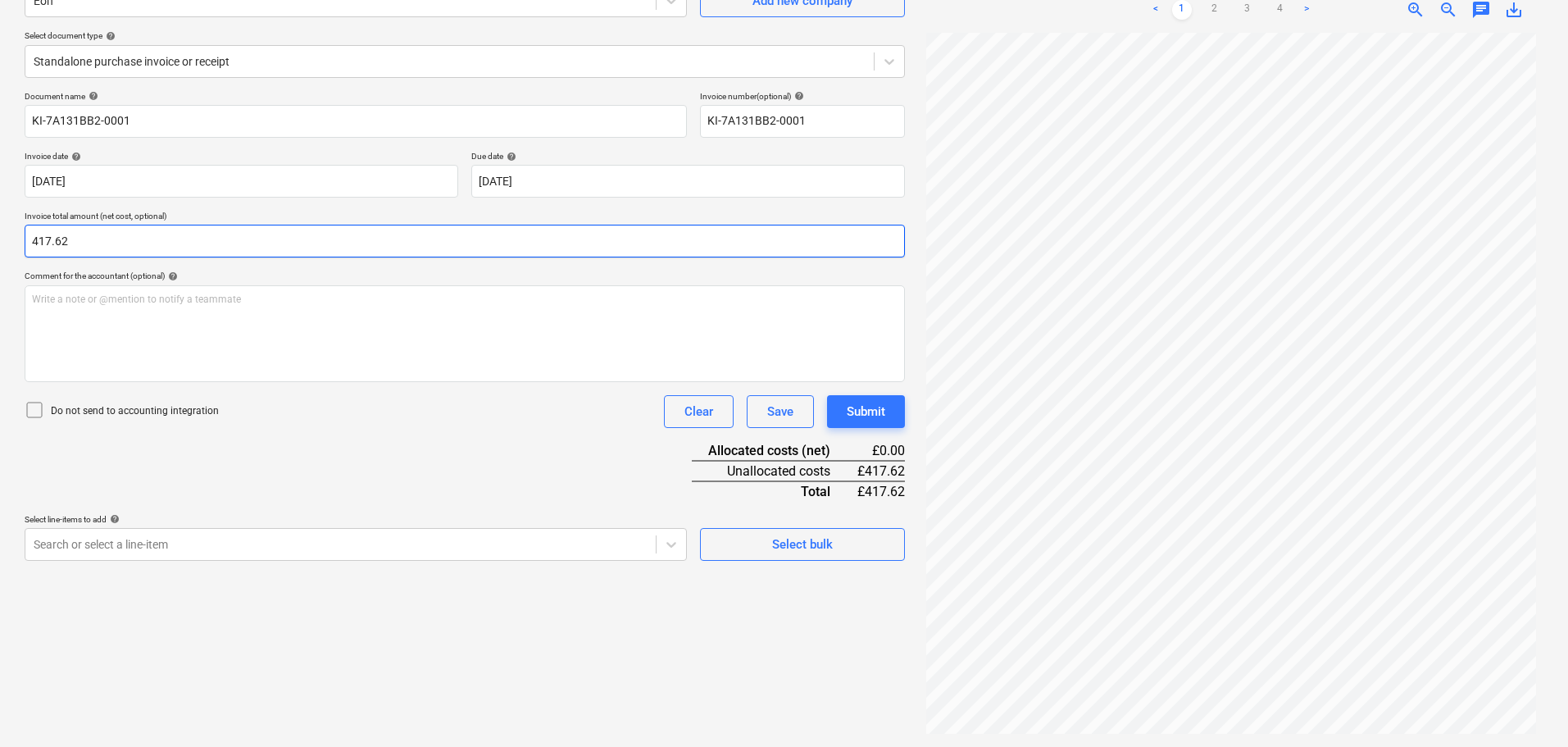
drag, startPoint x: 92, startPoint y: 242, endPoint x: -50, endPoint y: 250, distance: 142.2
click at [0, 250] on html "Sales Projects Contacts Company Consolidated Invoices Inbox Approvals format_si…" at bounding box center [784, 209] width 1568 height 747
type input "397.73"
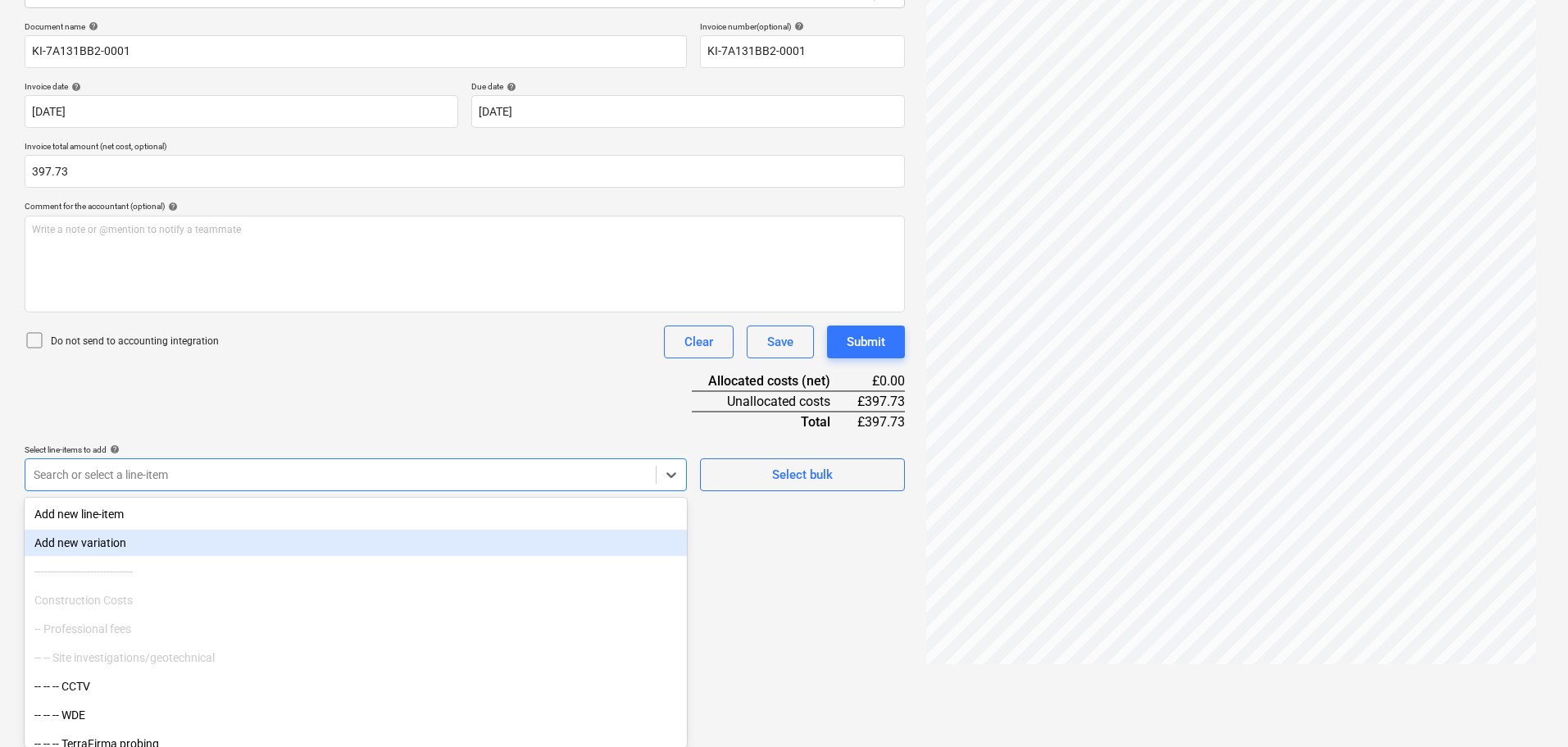
click at [133, 513] on body "Sales Projects Contacts Company Consolidated Invoices Inbox Approvals format_si…" at bounding box center [784, 139] width 1568 height 747
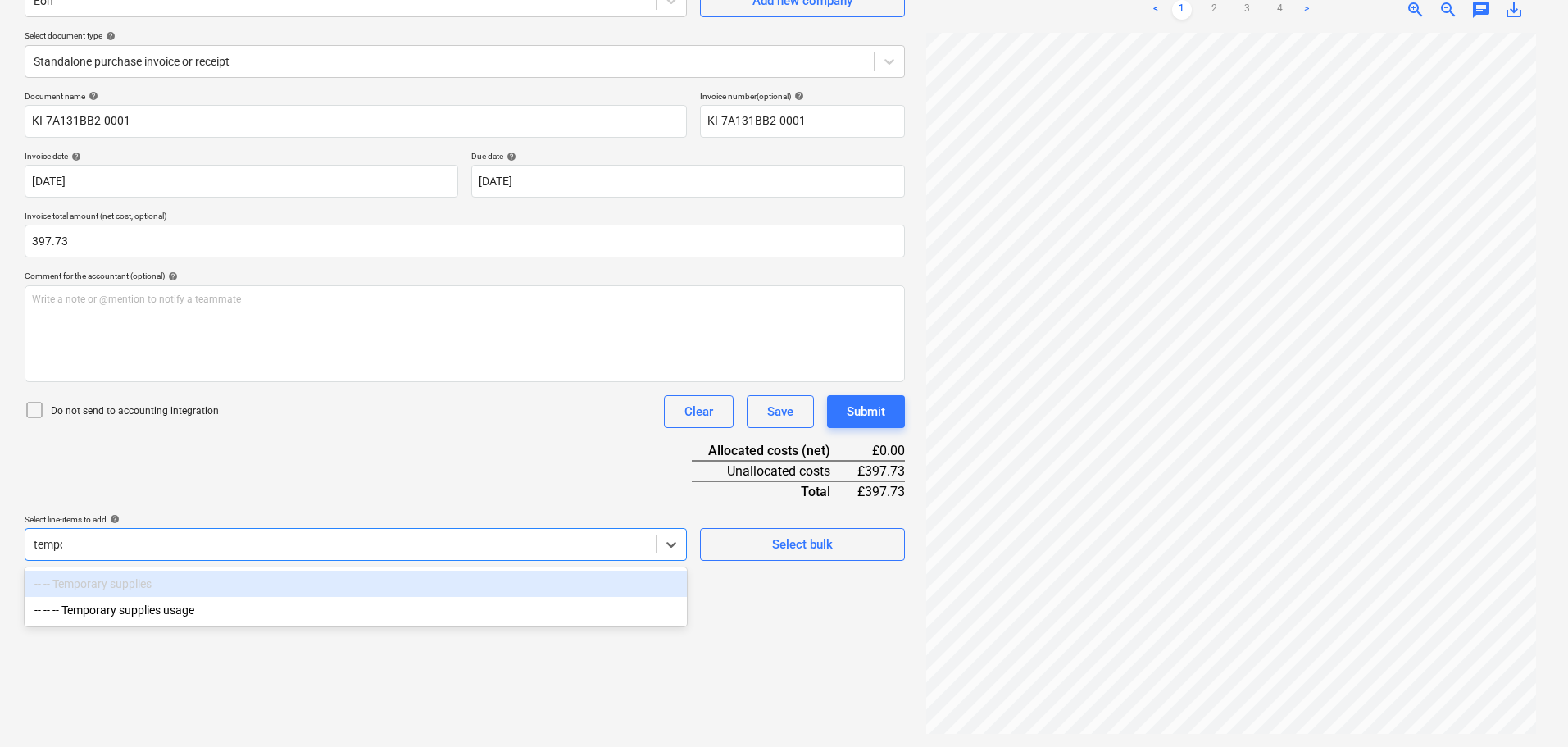
type input "tempor"
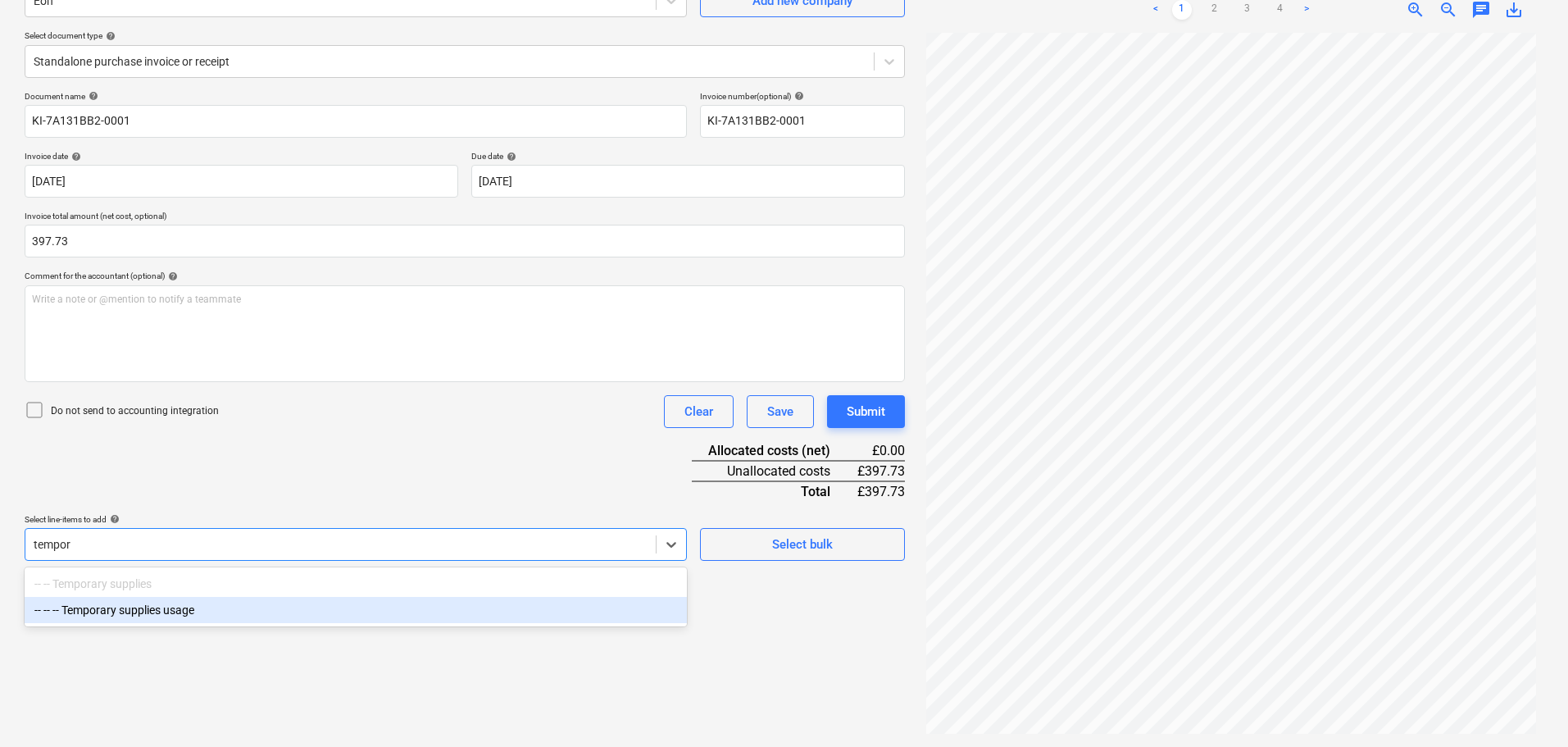
drag, startPoint x: 322, startPoint y: 619, endPoint x: 409, endPoint y: 525, distance: 128.1
click at [323, 618] on div "-- -- -- Temporary supplies usage" at bounding box center [356, 610] width 663 height 26
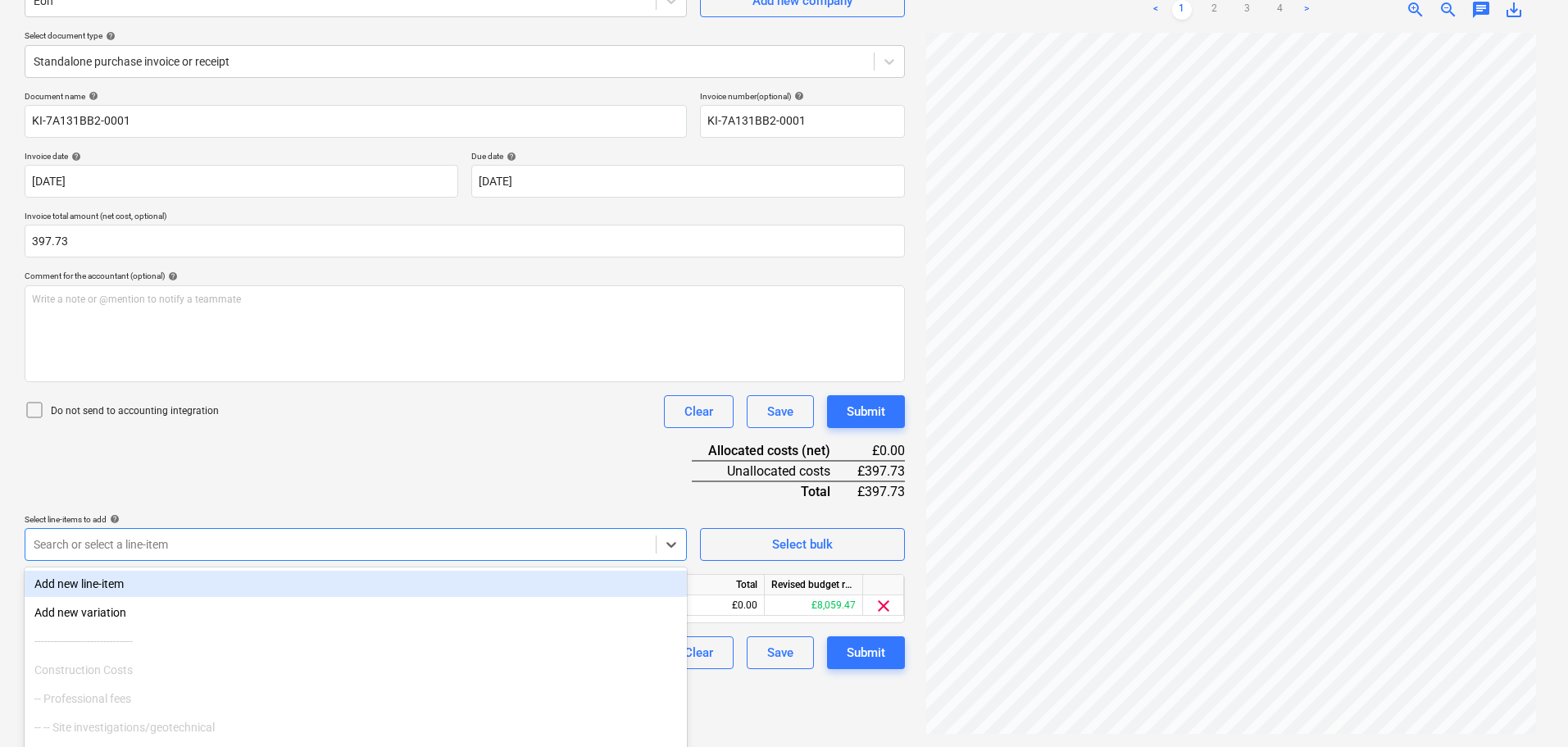
click at [517, 400] on div "Do not send to accounting integration Clear Save Submit" at bounding box center [465, 412] width 881 height 33
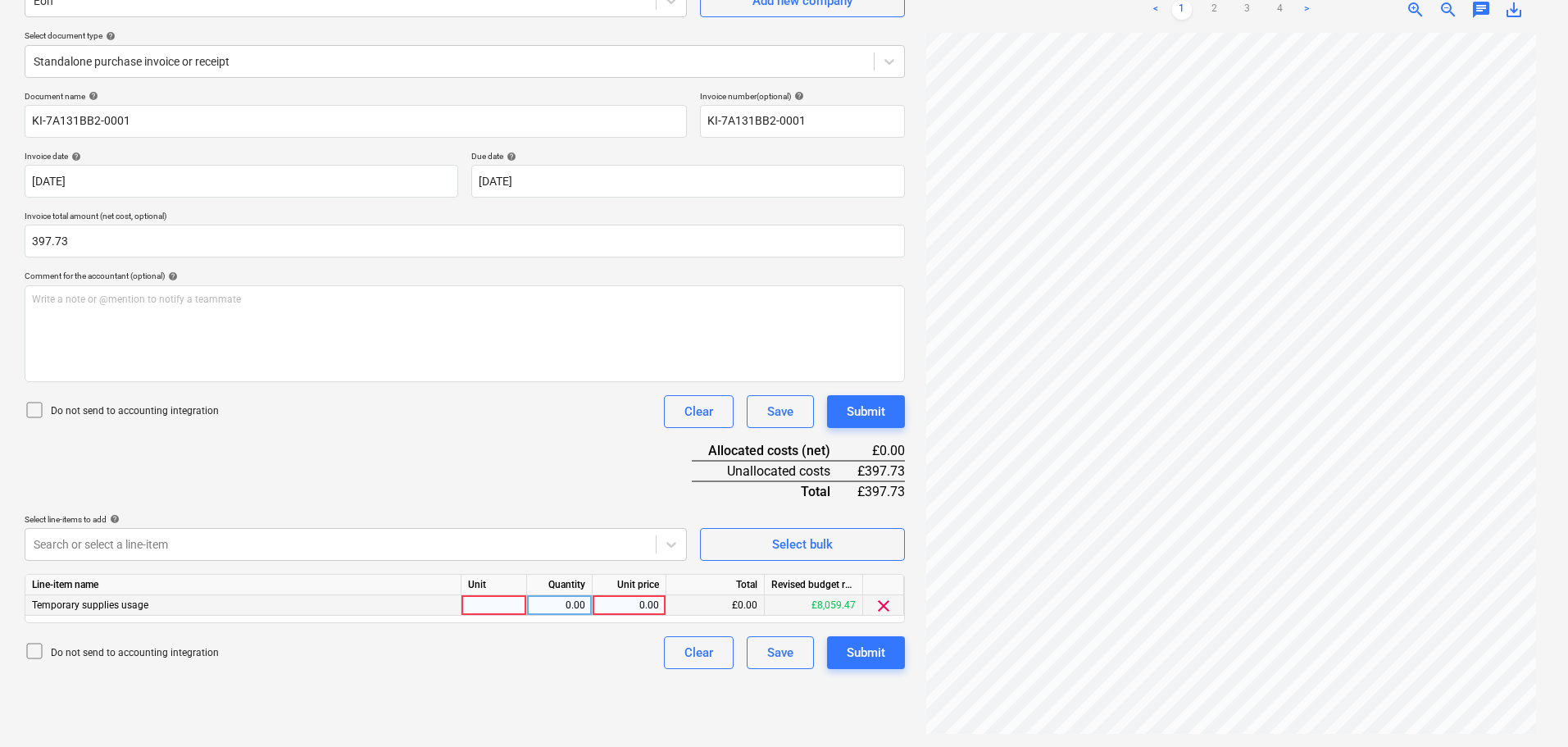
click at [632, 608] on div "0.00" at bounding box center [629, 605] width 60 height 21
type input "397.73"
click at [584, 454] on div "Document name help KI-7A131BB2-0001 Invoice number (optional) help KI-7A131BB2-…" at bounding box center [465, 380] width 881 height 578
click at [873, 656] on div "Submit" at bounding box center [866, 653] width 39 height 21
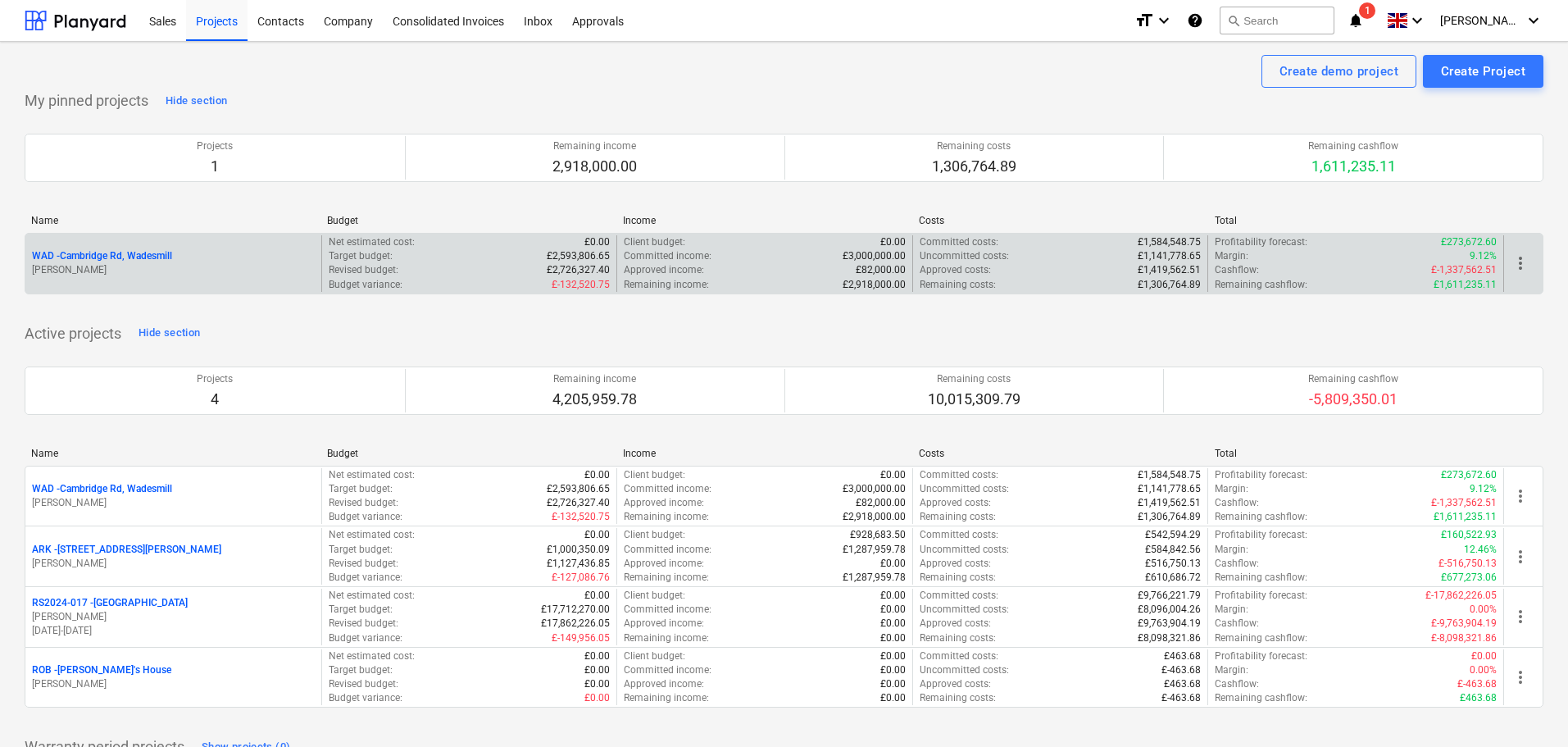
click at [119, 258] on p "WAD - Cambridge Rd, Wadesmill" at bounding box center [102, 256] width 140 height 14
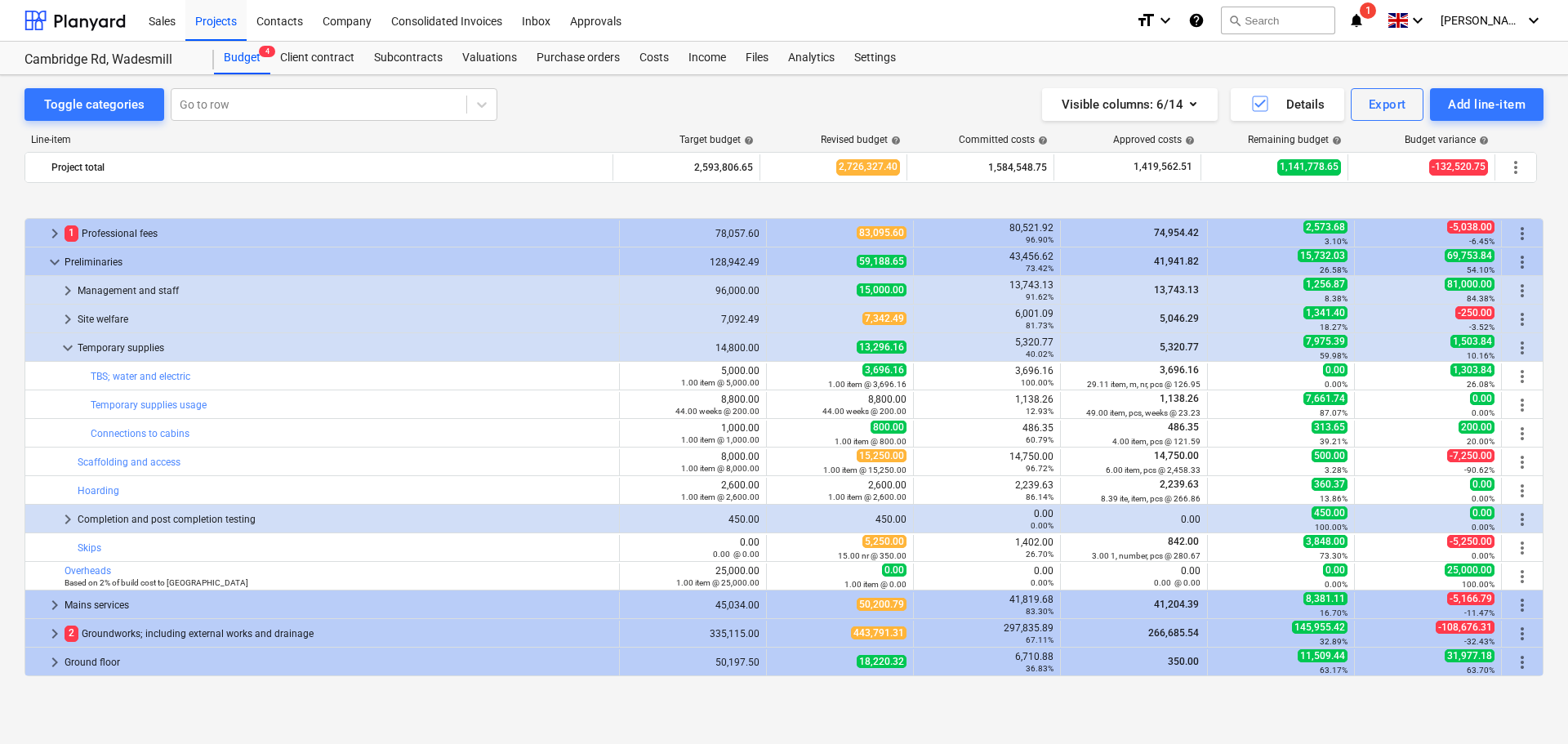
scroll to position [81, 0]
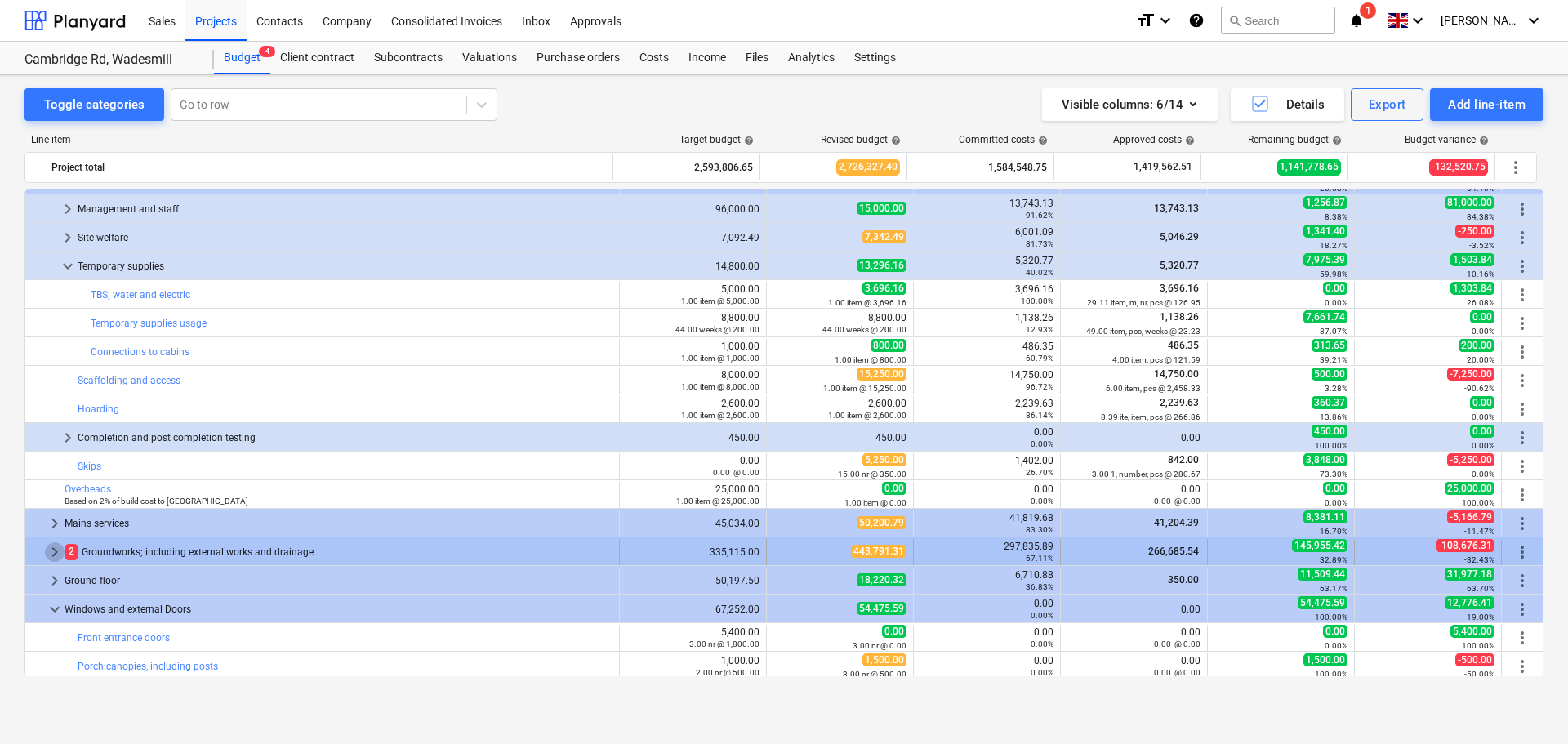
click at [50, 554] on span "keyboard_arrow_right" at bounding box center [55, 552] width 20 height 20
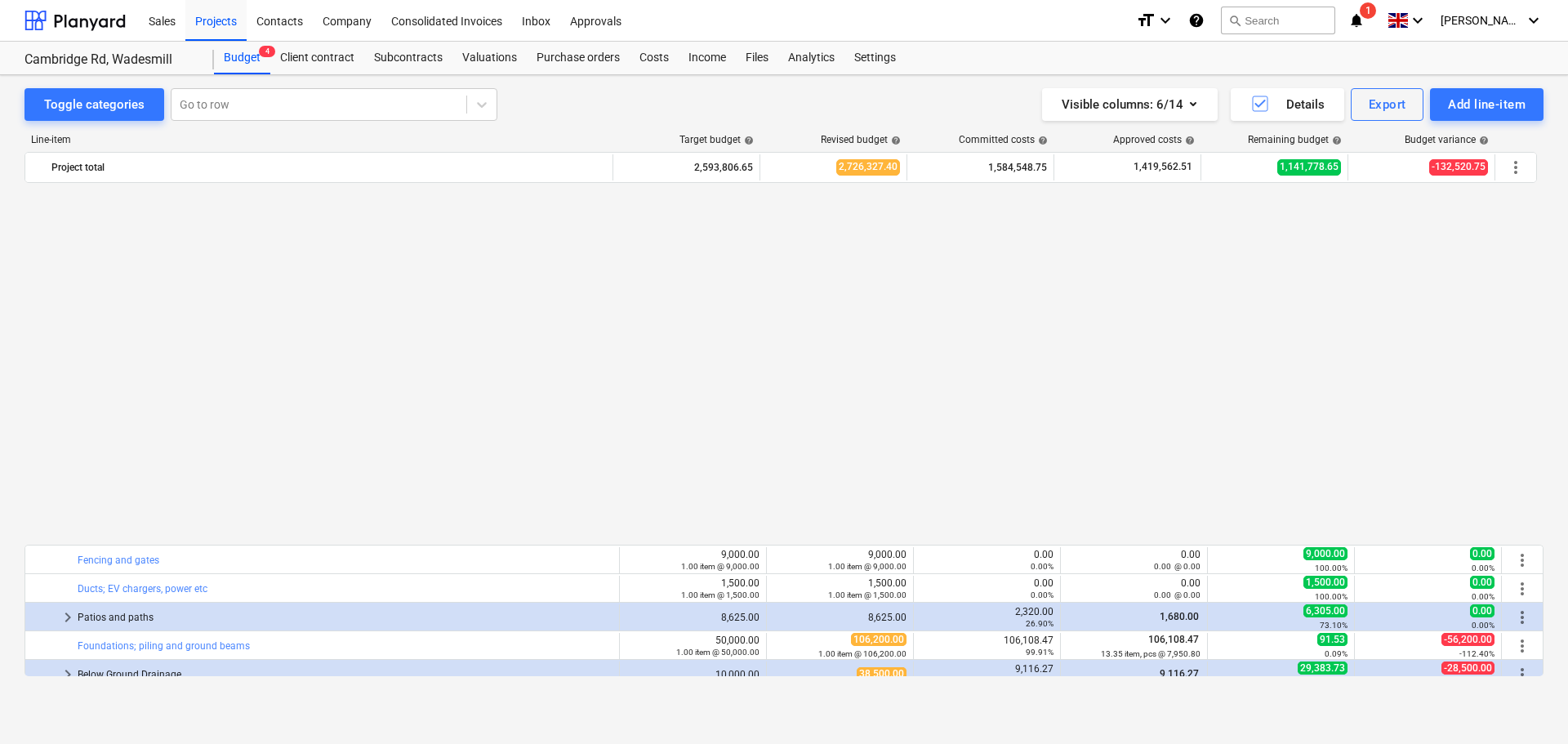
scroll to position [654, 0]
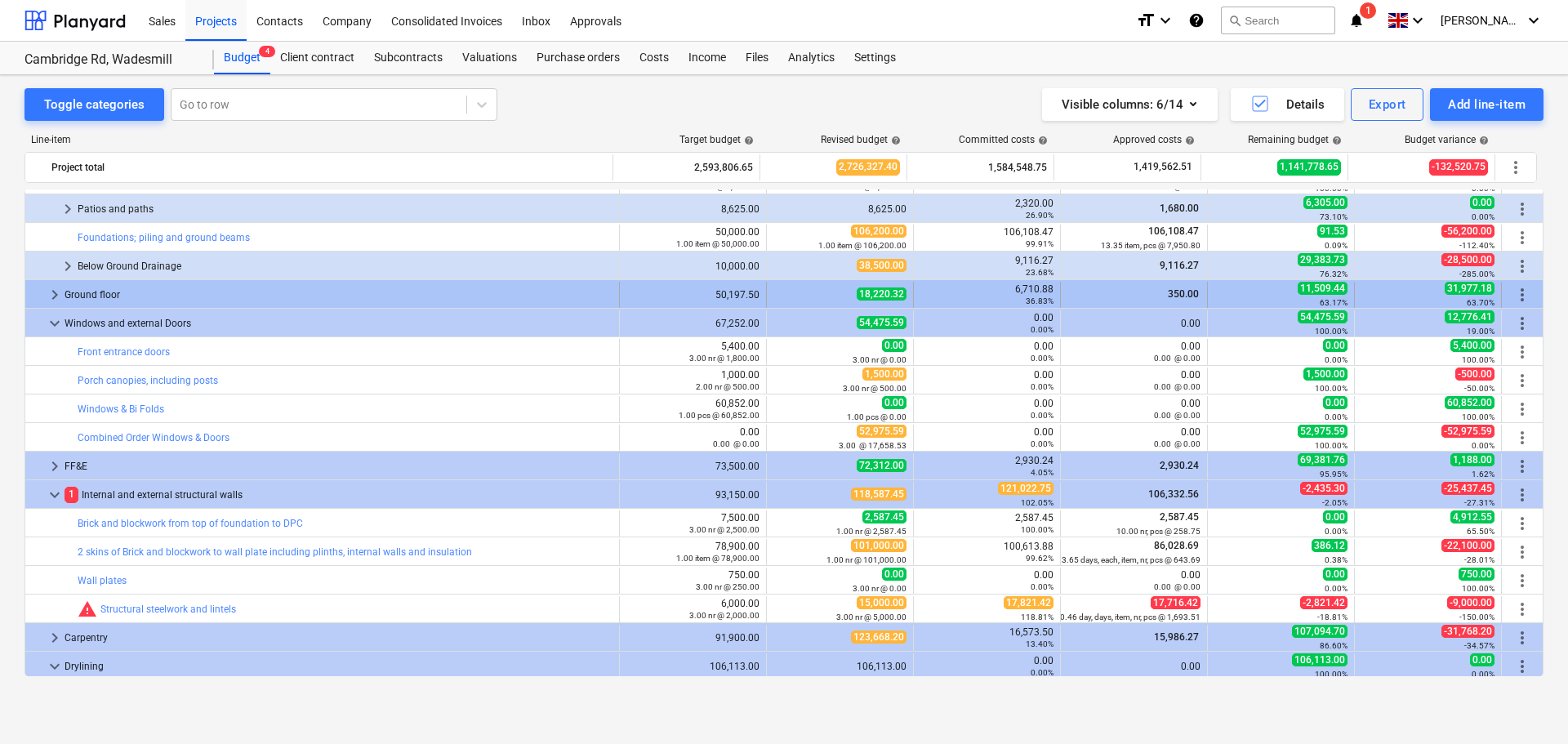
click at [55, 293] on span "keyboard_arrow_right" at bounding box center [55, 295] width 20 height 20
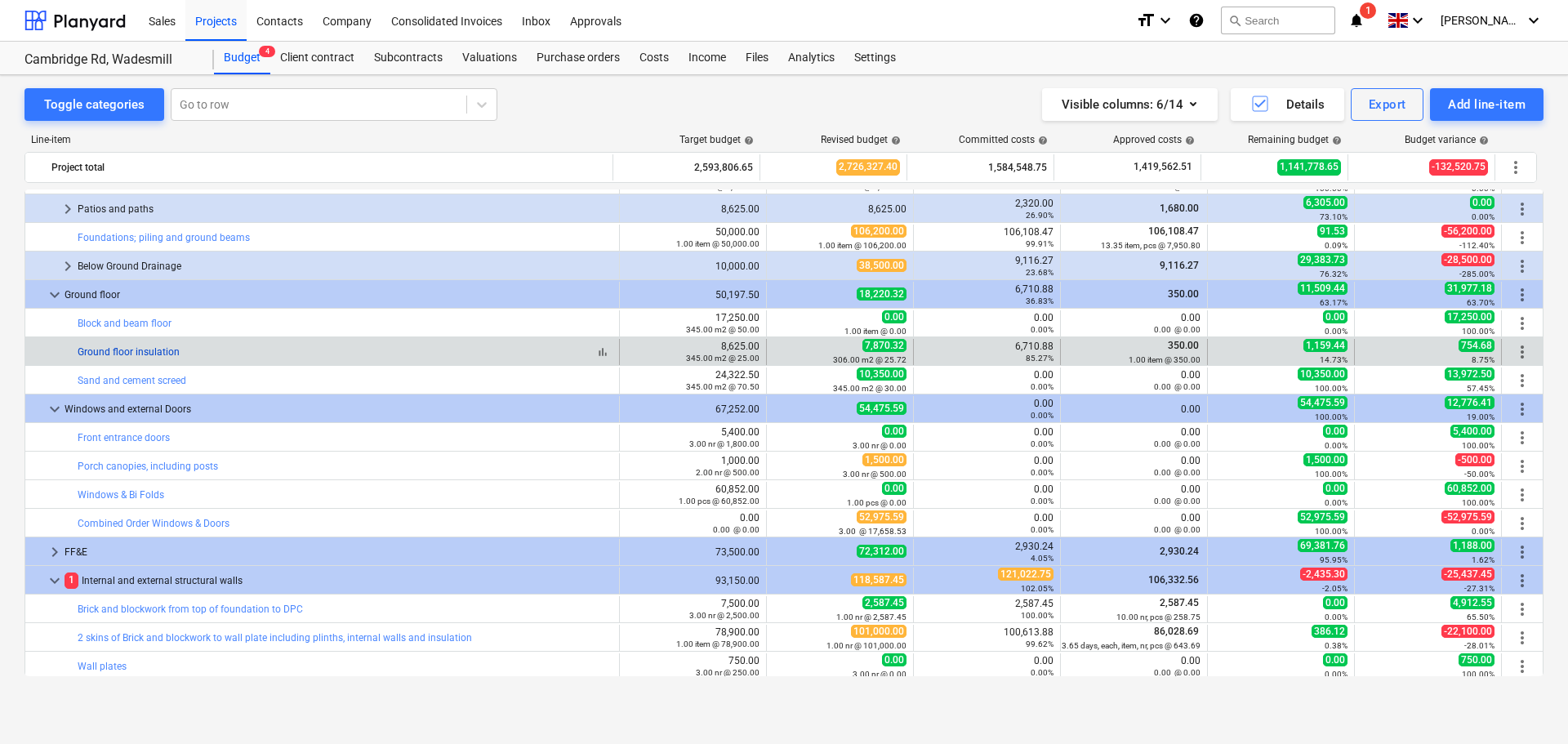
click at [149, 350] on link "Ground floor insulation" at bounding box center [128, 352] width 102 height 12
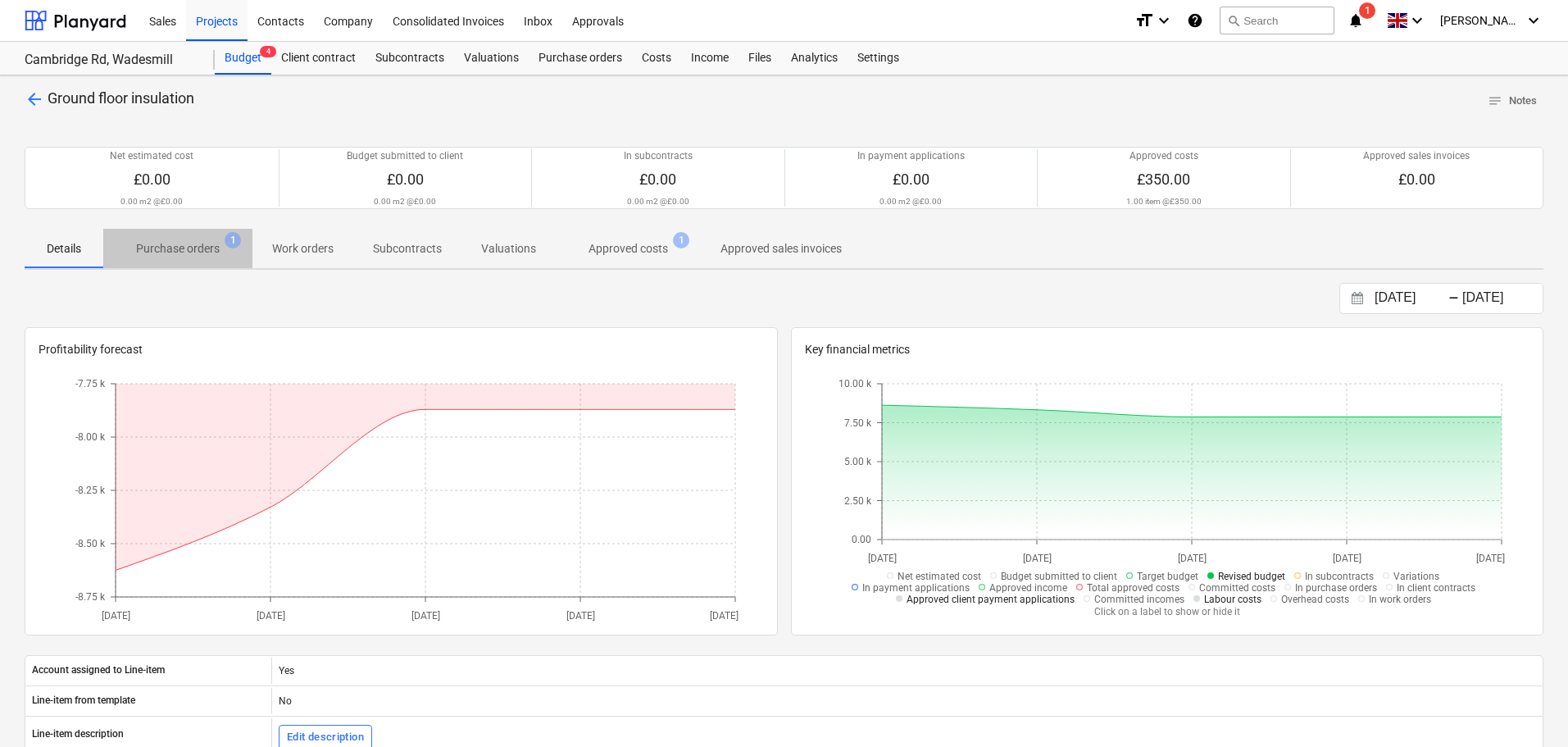
click at [186, 243] on p "Purchase orders" at bounding box center [177, 248] width 83 height 17
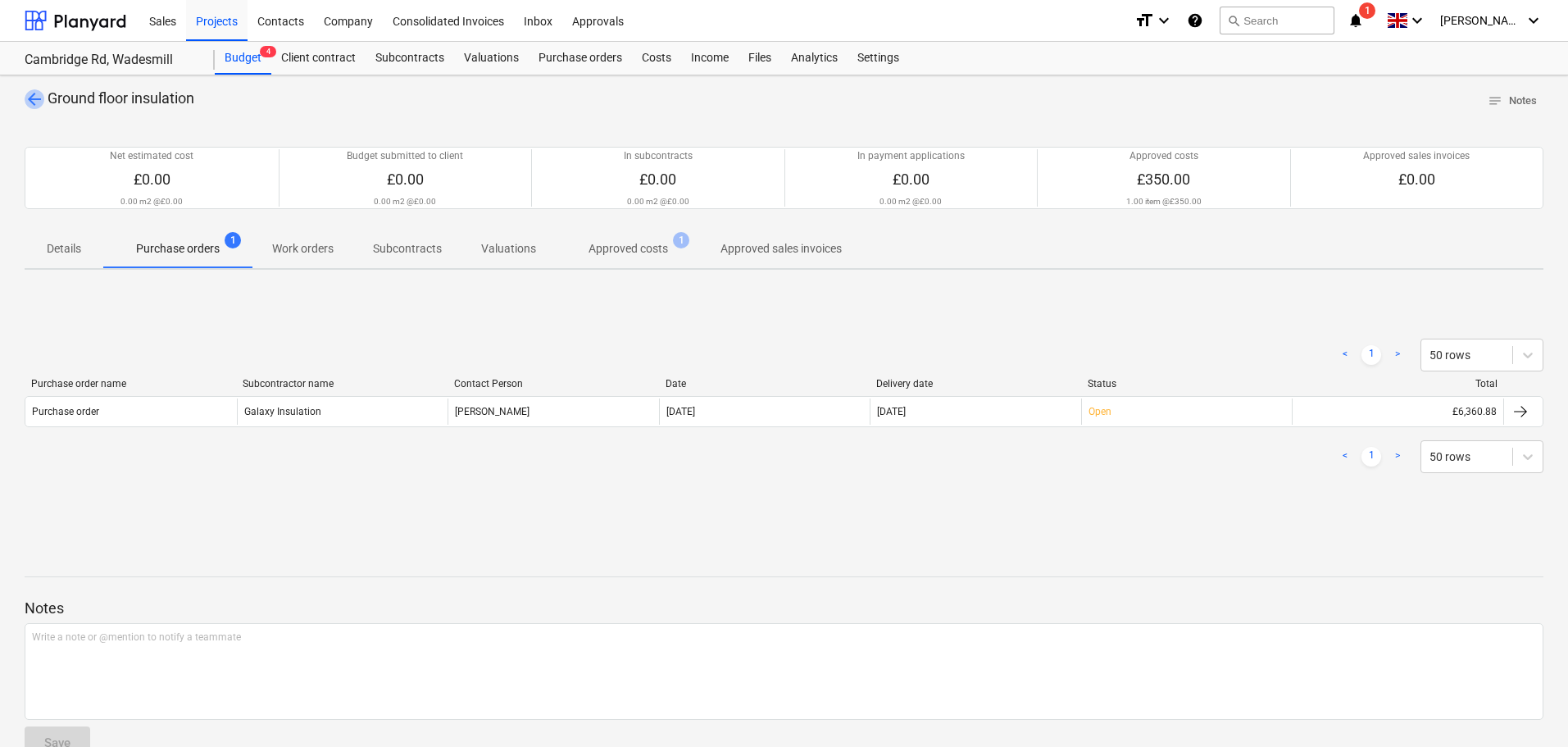
click at [37, 99] on span "arrow_back" at bounding box center [35, 99] width 20 height 20
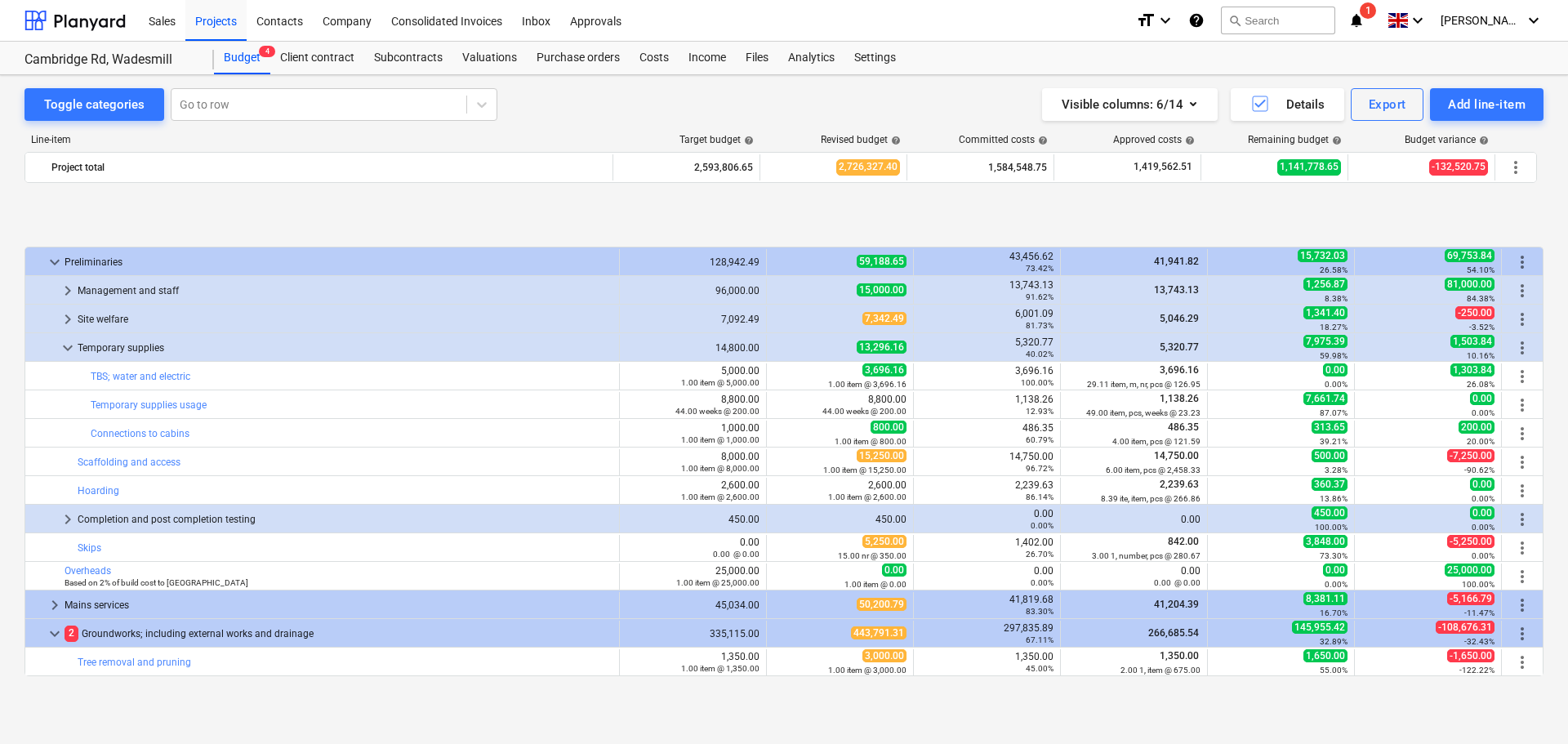
scroll to position [654, 0]
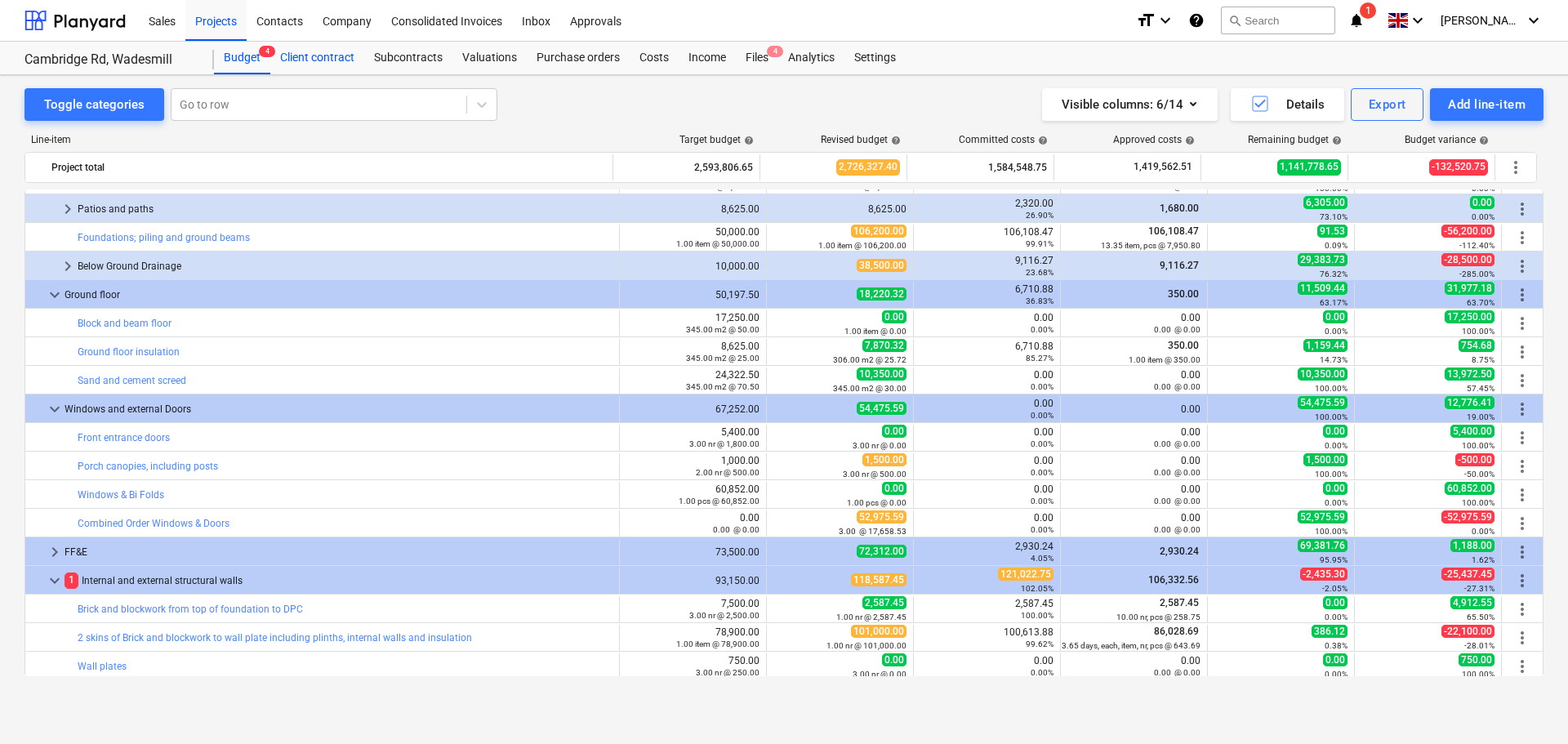
click at [322, 61] on div "Client contract" at bounding box center [317, 58] width 94 height 33
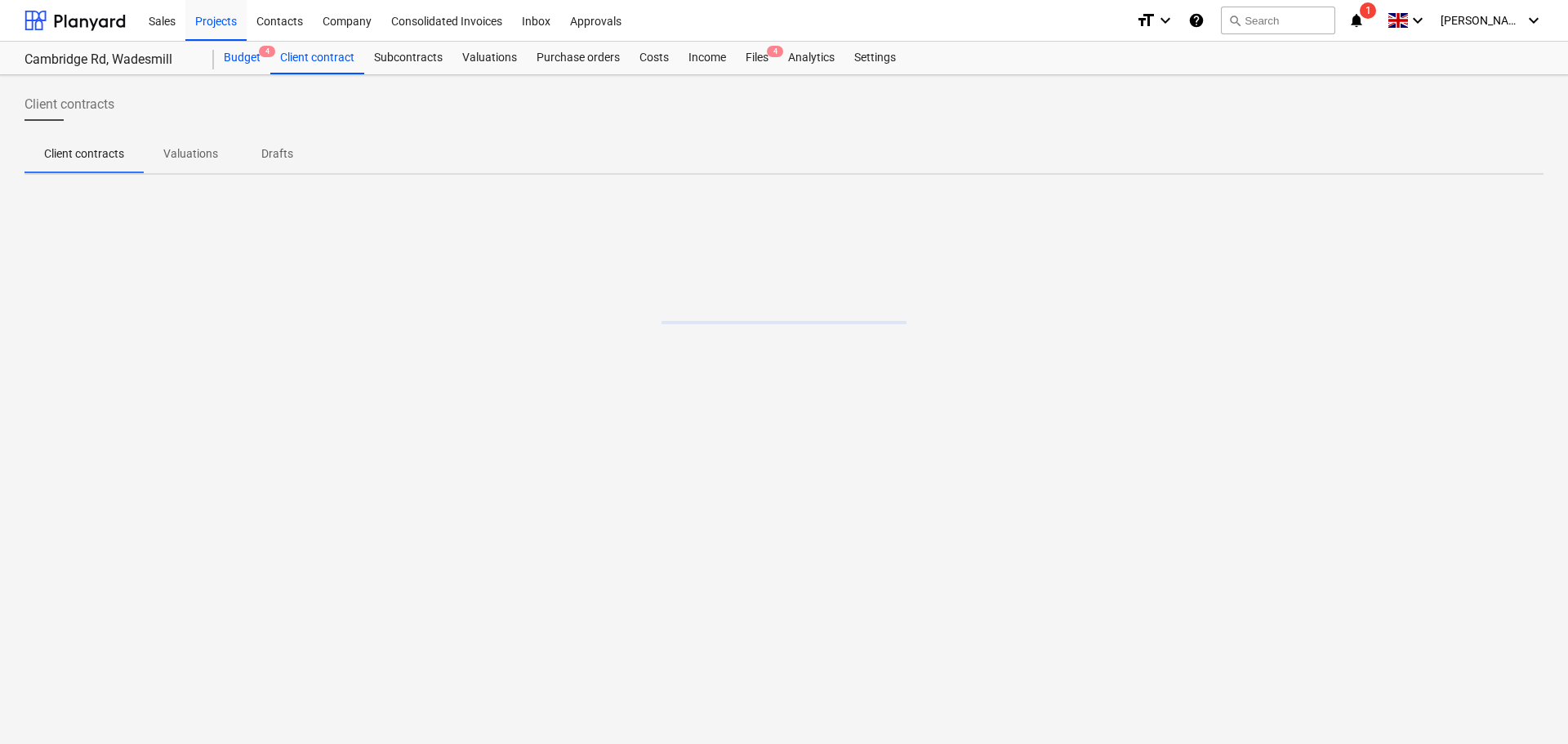
click at [229, 56] on div "Budget 4" at bounding box center [242, 58] width 57 height 33
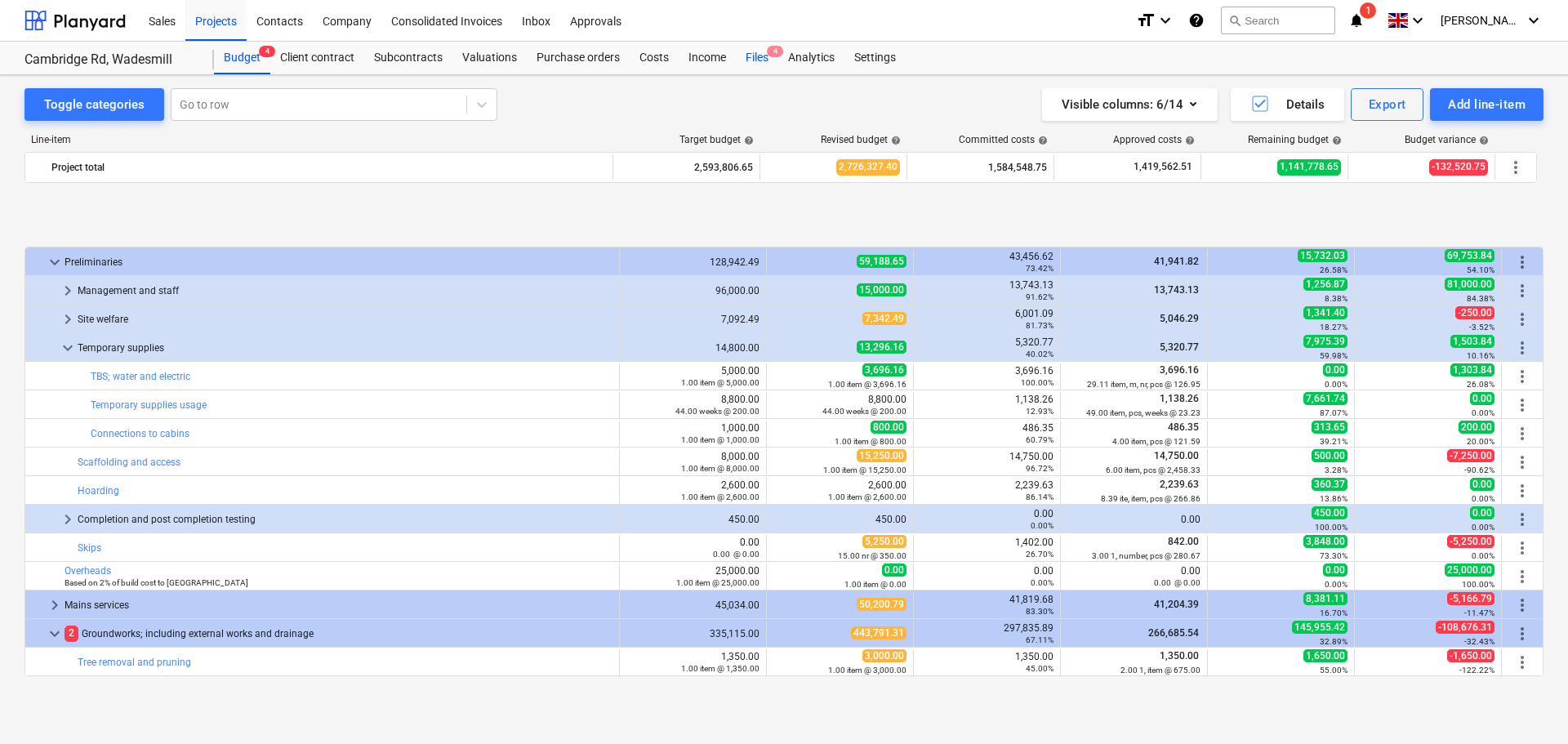
click at [741, 60] on div "Files 4" at bounding box center [757, 58] width 43 height 33
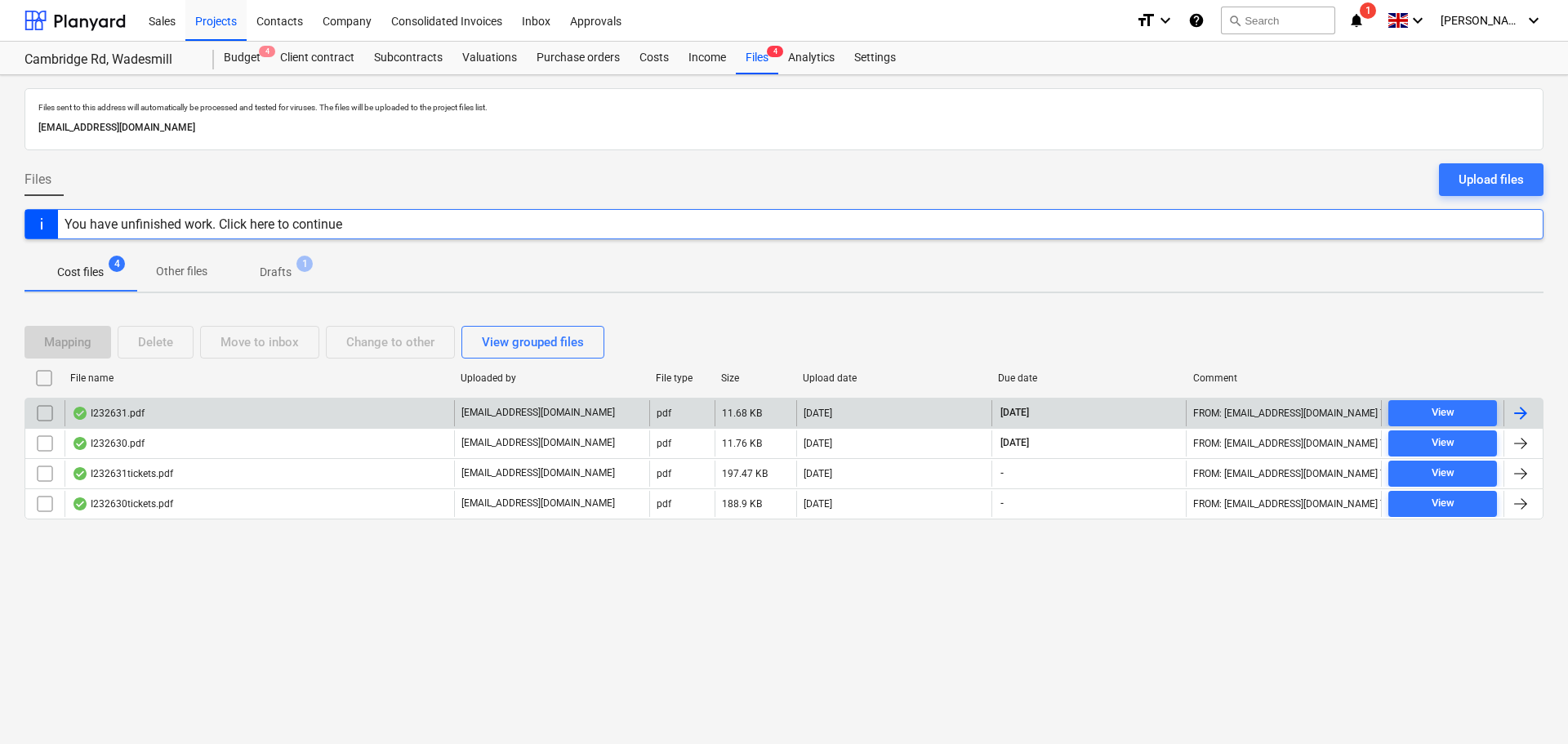
click at [120, 412] on div "I232631.pdf" at bounding box center [108, 414] width 72 height 13
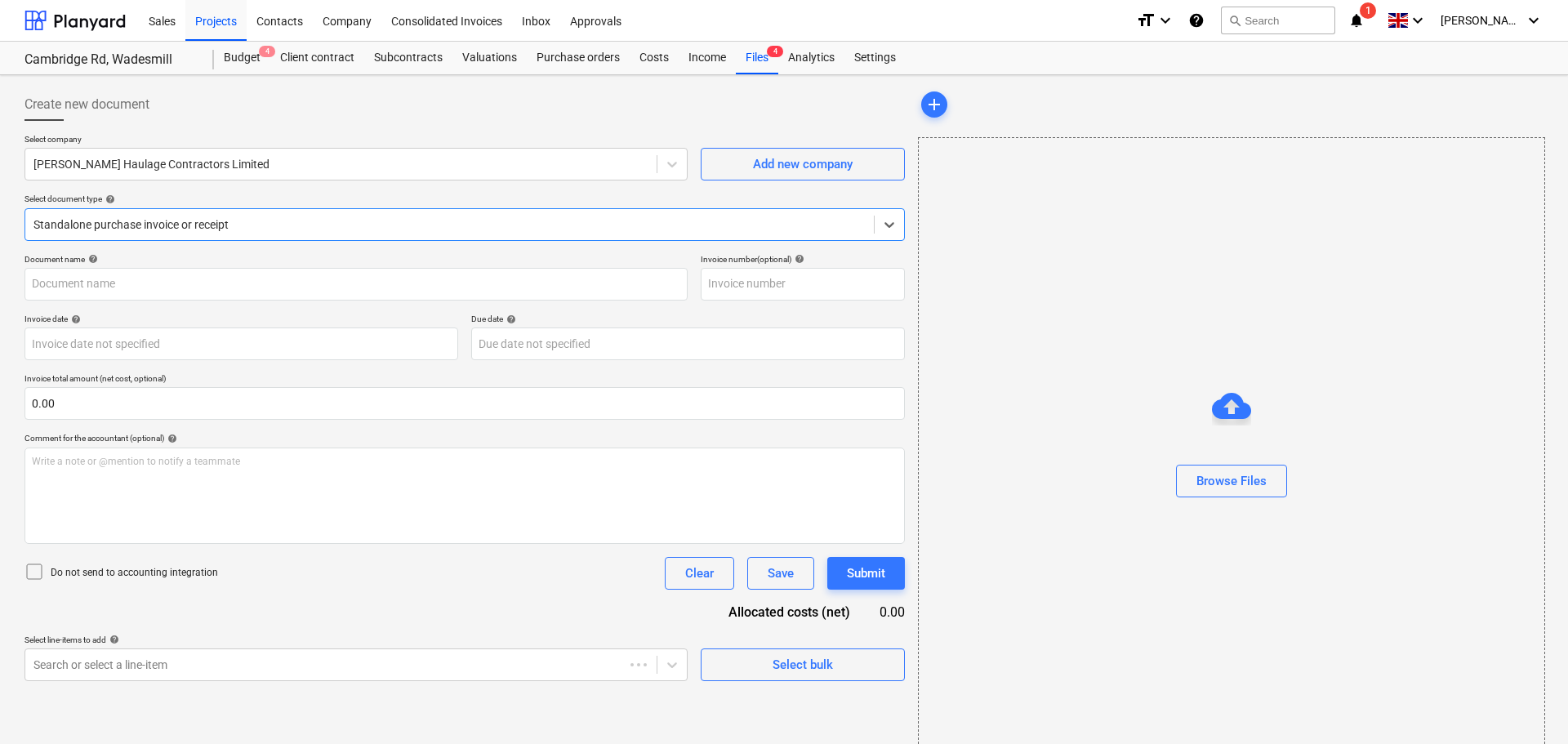
type input "BM232631"
type input "09 Oct 2025"
type input "08 Nov 2025"
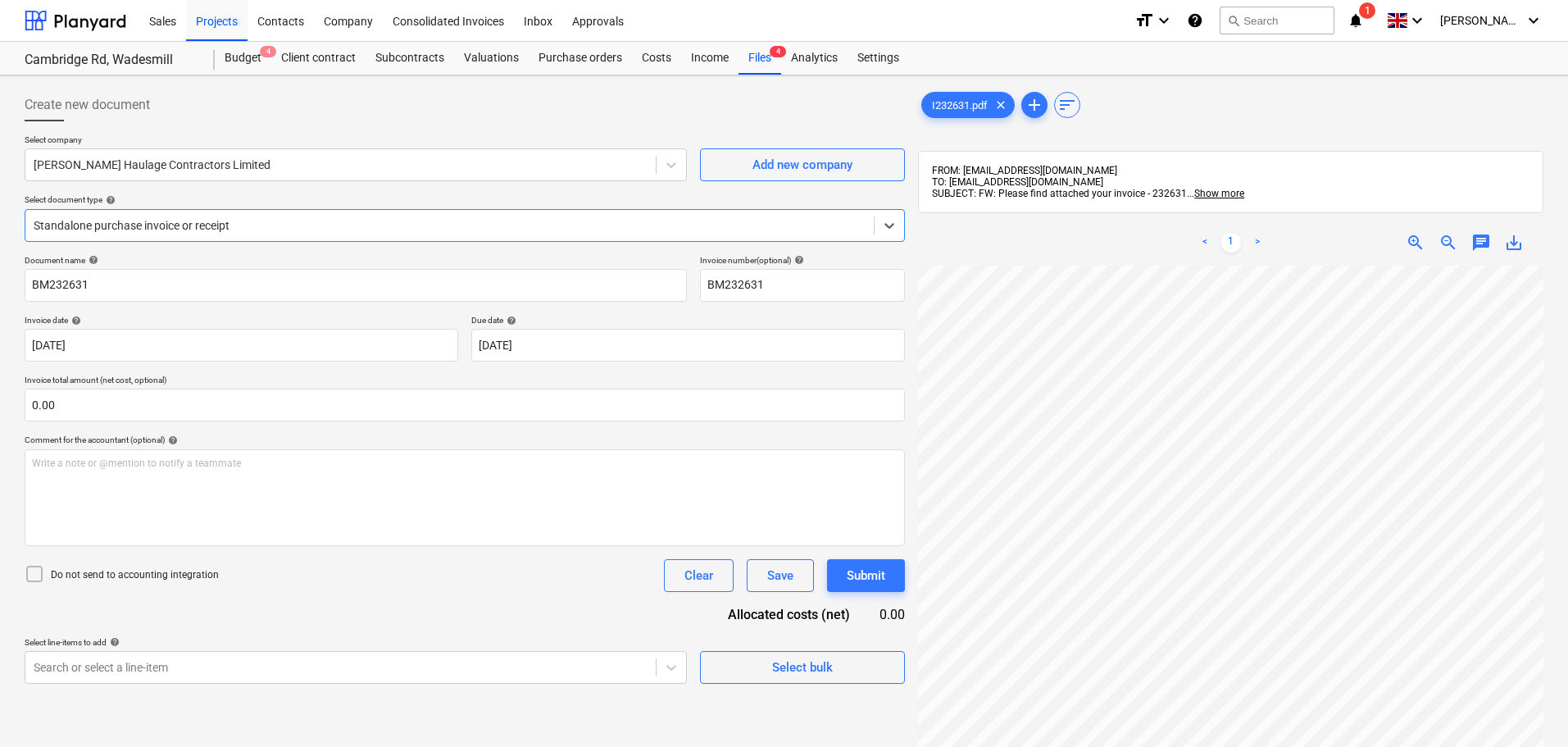
click at [255, 229] on div at bounding box center [450, 225] width 832 height 17
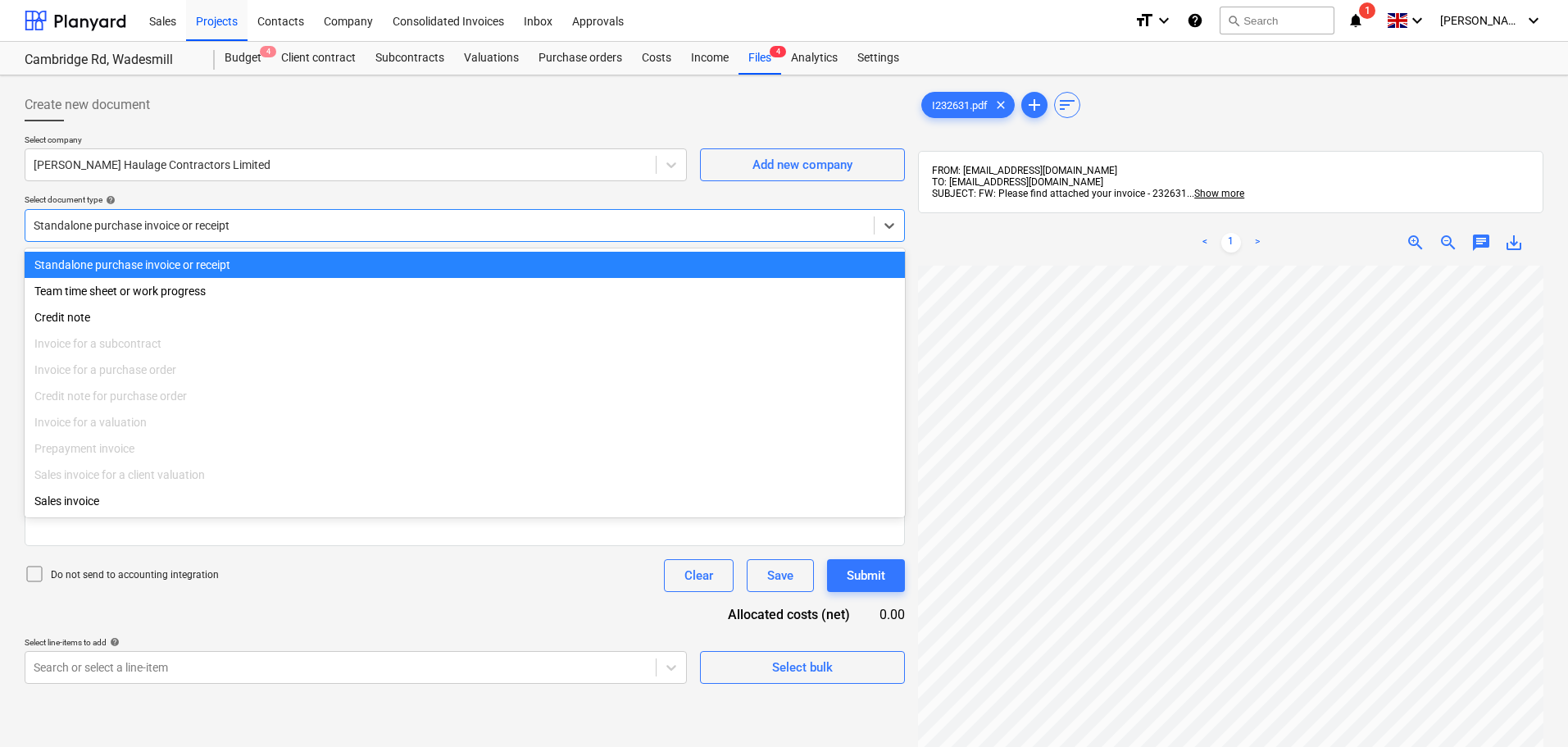
click at [481, 191] on div "Select company B P Mitchell Haulage Contractors Limited Add new company Select …" at bounding box center [465, 195] width 881 height 121
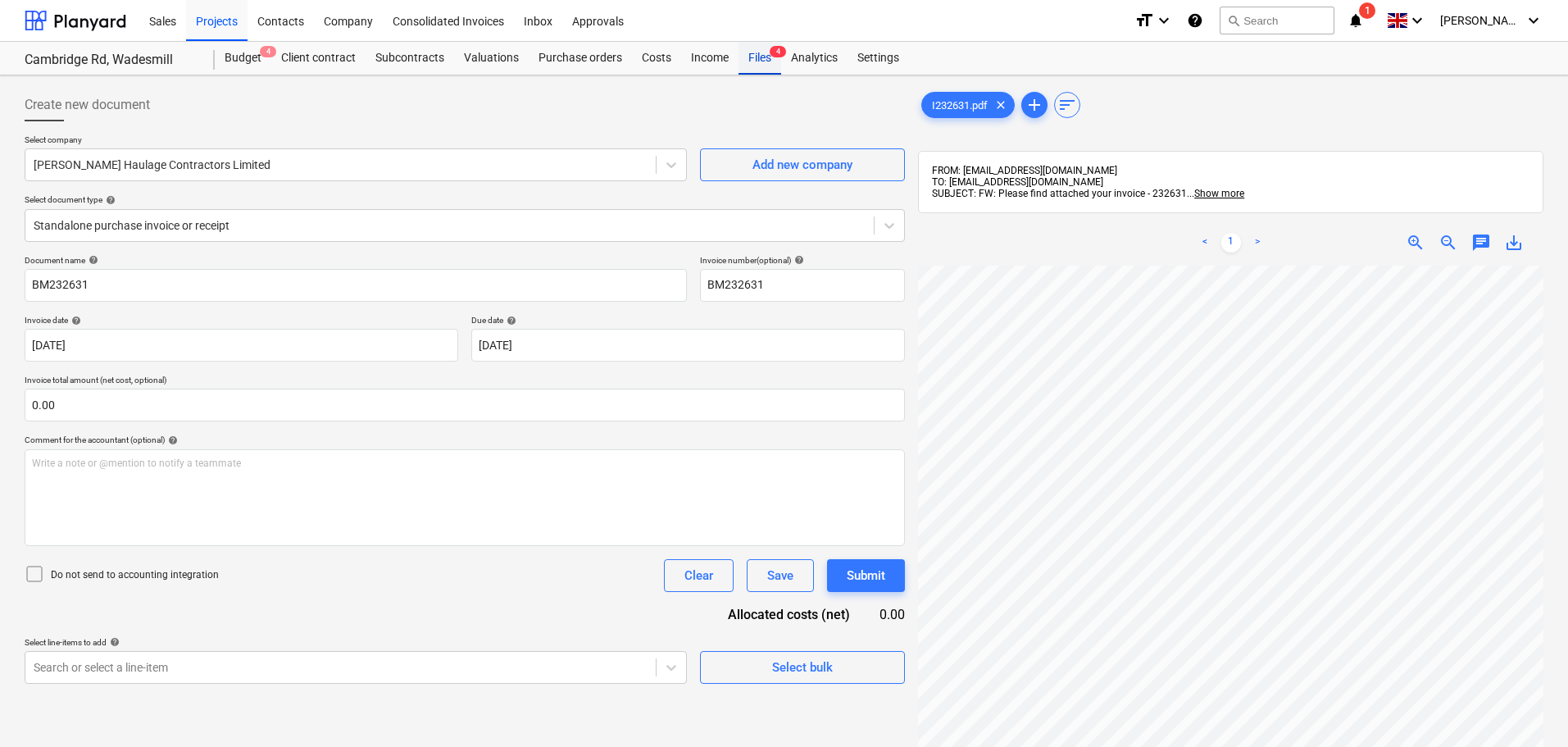
click at [757, 47] on div "Files 4" at bounding box center [760, 59] width 43 height 33
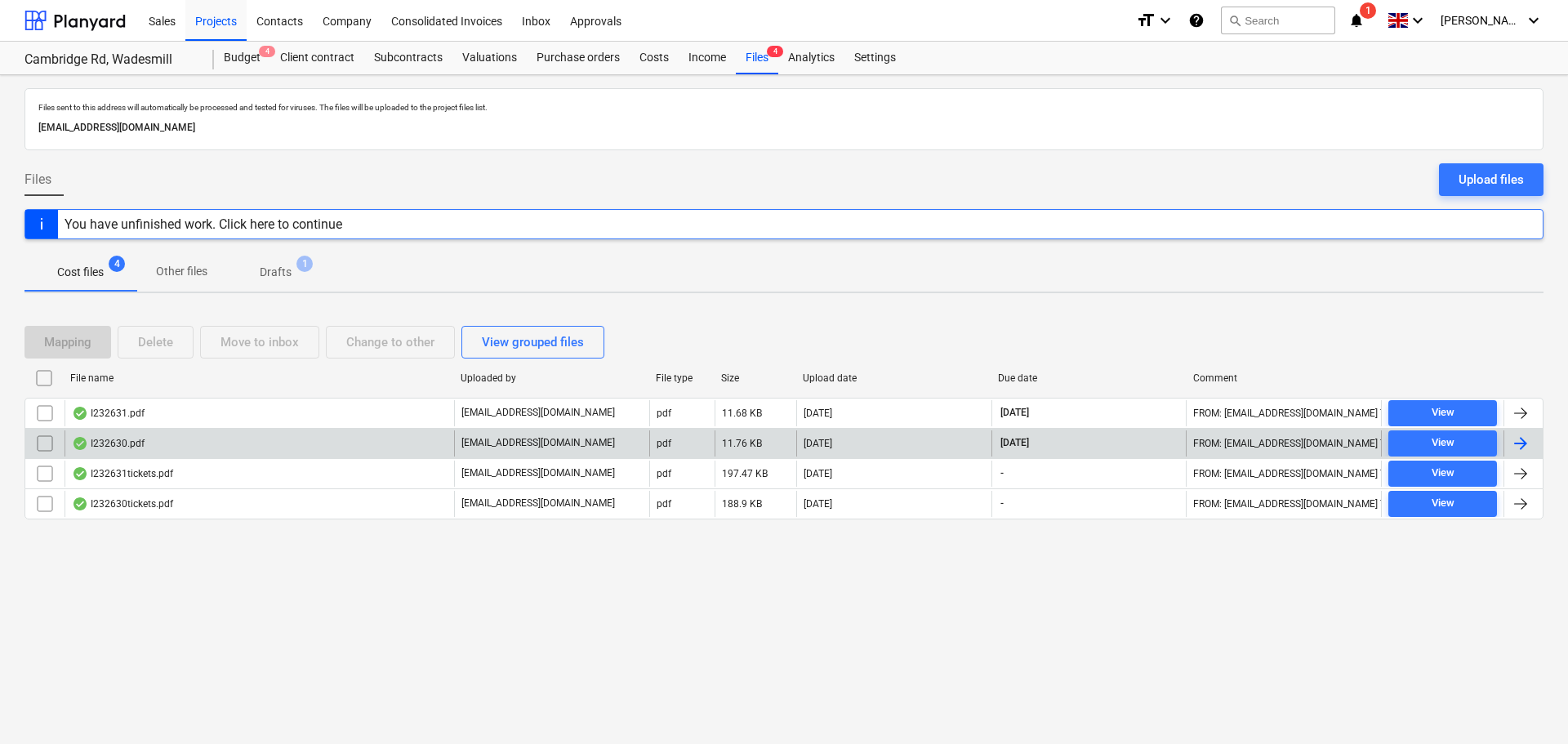
click at [141, 448] on div "I232630.pdf" at bounding box center [108, 443] width 72 height 13
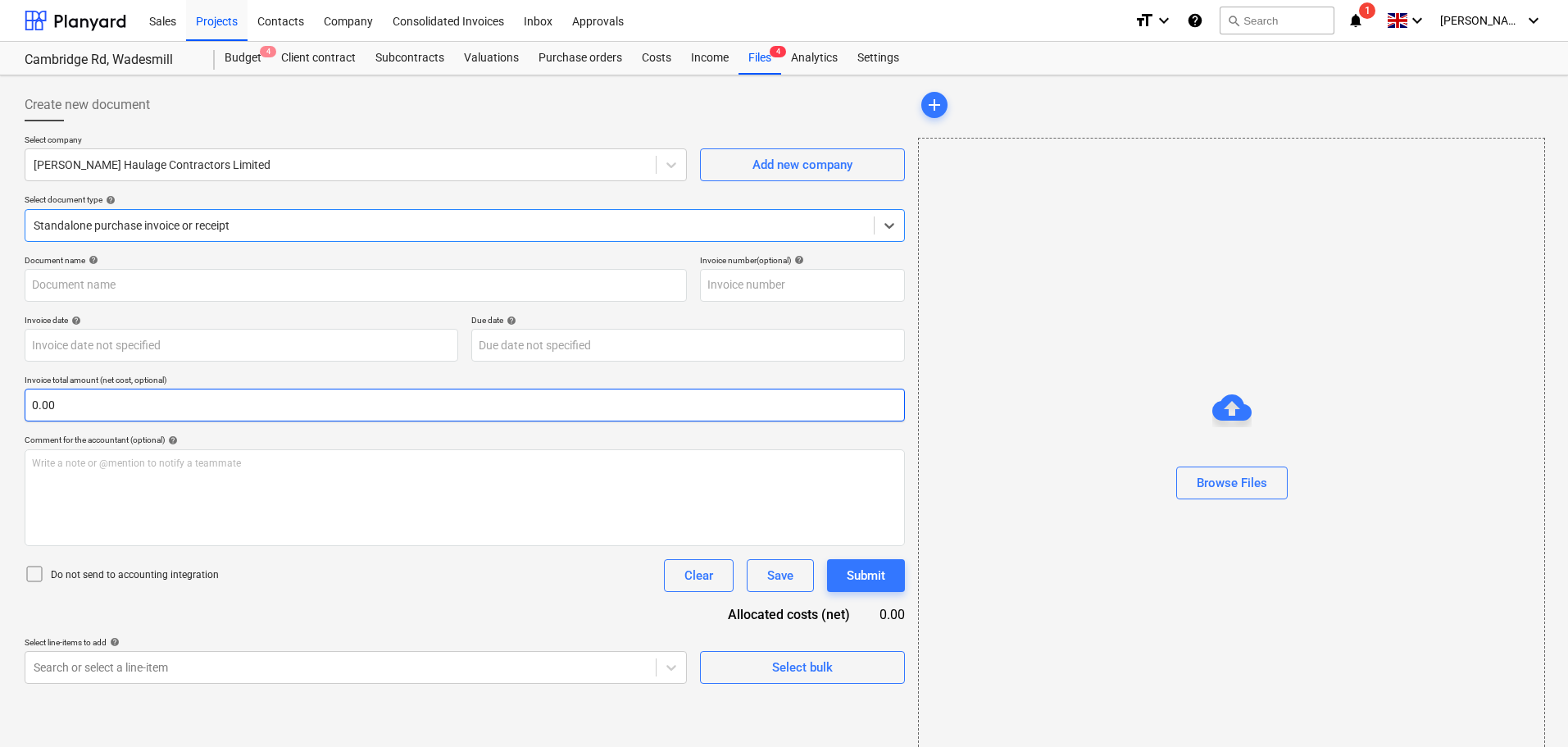
type input "BM232630"
type input "09 Oct 2025"
type input "08 Nov 2025"
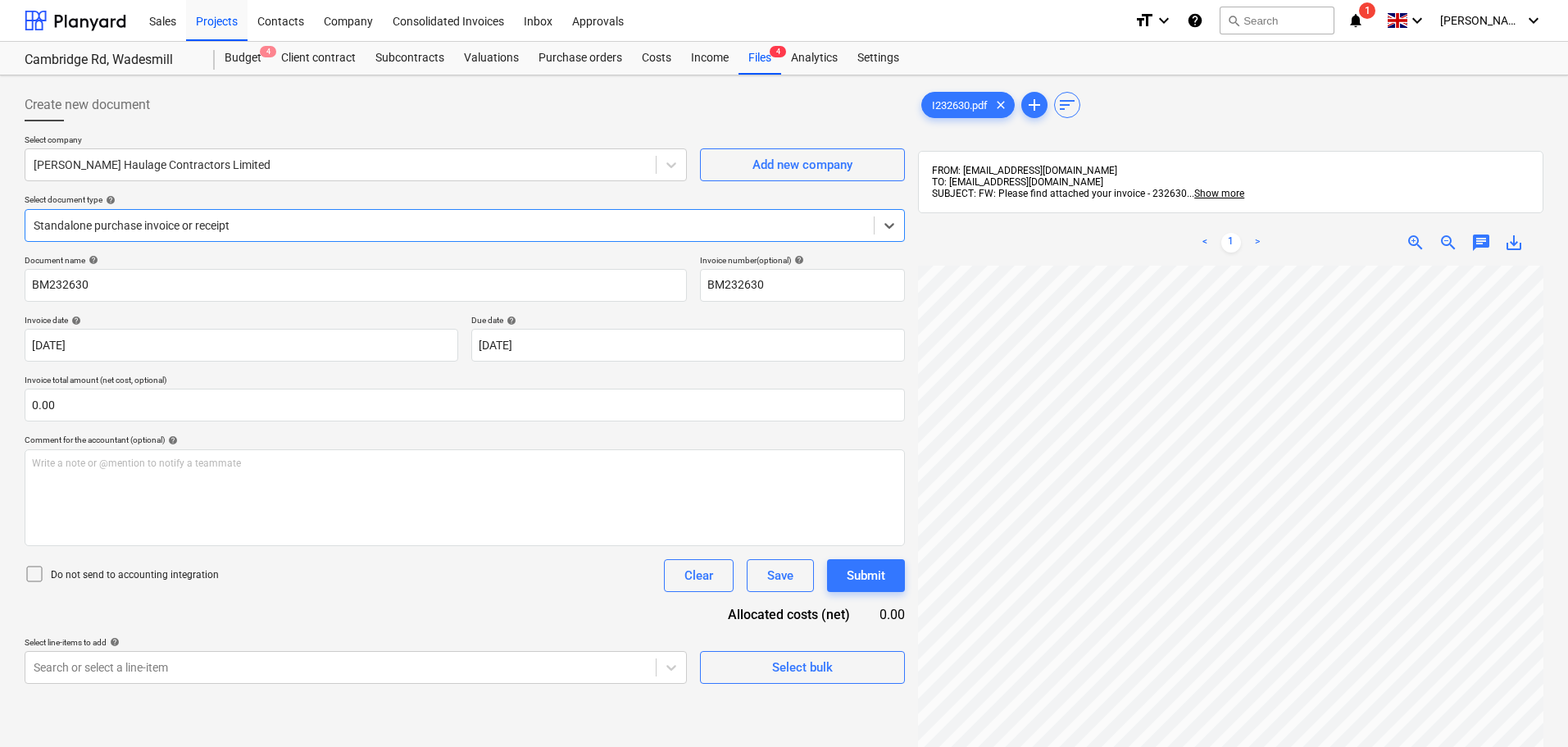
click at [191, 224] on div at bounding box center [450, 225] width 832 height 17
click at [209, 225] on div at bounding box center [450, 225] width 832 height 17
click at [745, 49] on div "Files 4" at bounding box center [760, 59] width 43 height 33
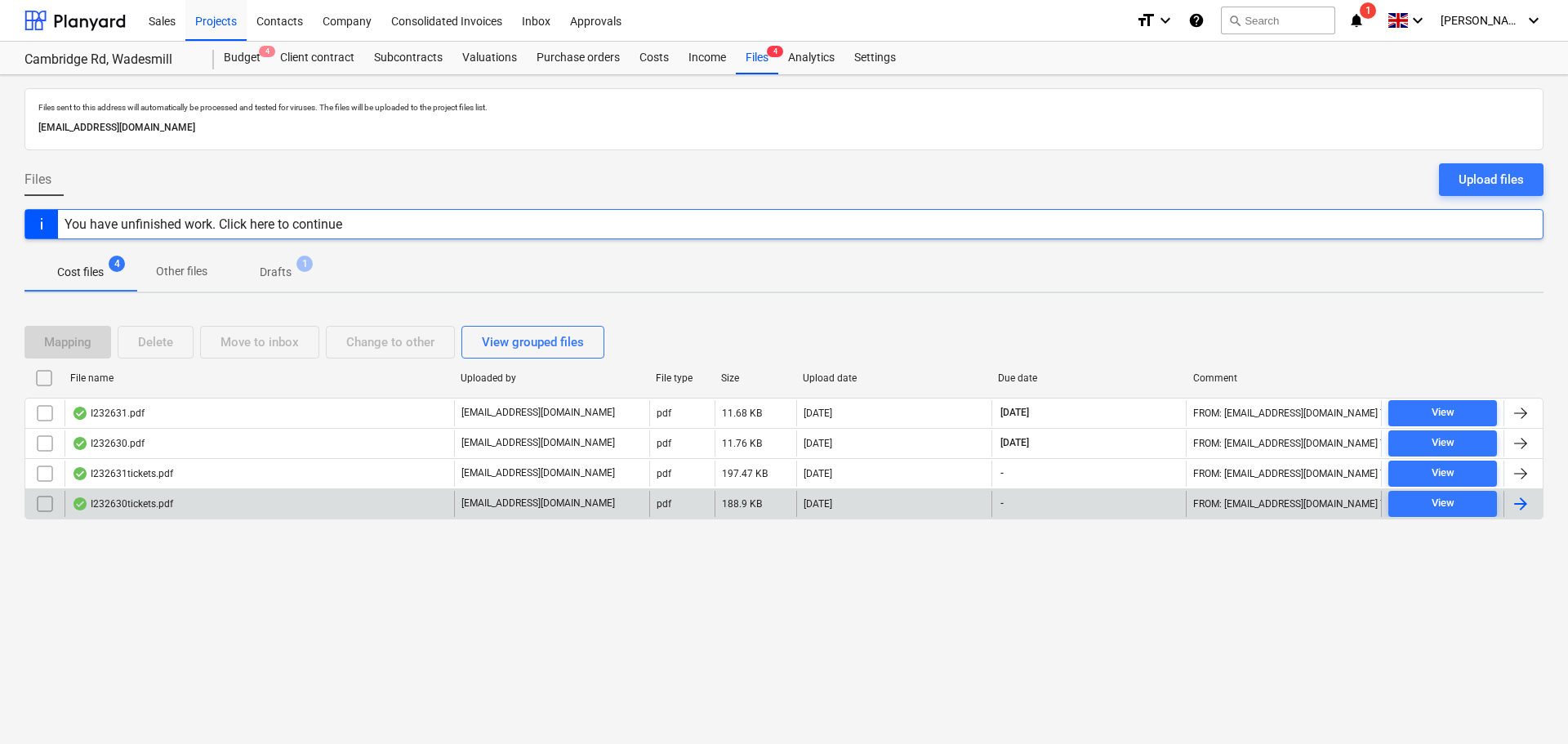
click at [50, 499] on input "checkbox" at bounding box center [45, 504] width 26 height 26
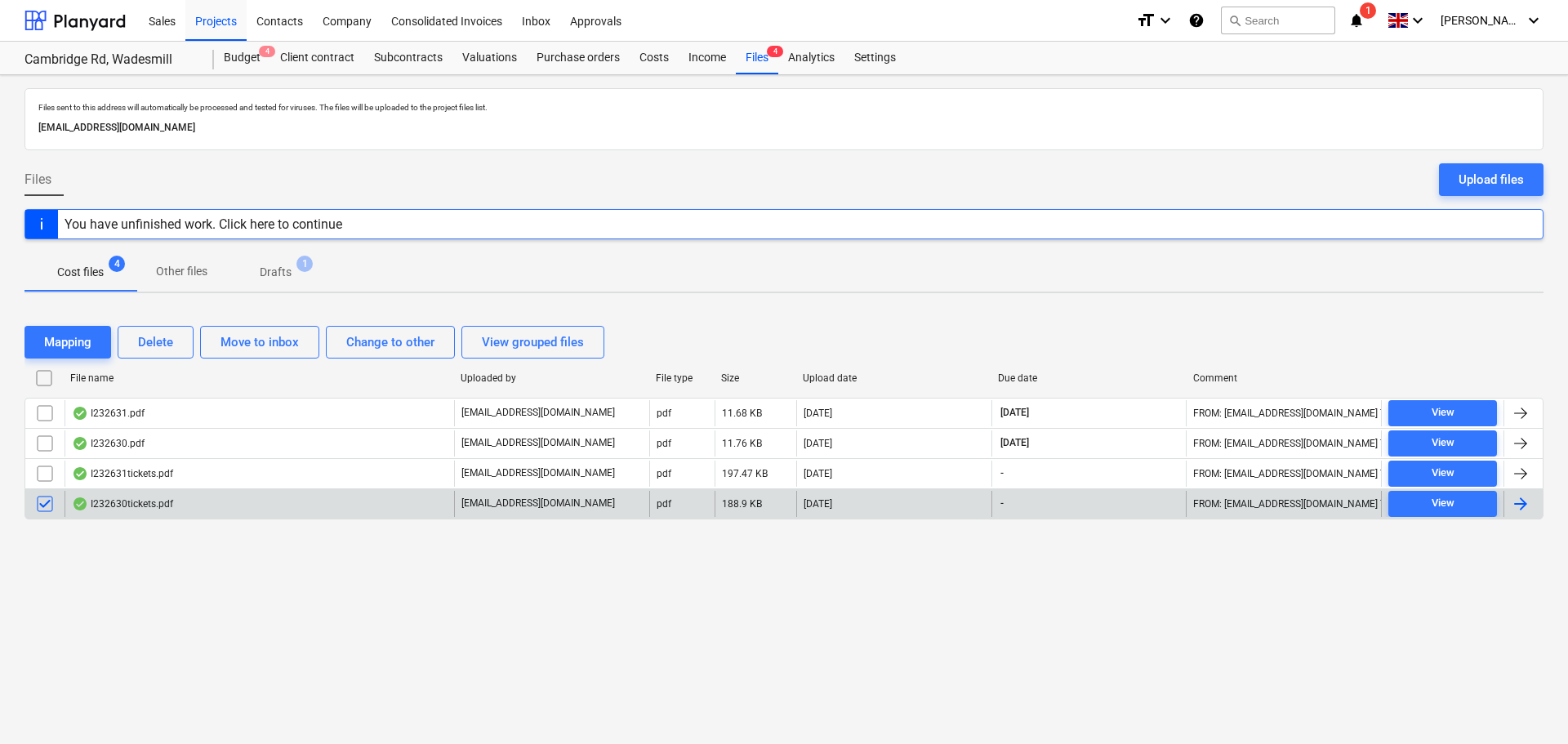
click at [48, 473] on input "checkbox" at bounding box center [45, 474] width 26 height 26
click at [169, 344] on div "Delete" at bounding box center [155, 342] width 35 height 21
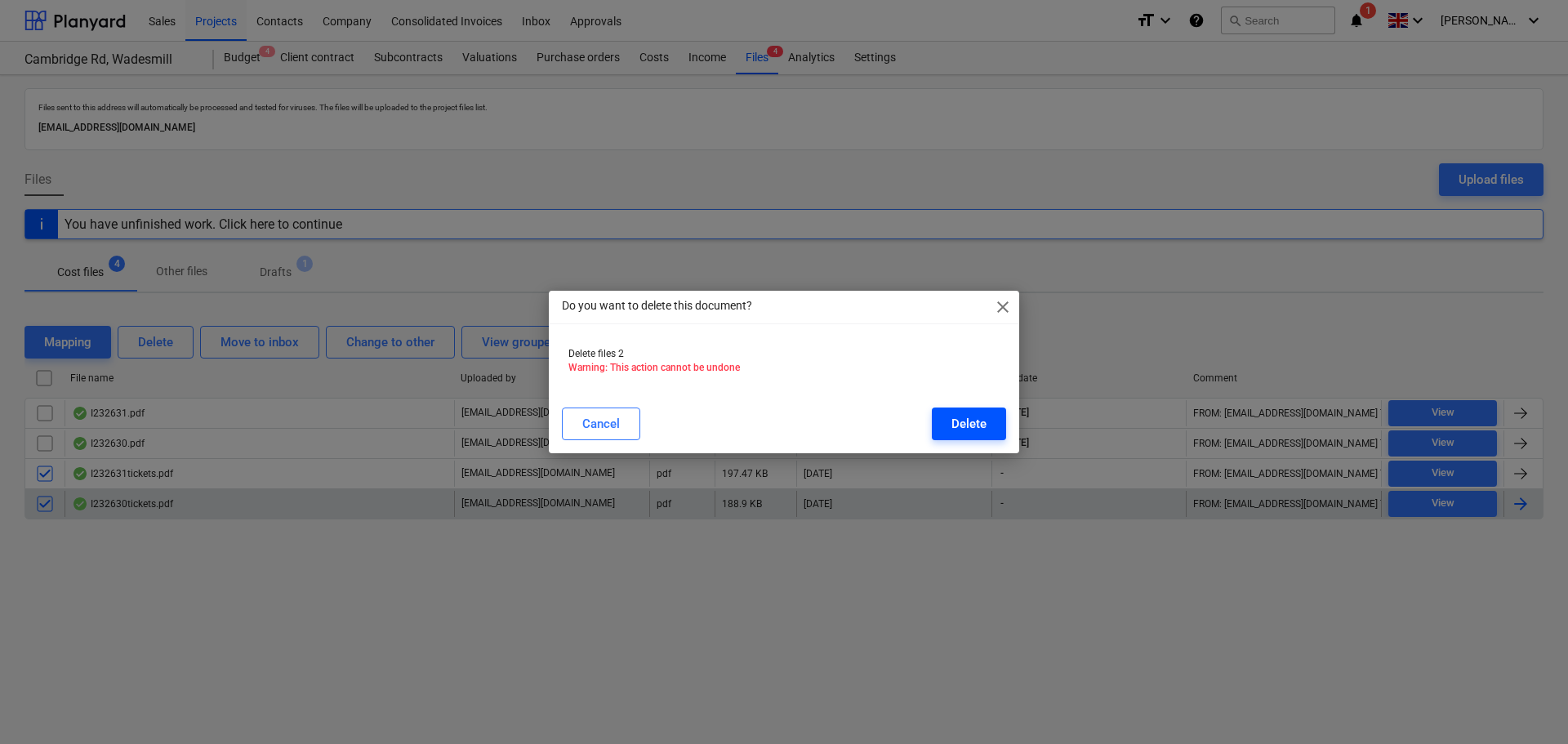
click at [955, 424] on div "Delete" at bounding box center [969, 424] width 35 height 21
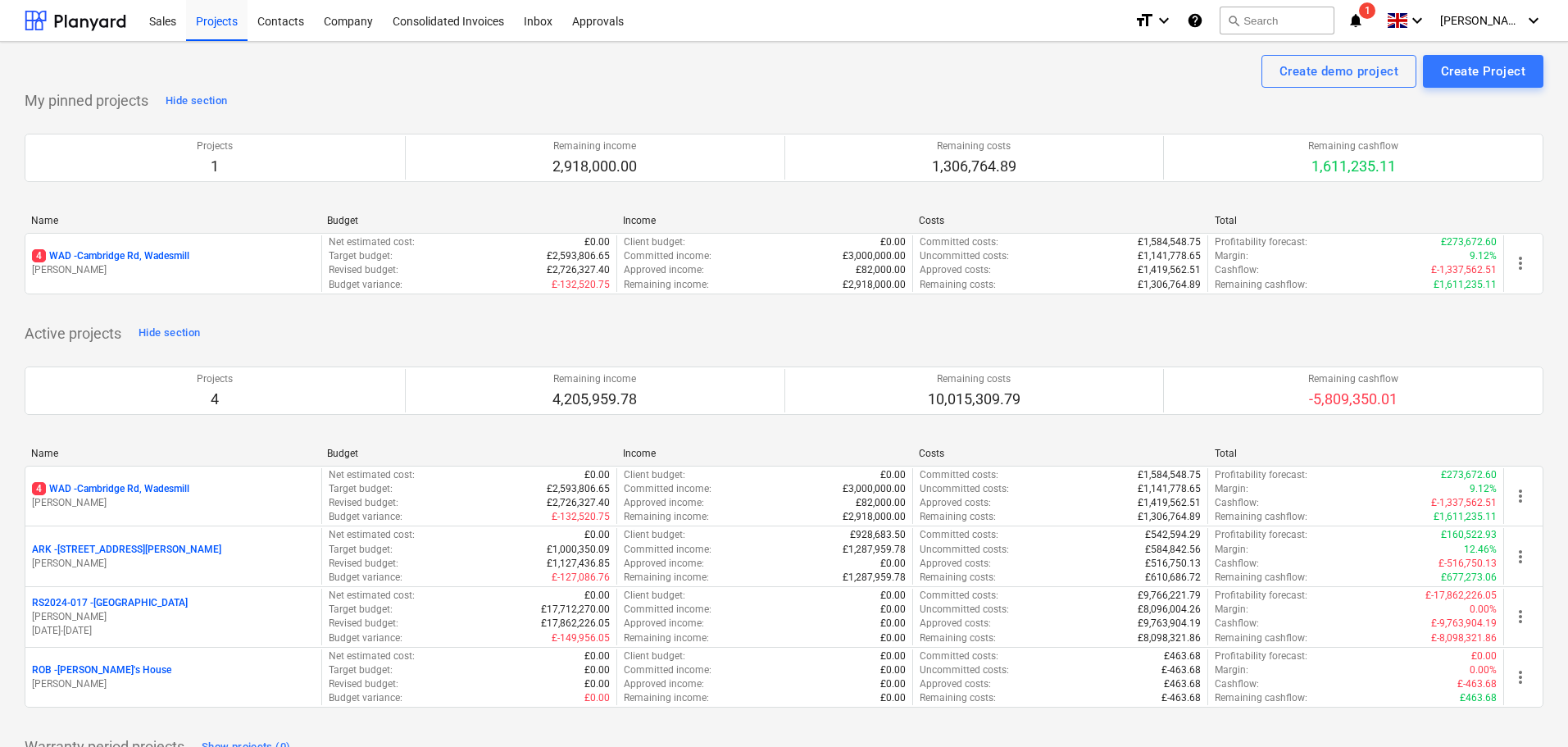
drag, startPoint x: 126, startPoint y: 258, endPoint x: 219, endPoint y: 228, distance: 97.7
click at [129, 256] on p "4 WAD - Cambridge Rd, Wadesmill" at bounding box center [111, 256] width 158 height 14
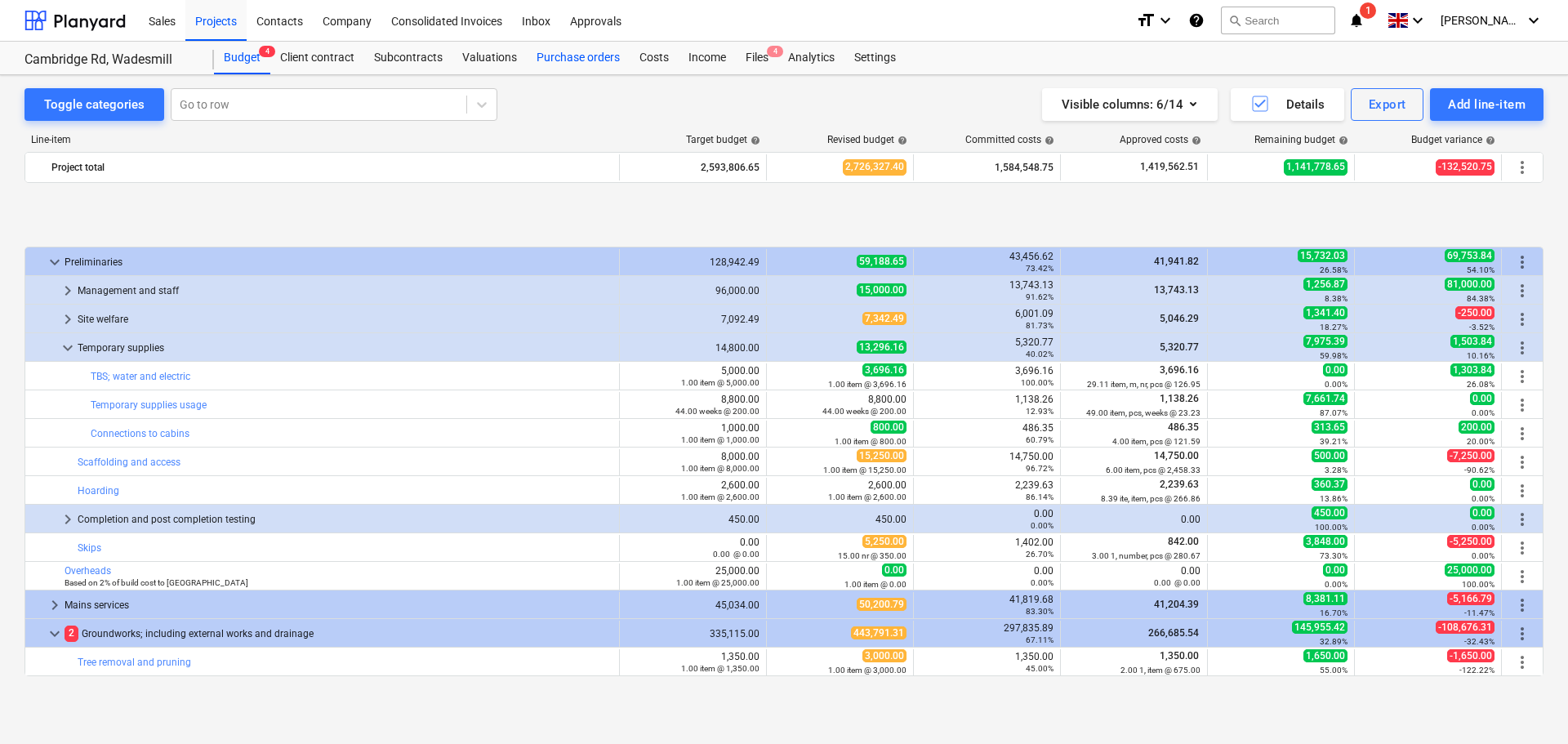
click at [566, 60] on div "Purchase orders" at bounding box center [578, 58] width 103 height 33
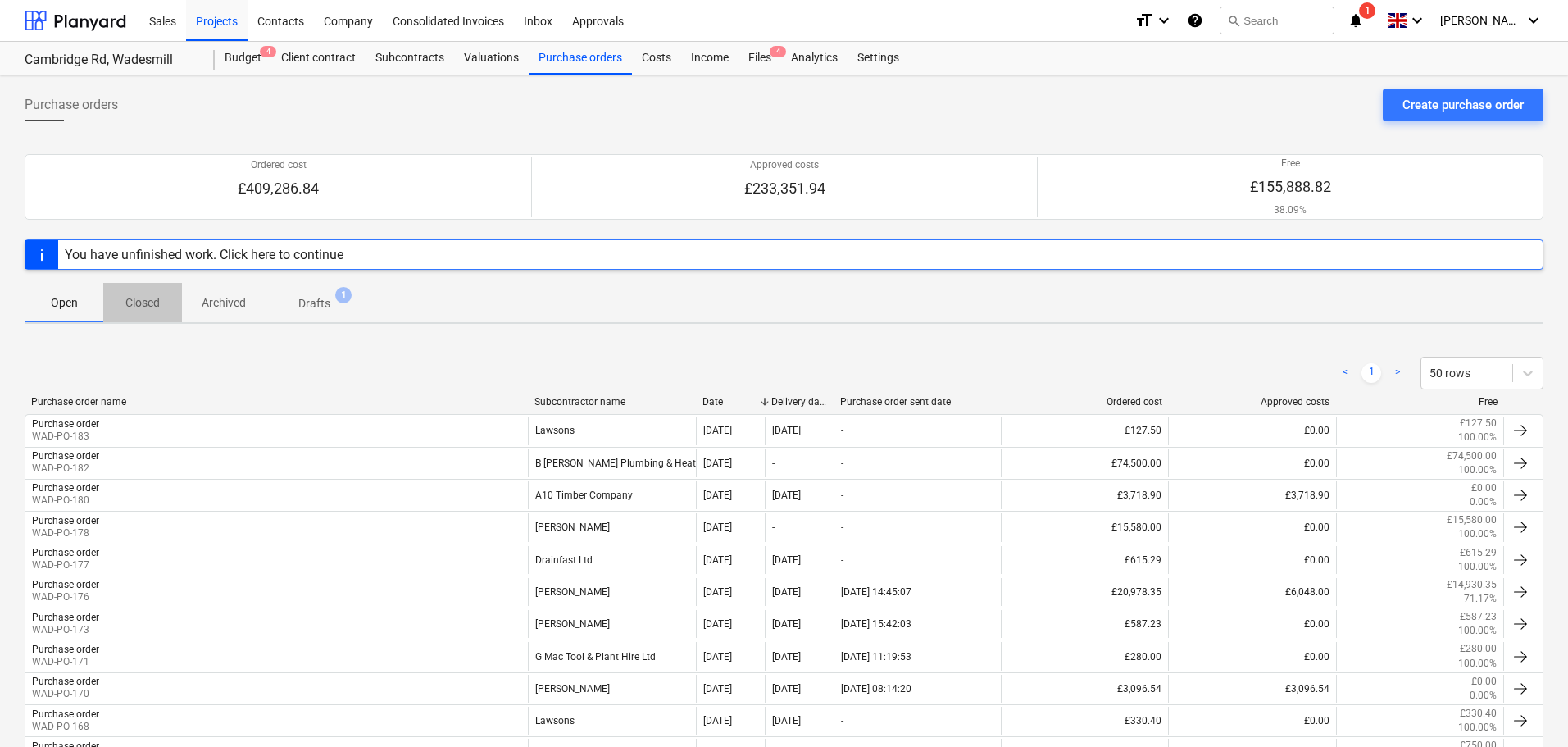
click at [134, 305] on p "Closed" at bounding box center [143, 303] width 40 height 17
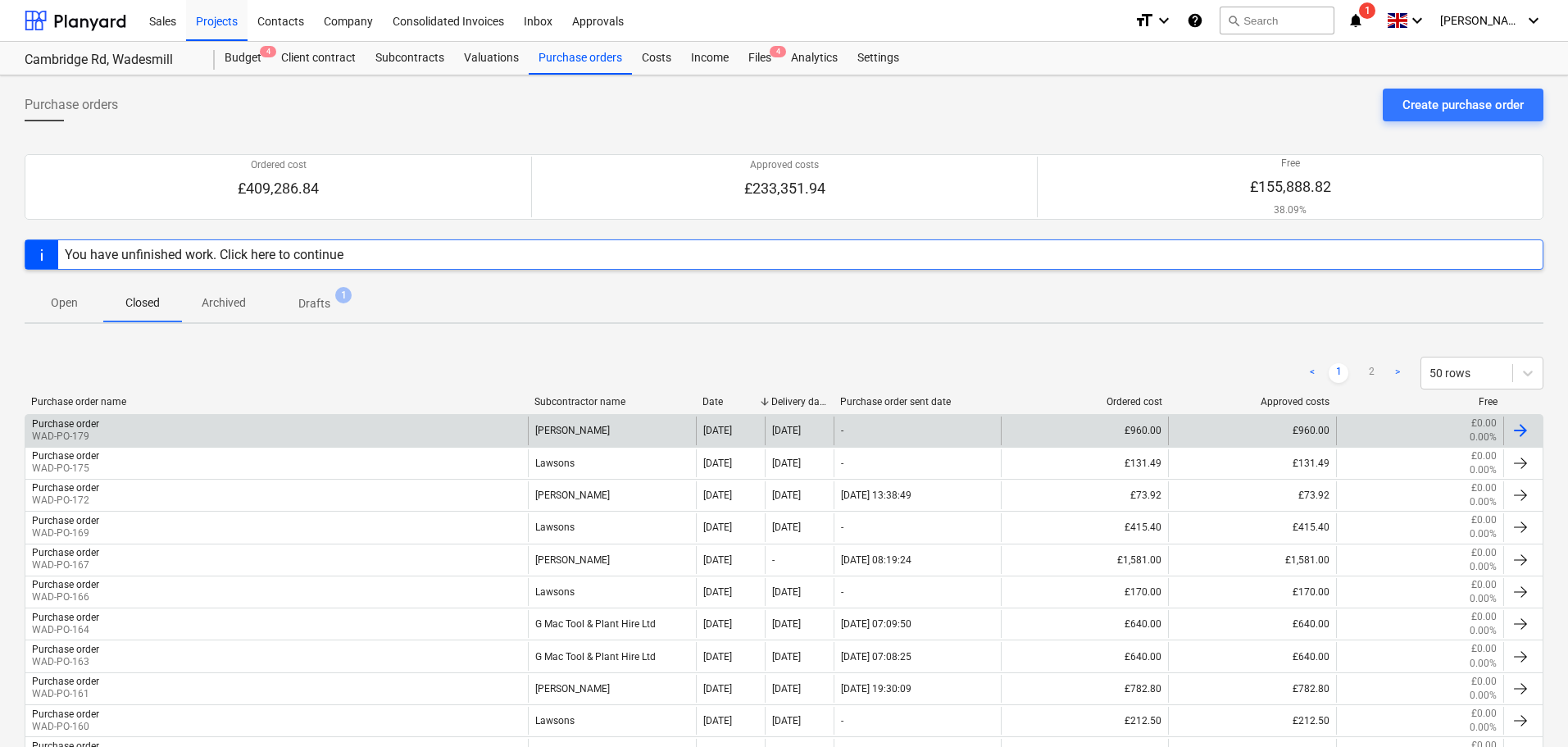
click at [142, 437] on div "Purchase order WAD-PO-179" at bounding box center [276, 431] width 503 height 28
